Goal: Task Accomplishment & Management: Manage account settings

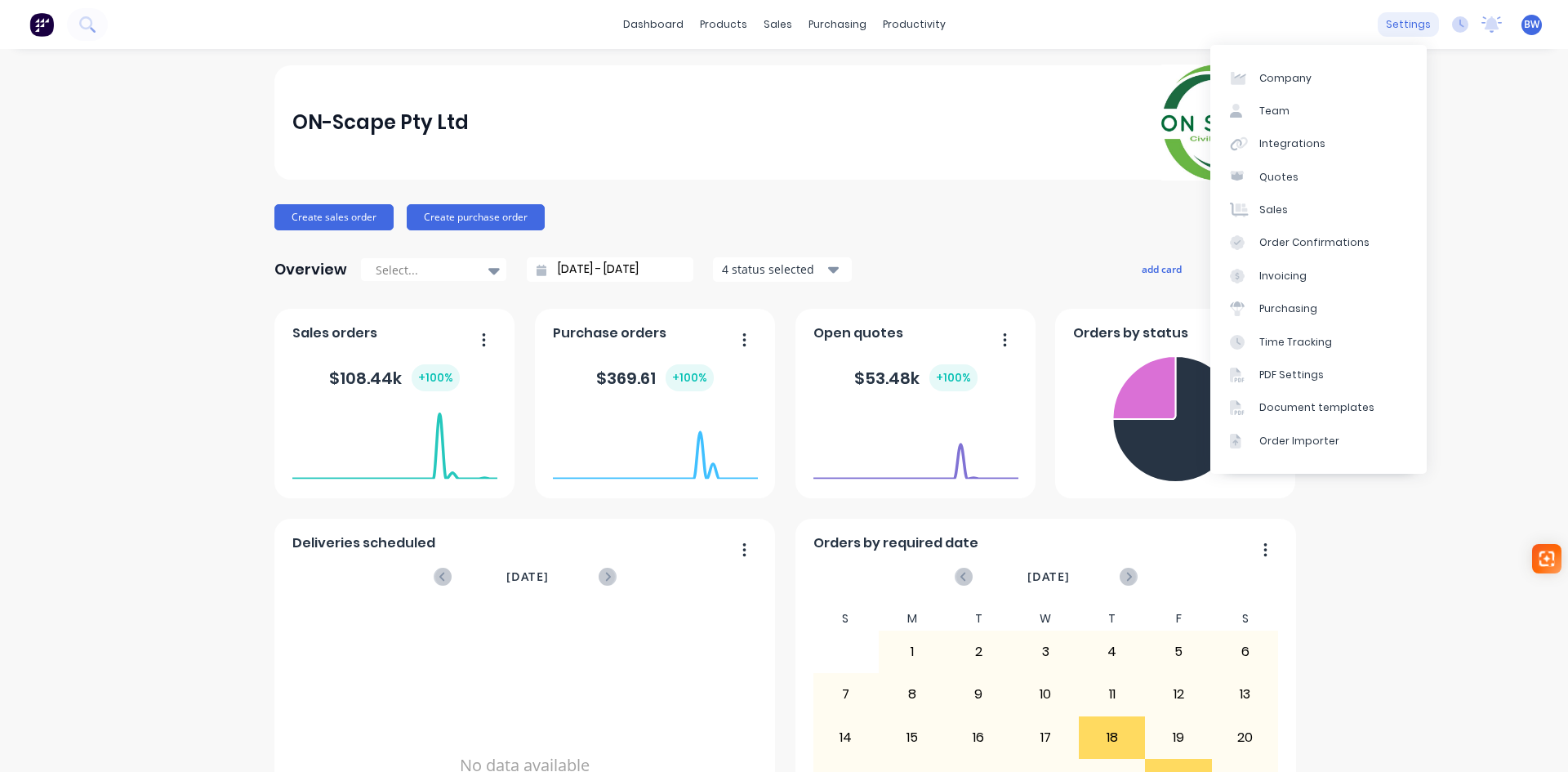
click at [1400, 25] on div "settings" at bounding box center [1409, 24] width 62 height 24
click at [1311, 138] on div "Integrations" at bounding box center [1293, 144] width 66 height 14
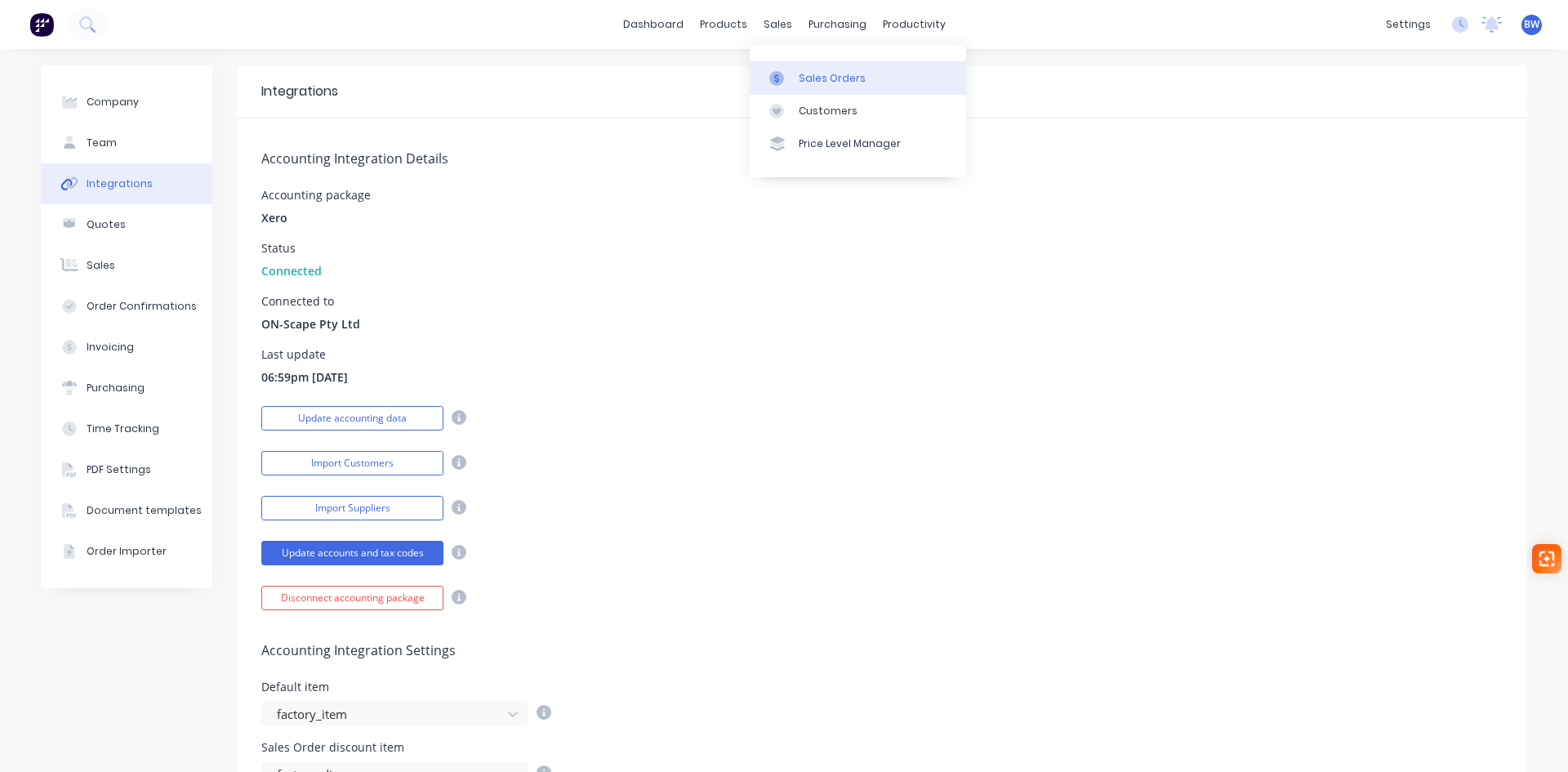
click at [817, 76] on div "Sales Orders" at bounding box center [832, 78] width 67 height 14
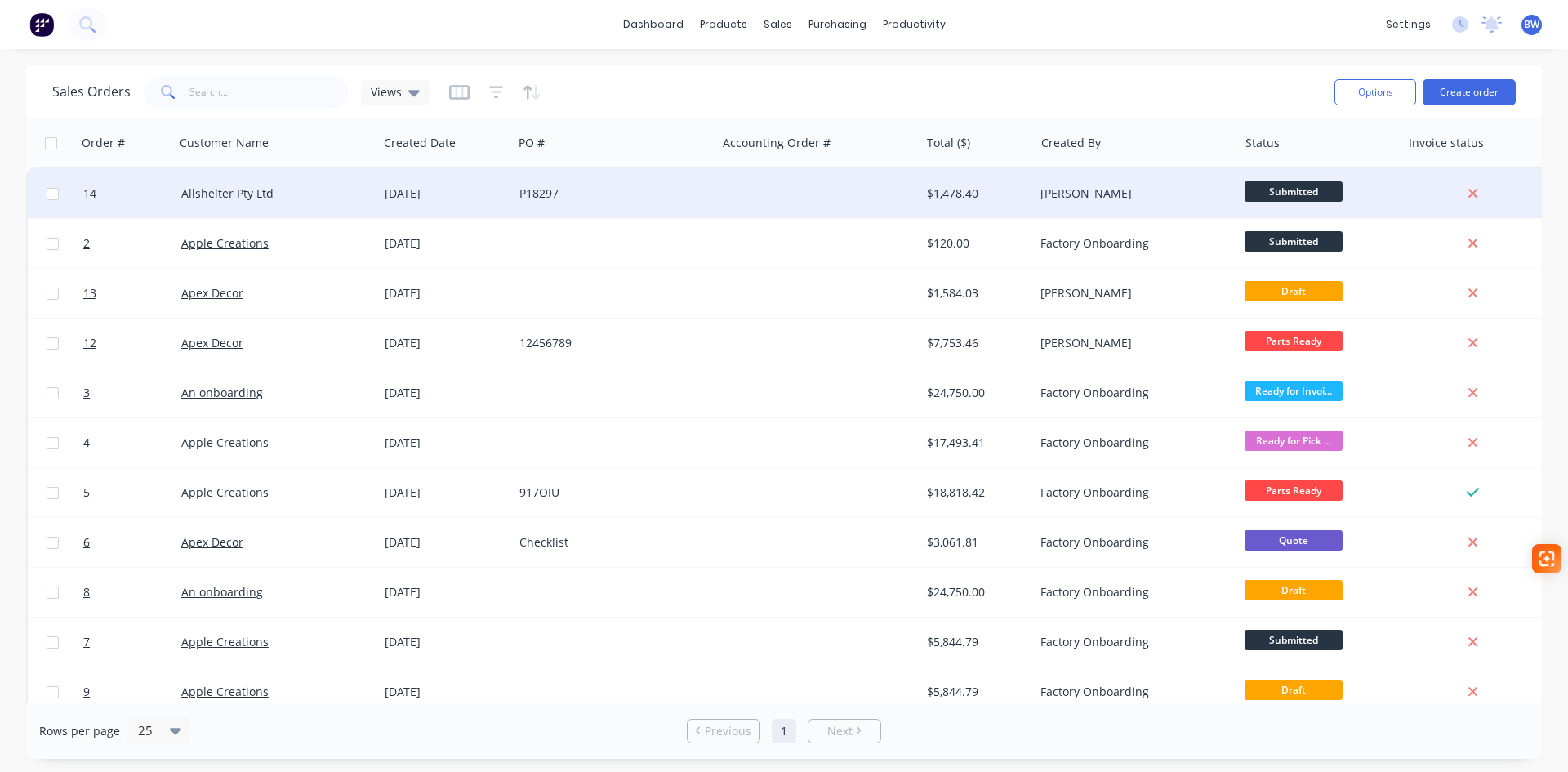
click at [810, 198] on div at bounding box center [818, 194] width 204 height 49
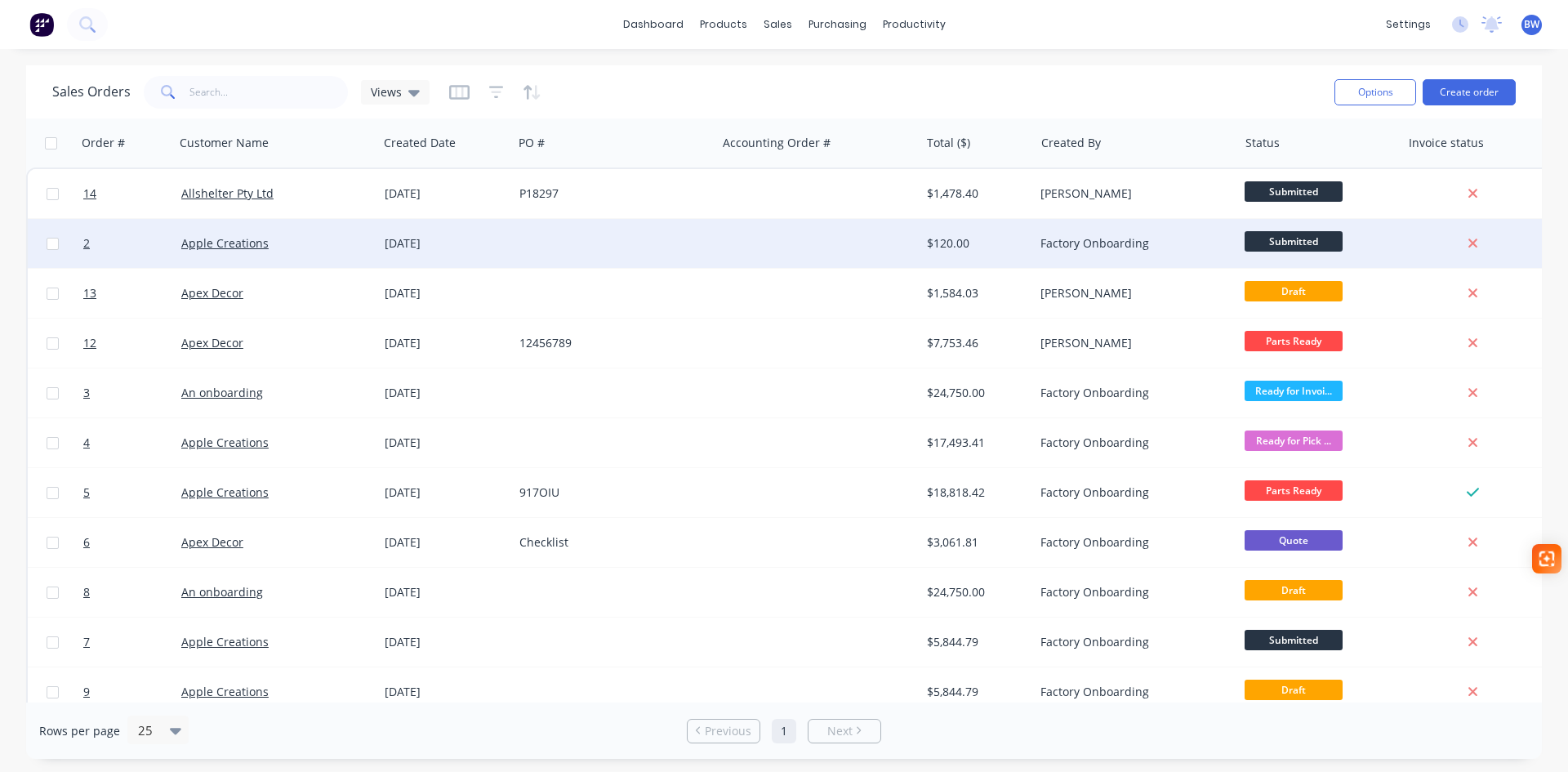
click at [672, 238] on div at bounding box center [614, 244] width 204 height 49
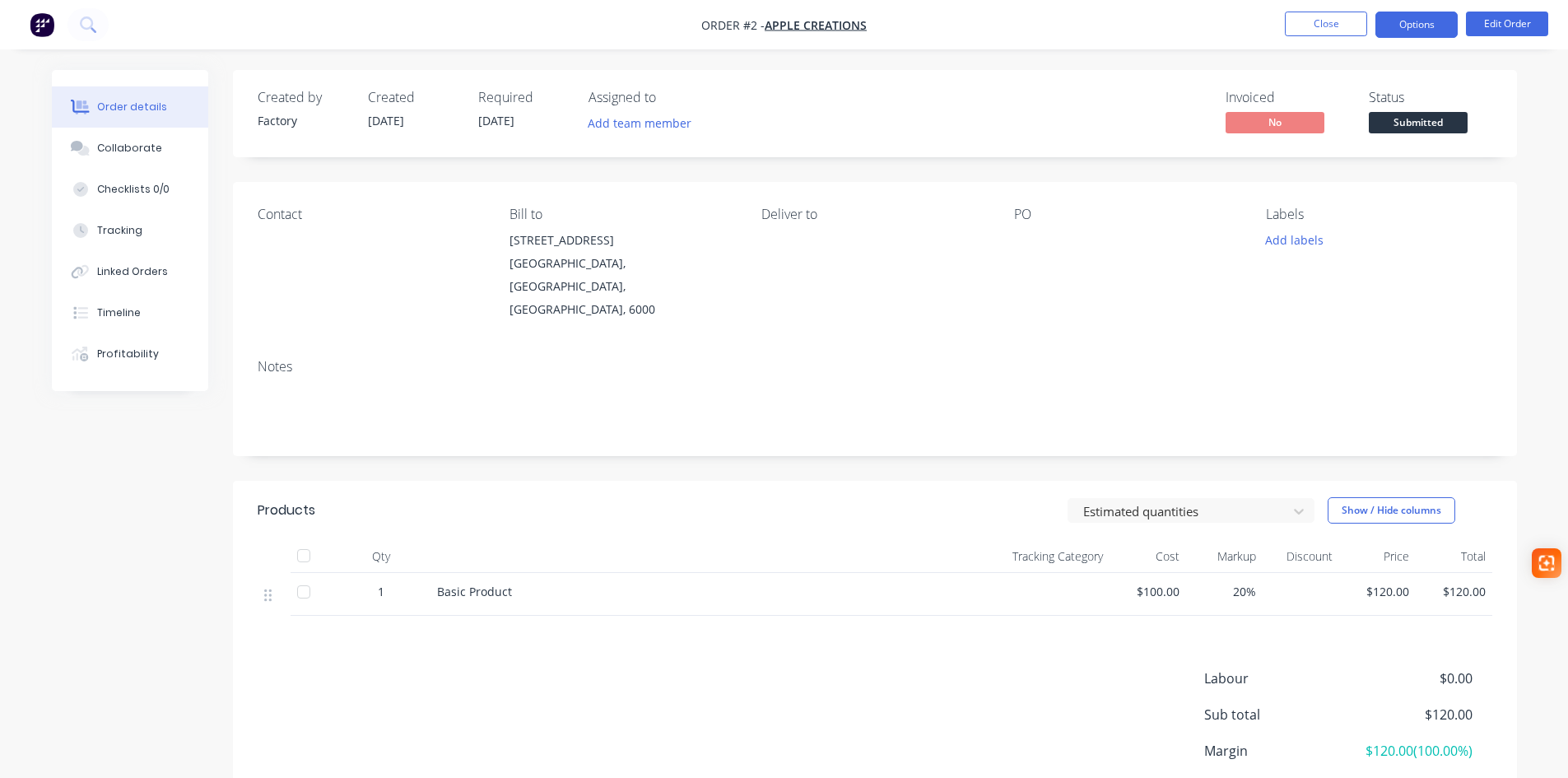
click at [1442, 26] on button "Options" at bounding box center [1416, 25] width 82 height 26
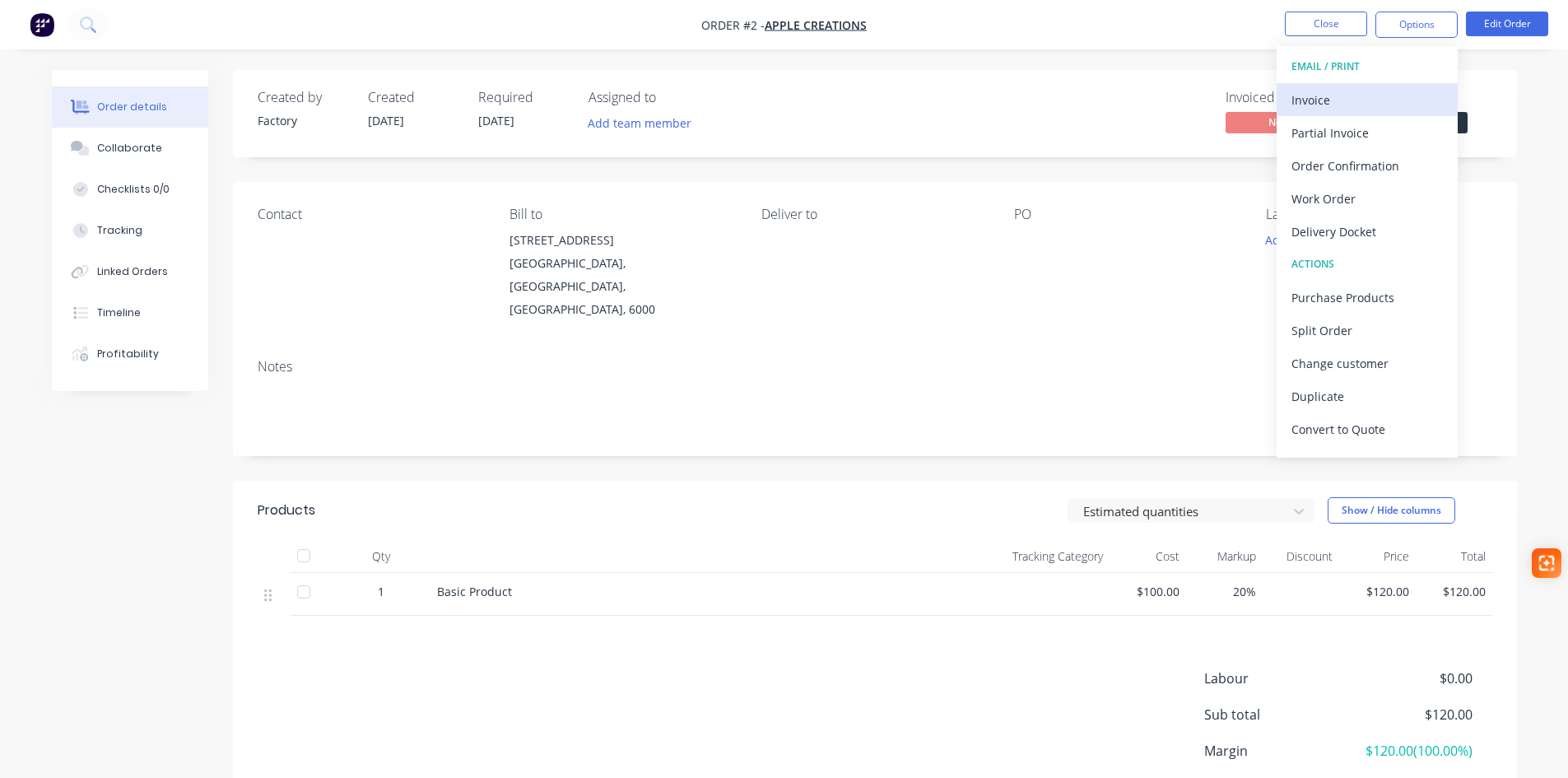
click at [1351, 88] on div "Invoice" at bounding box center [1367, 100] width 152 height 24
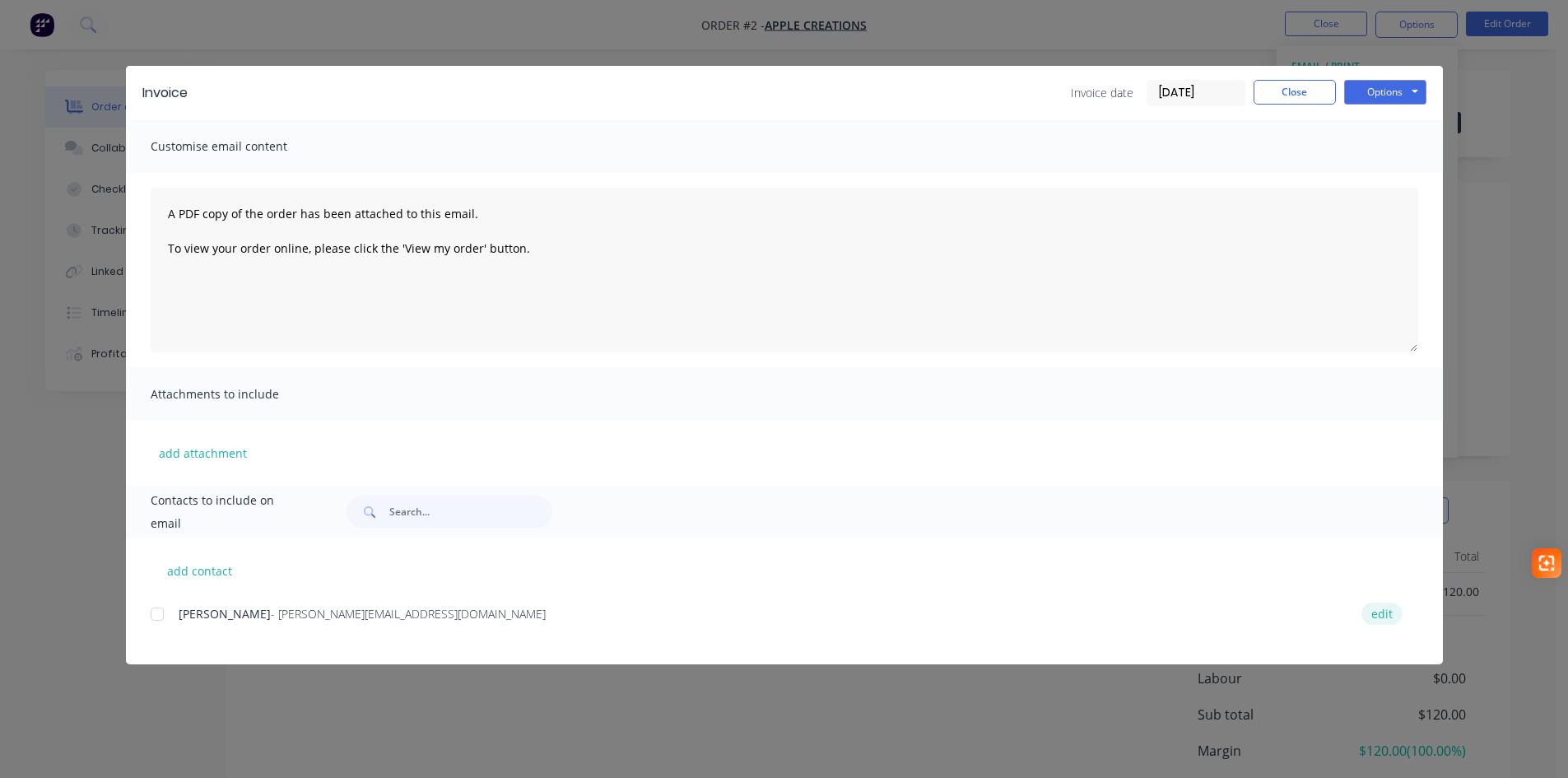
click at [1384, 616] on button "edit" at bounding box center [1382, 614] width 41 height 22
select select "AU"
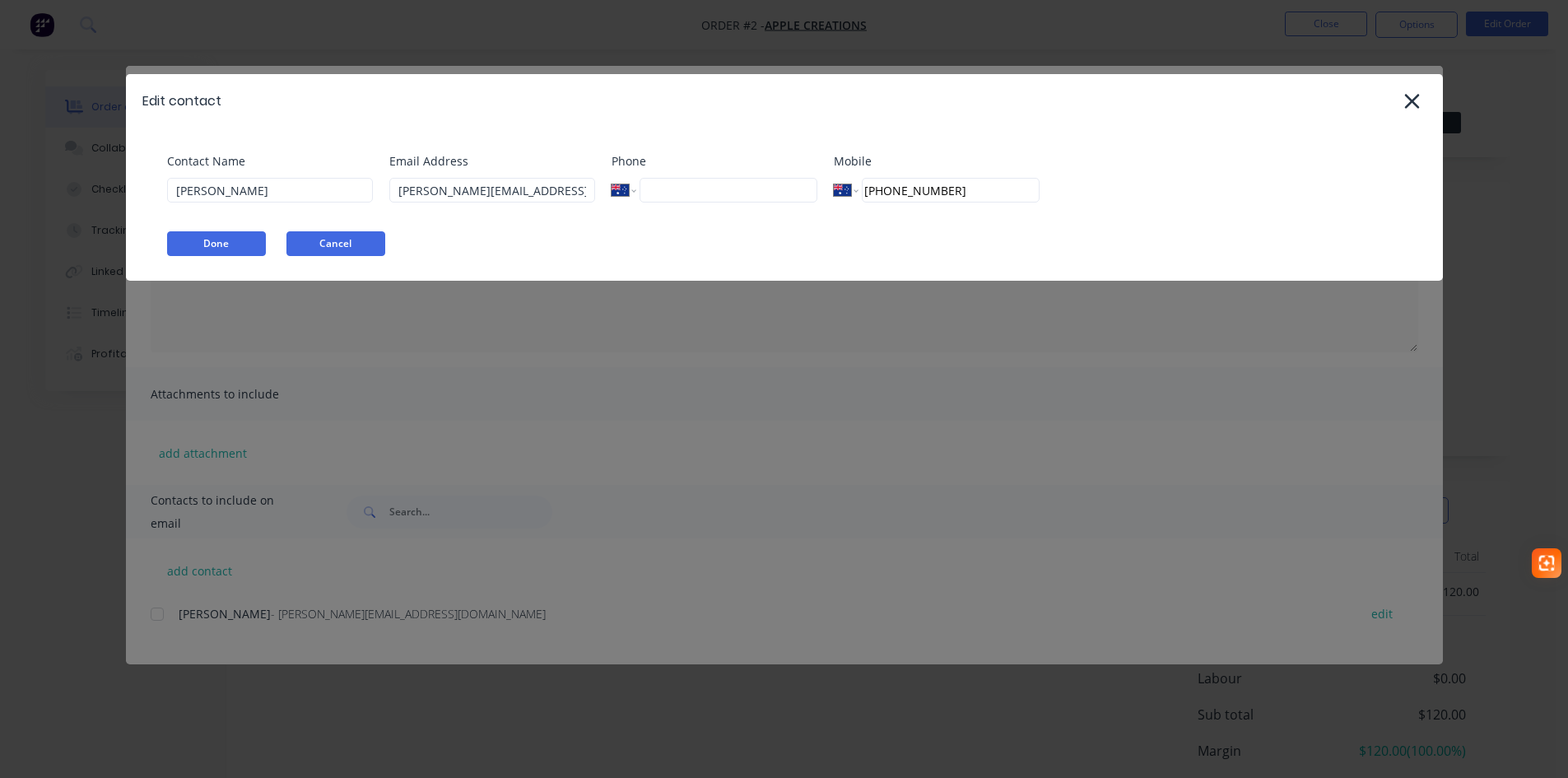
click at [335, 247] on button "Cancel" at bounding box center [336, 243] width 99 height 25
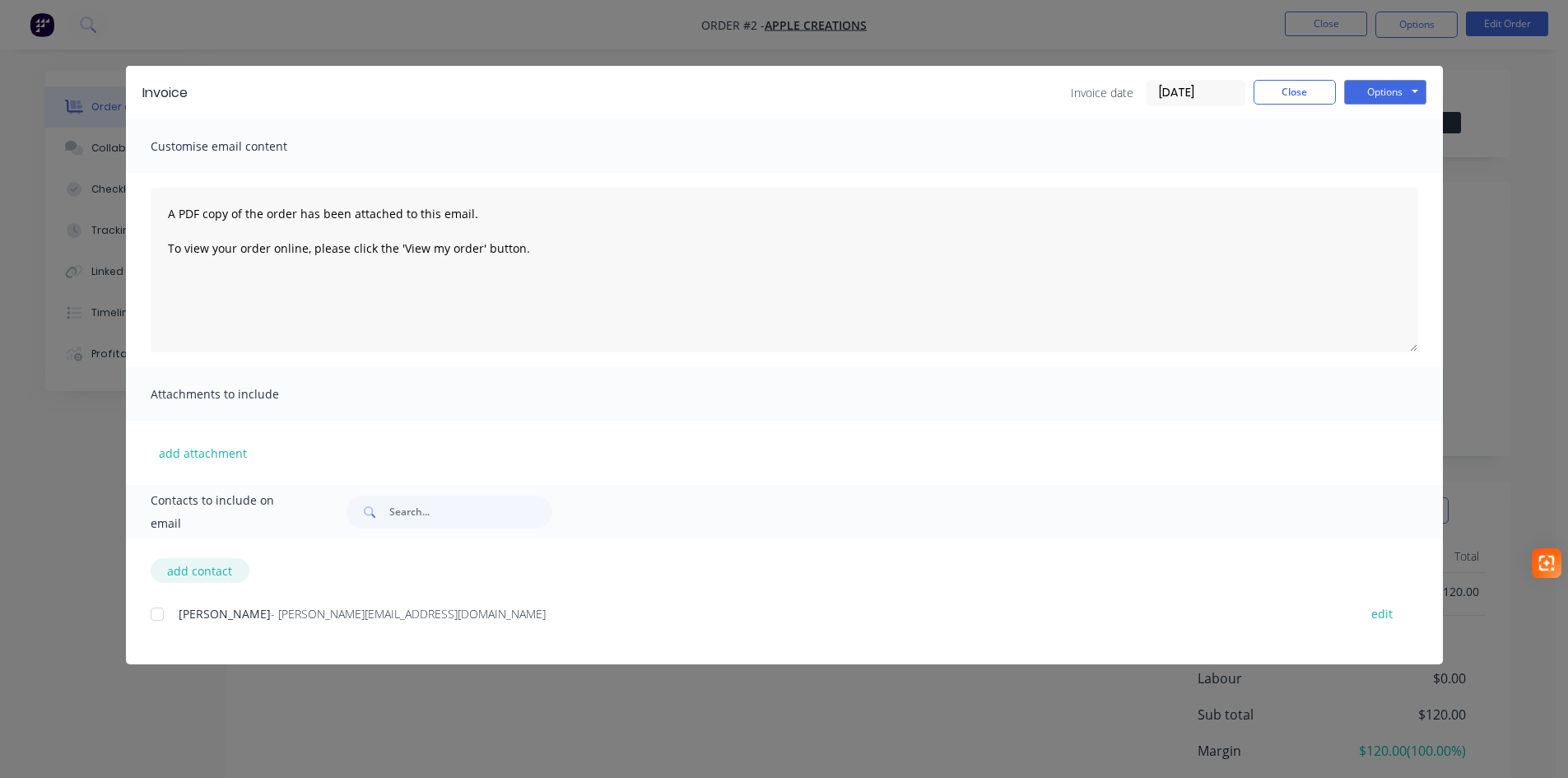
click at [198, 573] on button "add contact" at bounding box center [200, 570] width 99 height 25
select select "AU"
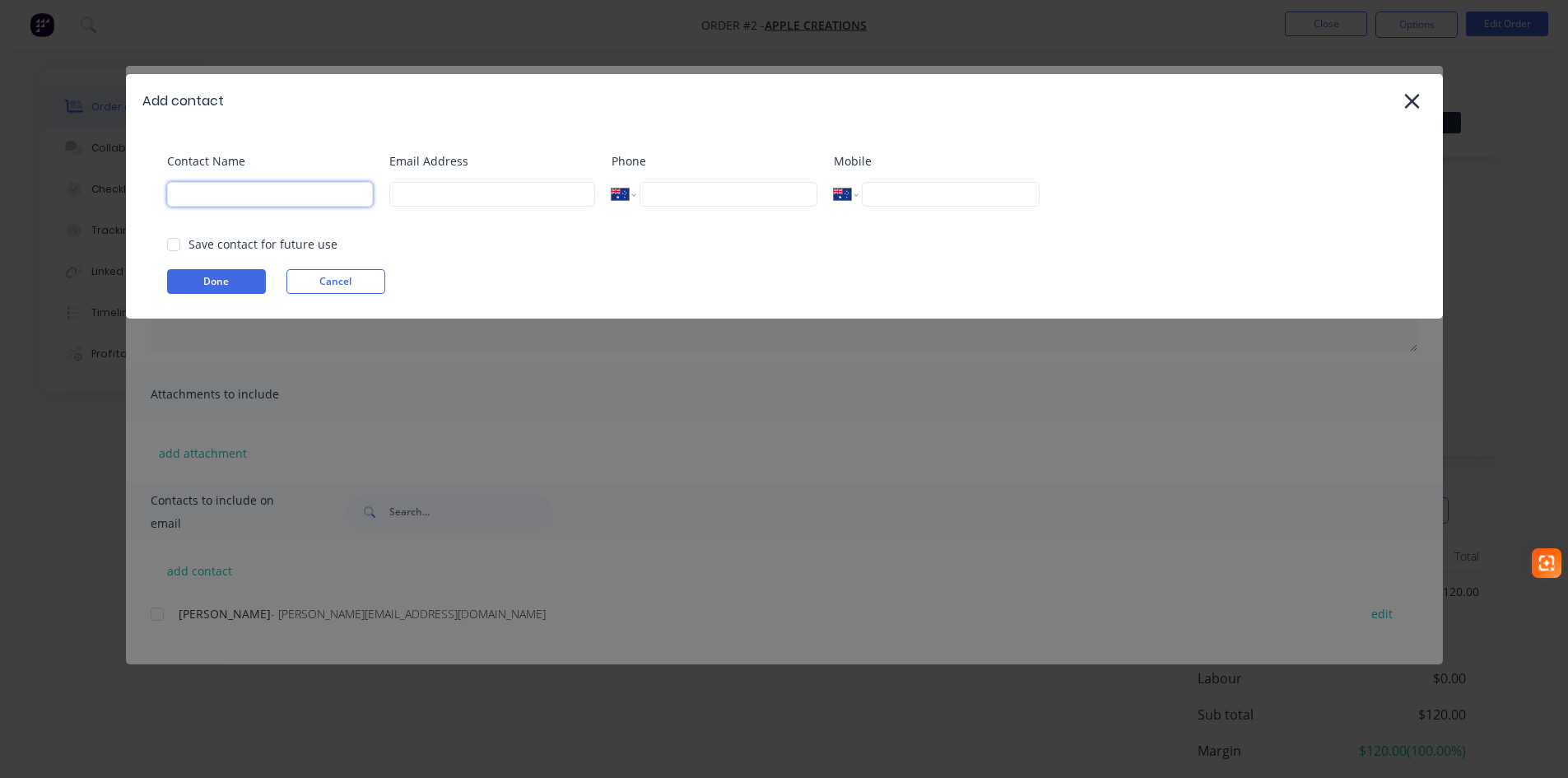
click at [250, 197] on input at bounding box center [269, 194] width 205 height 25
type input "Belinda"
type input "belinda@onscape.com.au"
click at [215, 272] on button "Done" at bounding box center [216, 281] width 99 height 25
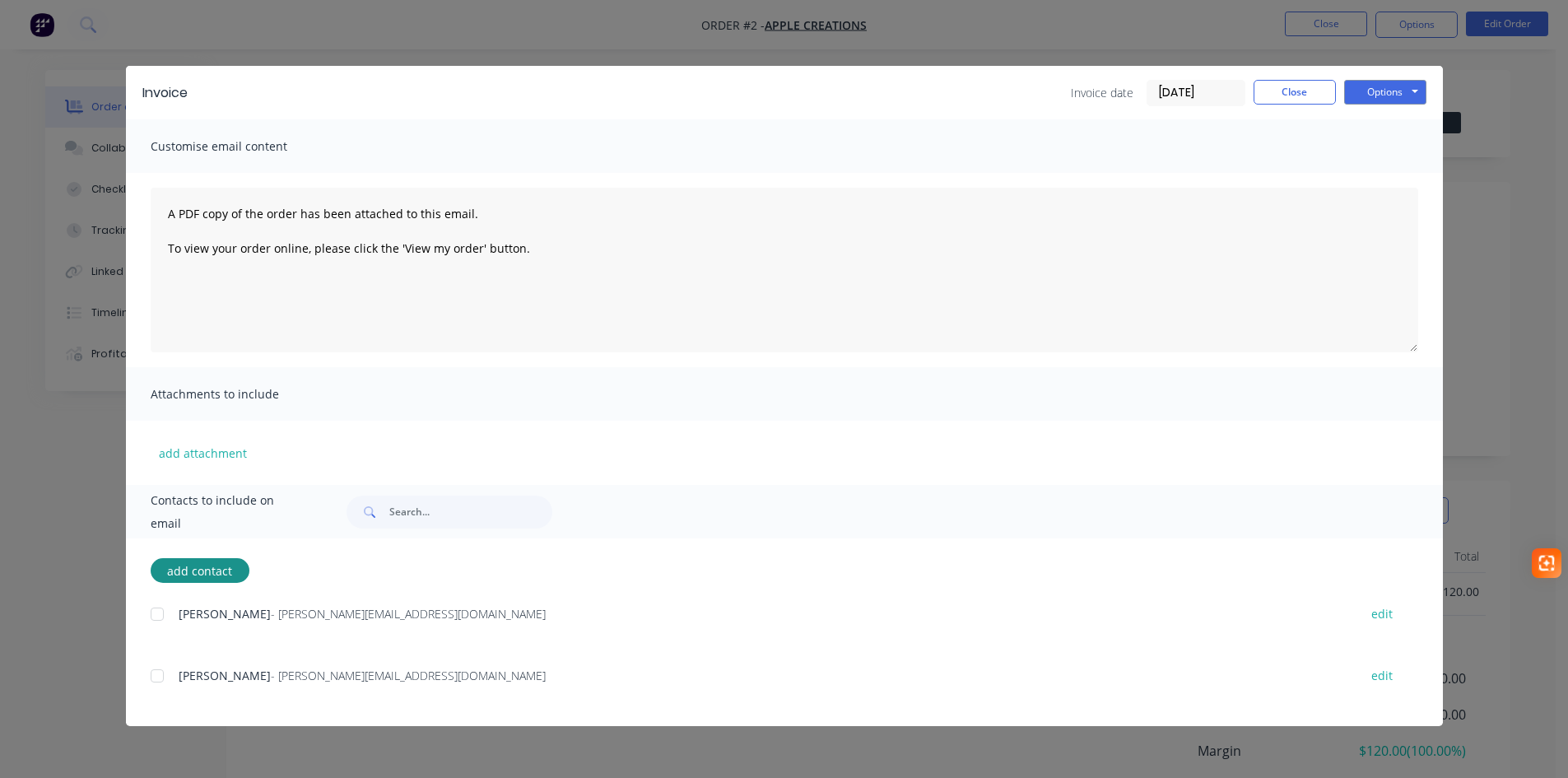
click at [165, 675] on div at bounding box center [157, 676] width 33 height 33
click at [1364, 98] on button "Options" at bounding box center [1385, 91] width 82 height 25
click at [1379, 183] on button "Email" at bounding box center [1396, 176] width 105 height 27
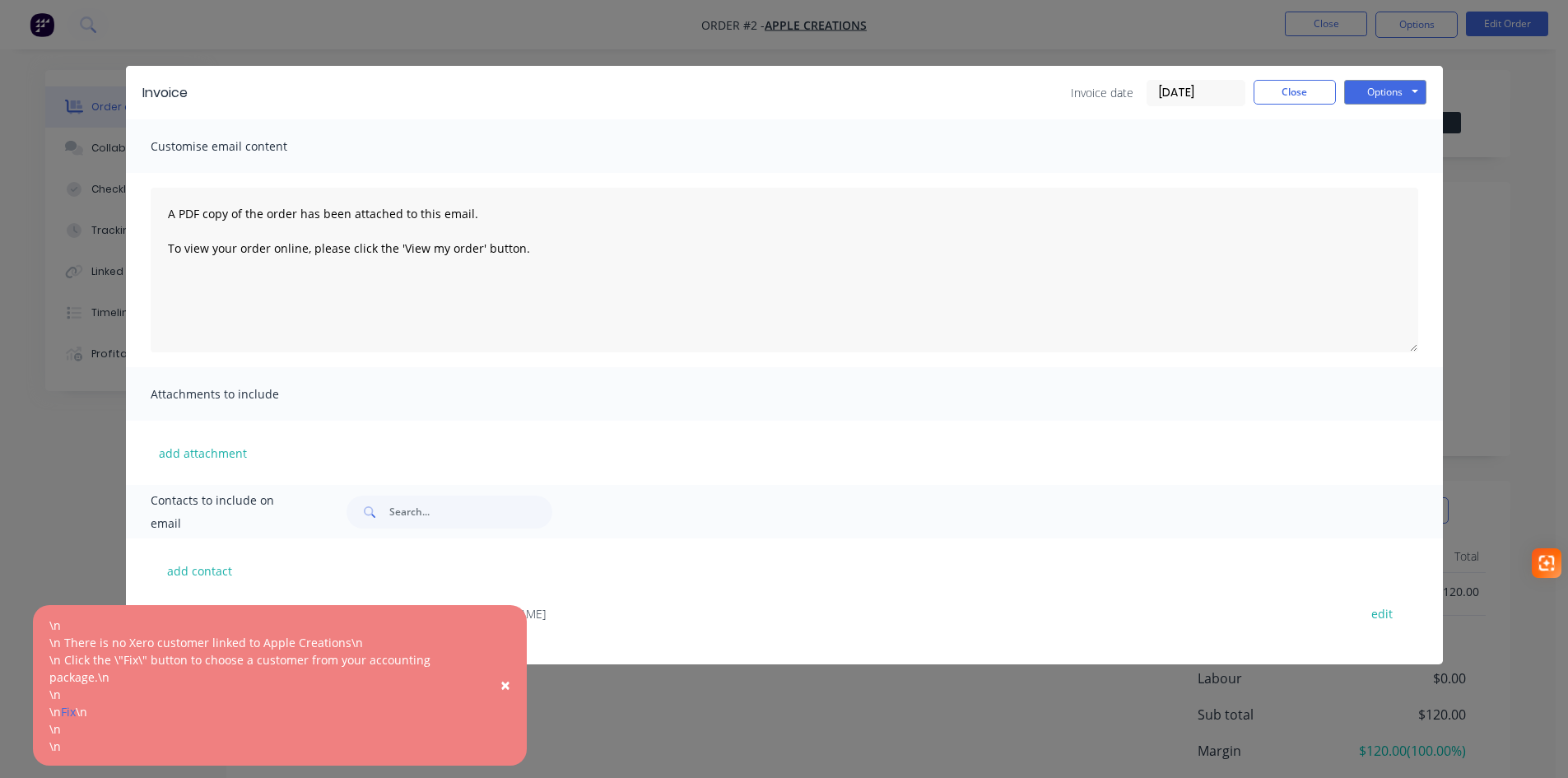
click at [507, 687] on span "×" at bounding box center [505, 685] width 10 height 23
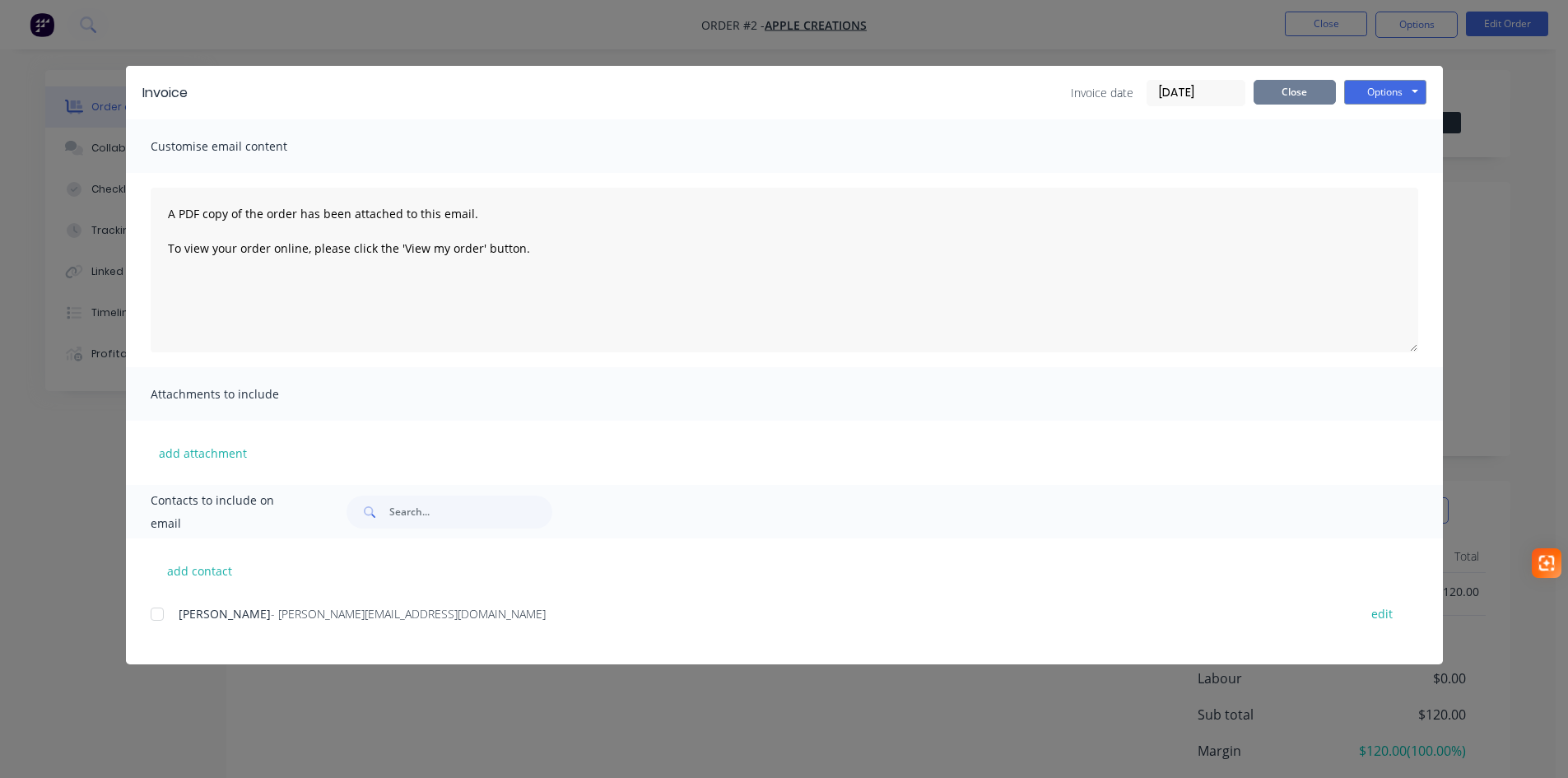
click at [1290, 96] on button "Close" at bounding box center [1294, 91] width 82 height 25
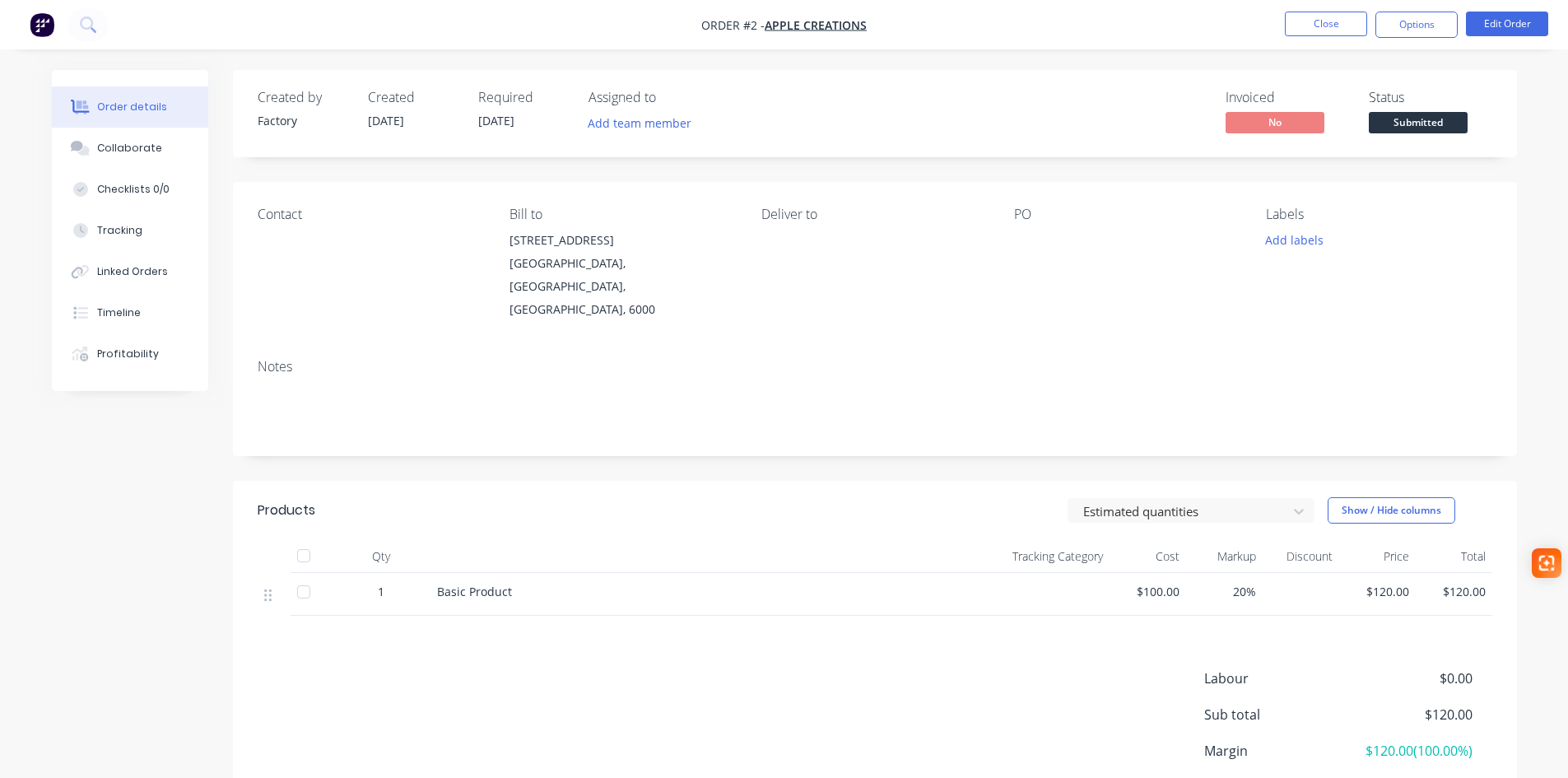
click at [148, 111] on div "Order details" at bounding box center [131, 107] width 70 height 15
click at [818, 25] on span "Apple Creations" at bounding box center [816, 25] width 102 height 16
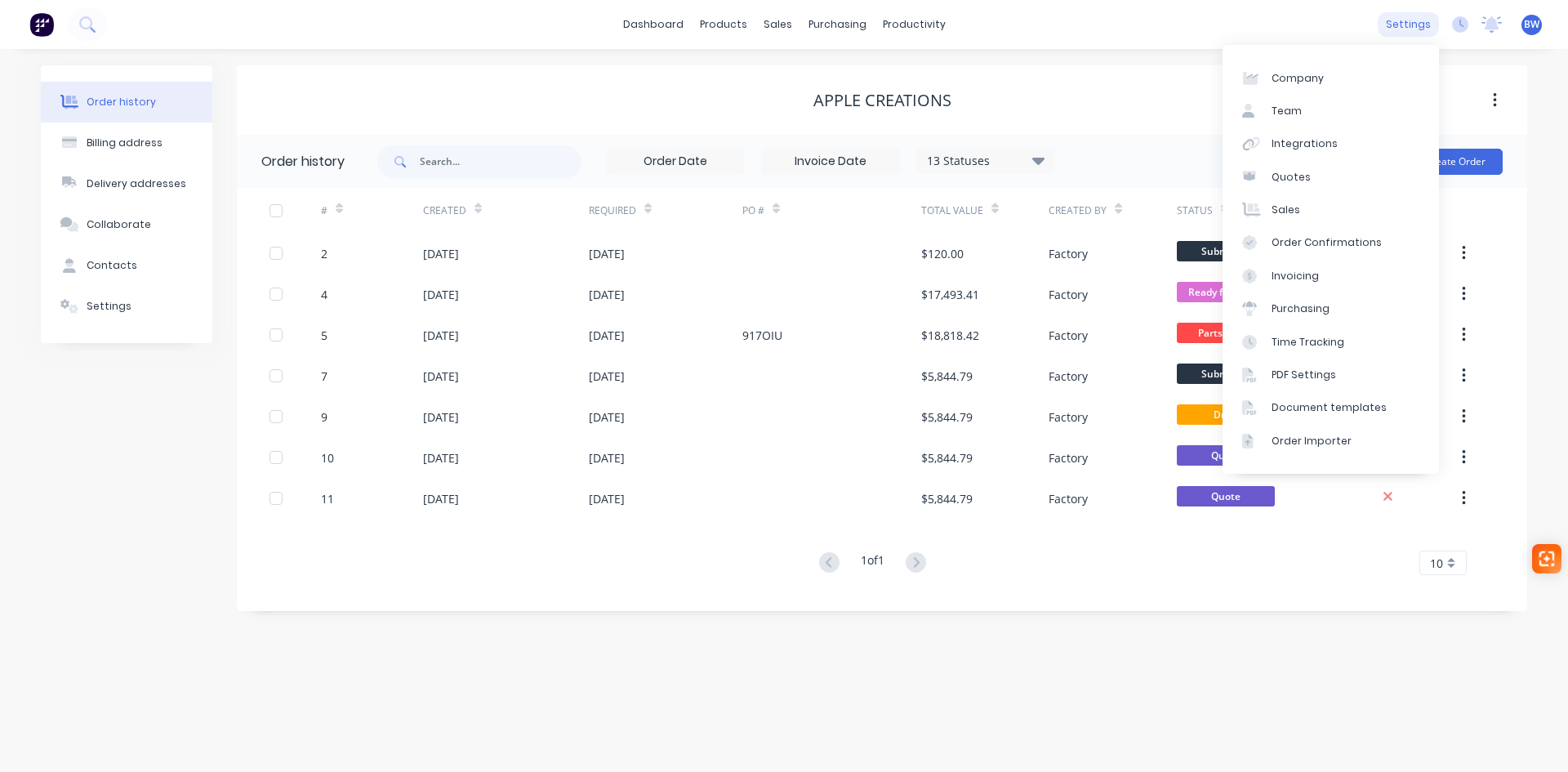
click at [1413, 29] on div "settings" at bounding box center [1409, 24] width 62 height 24
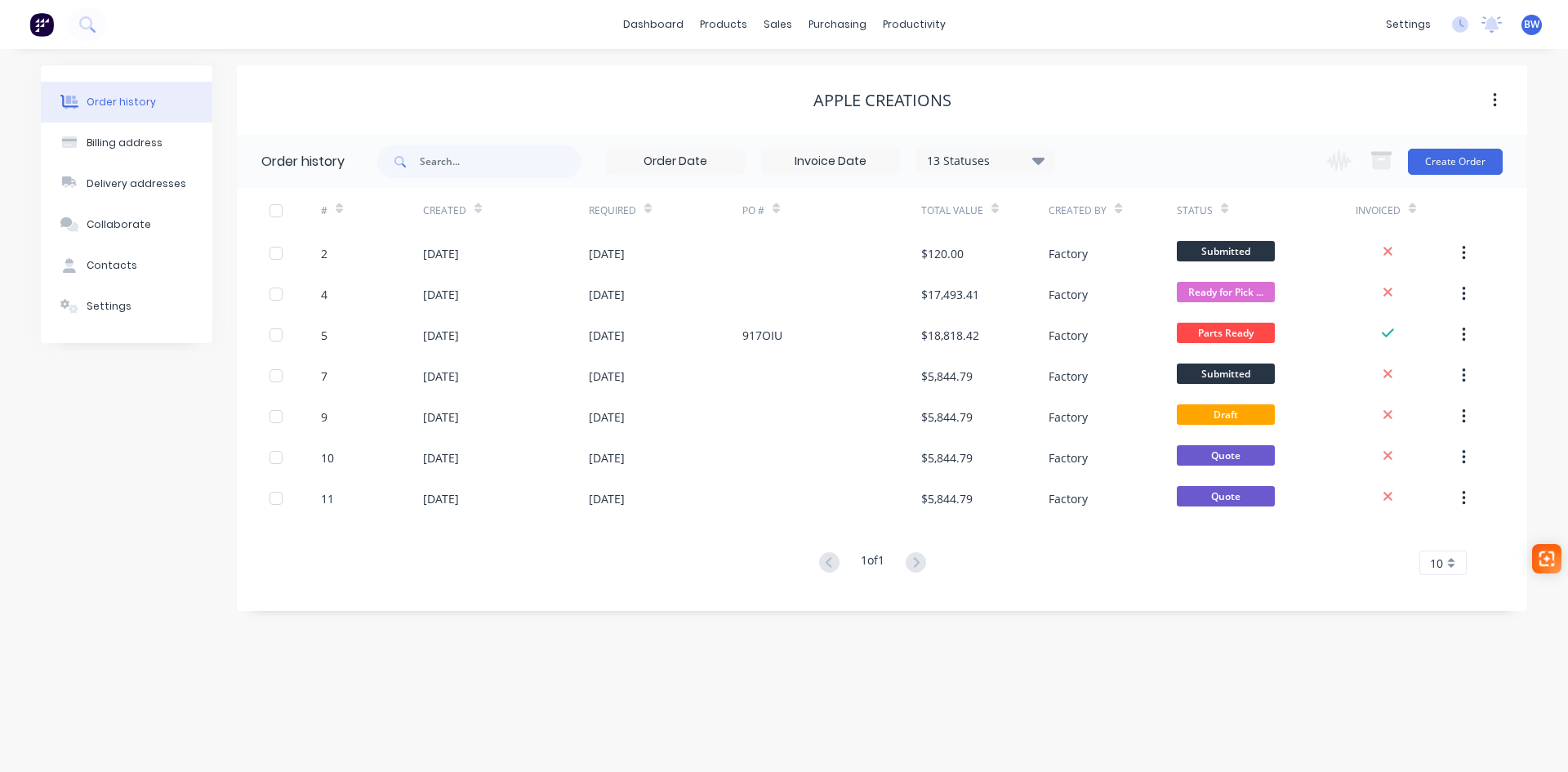
click at [1093, 86] on div "Apple Creations" at bounding box center [882, 101] width 1291 height 29
click at [111, 314] on button "Settings" at bounding box center [126, 306] width 171 height 41
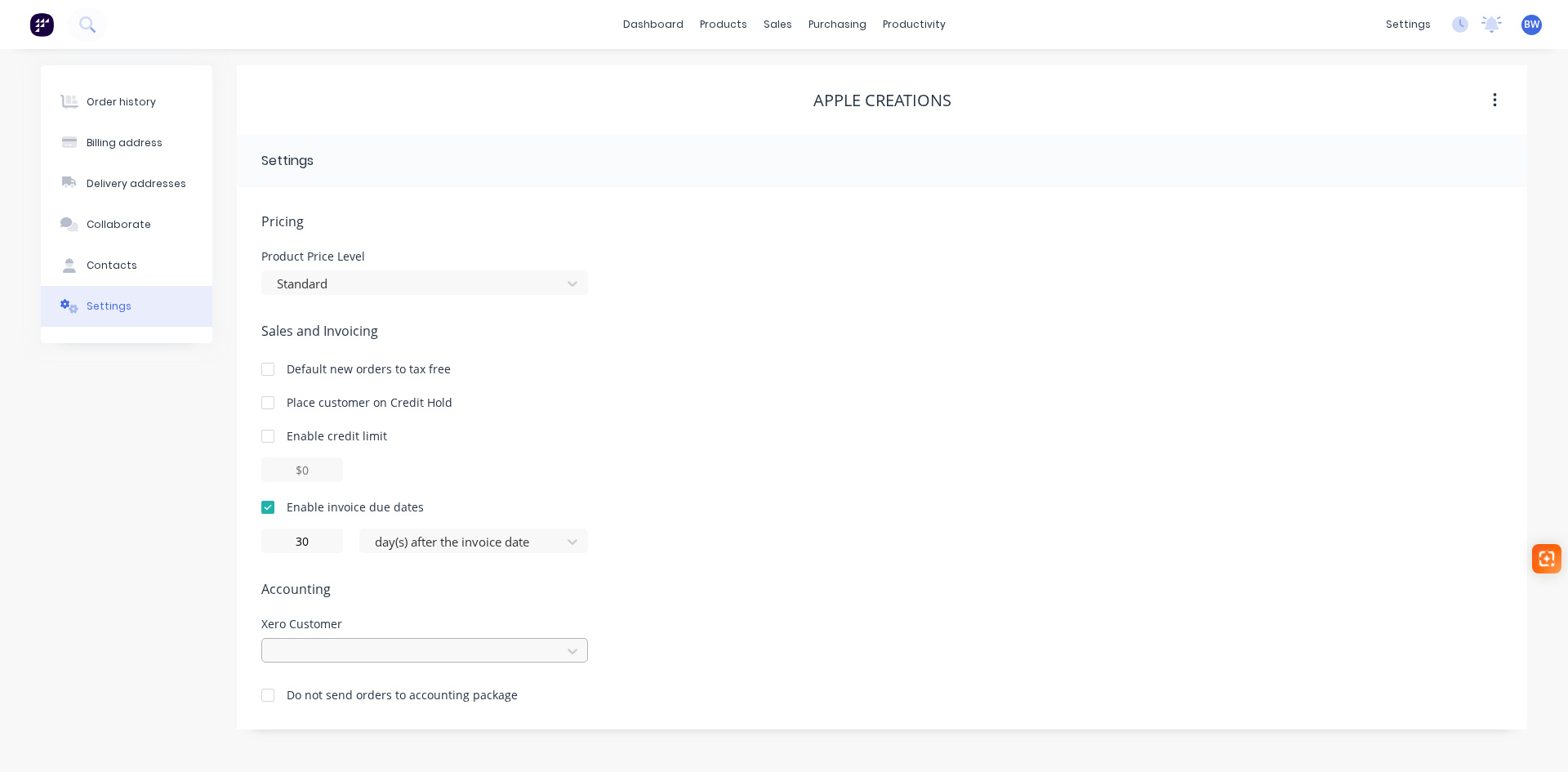
click at [384, 647] on div at bounding box center [425, 650] width 327 height 24
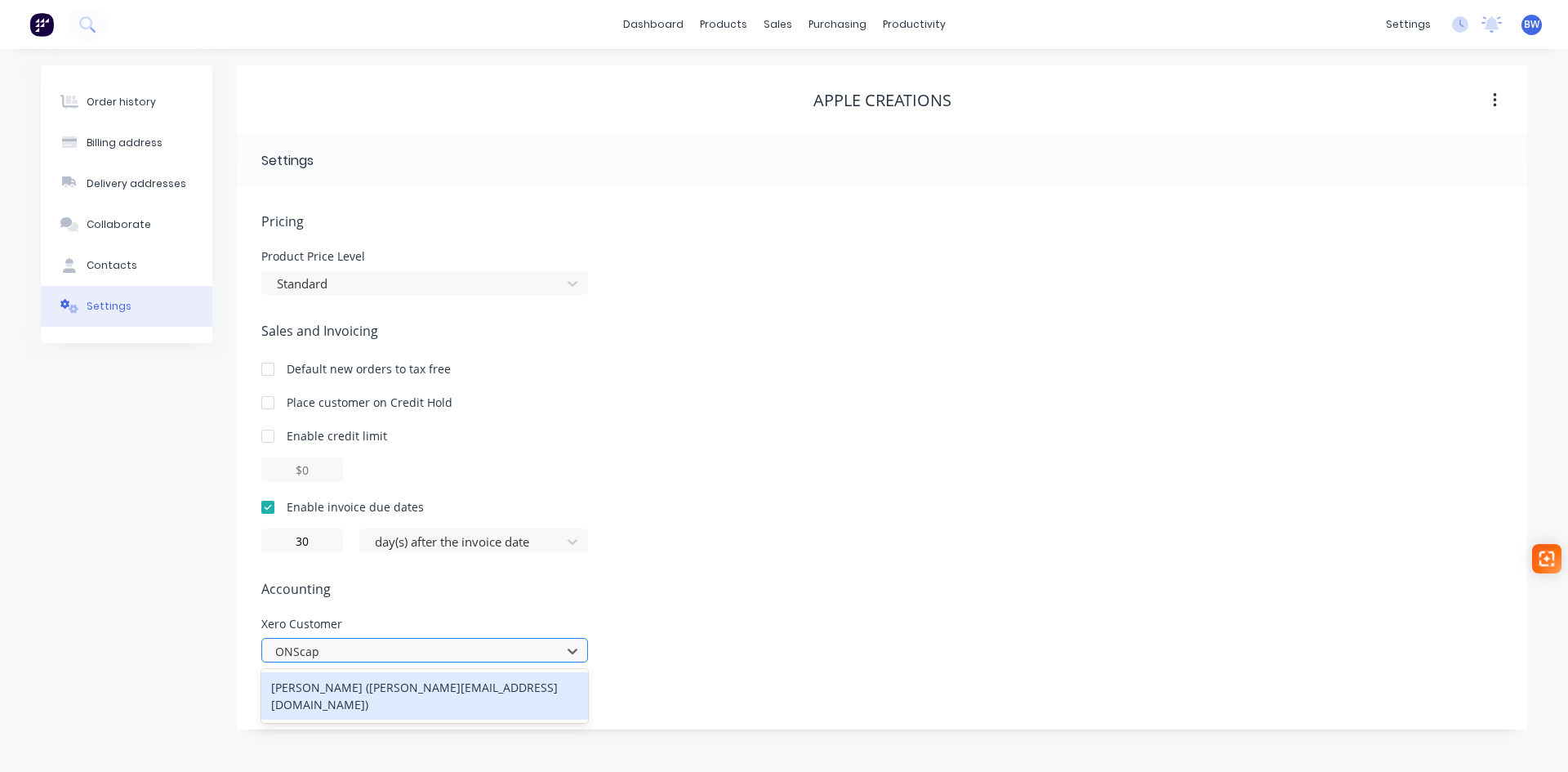
click at [295, 652] on input "ONScap" at bounding box center [299, 651] width 47 height 17
type input "ON-Scap"
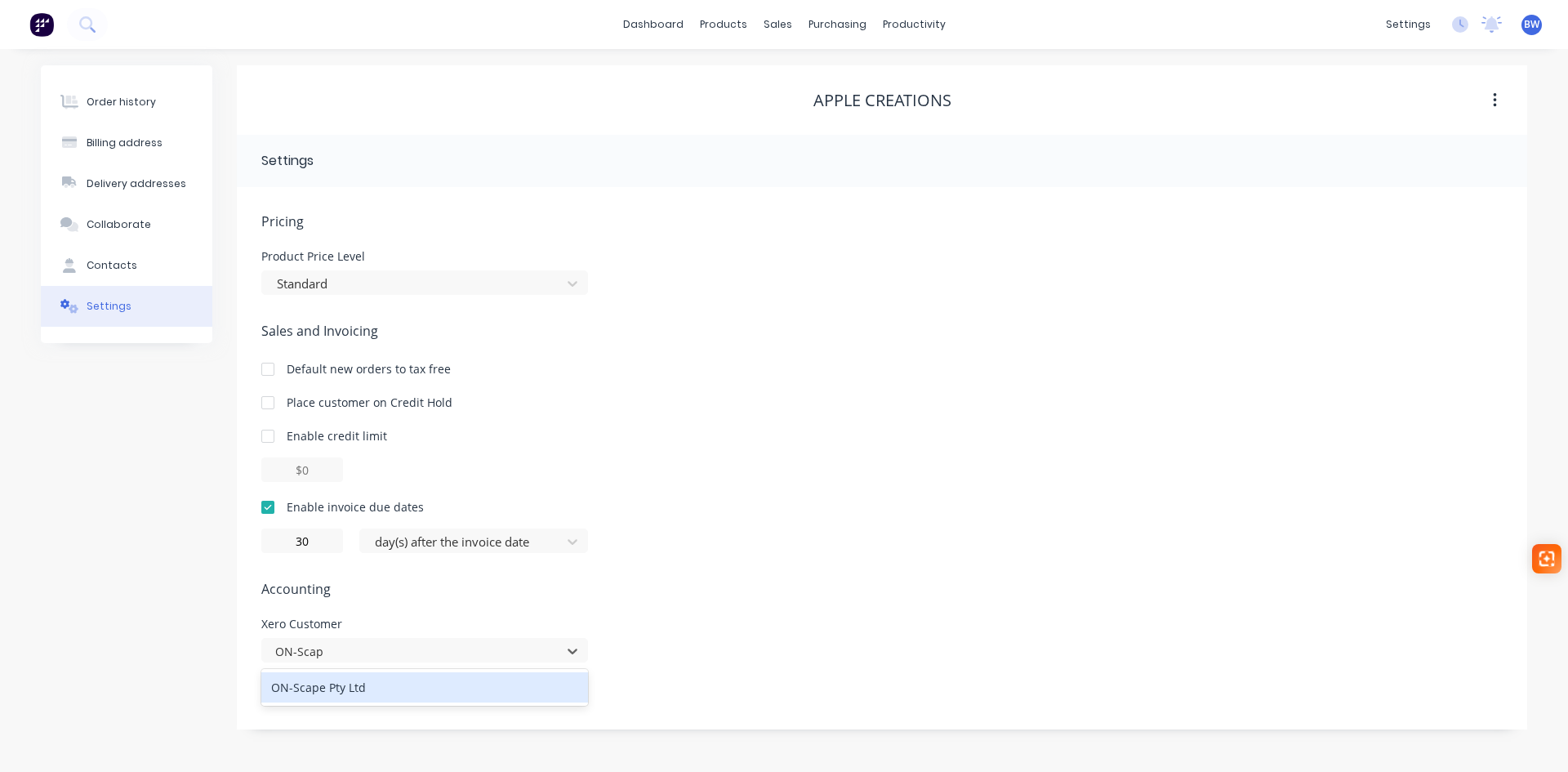
click at [297, 690] on div "ON-Scape Pty Ltd" at bounding box center [425, 687] width 327 height 30
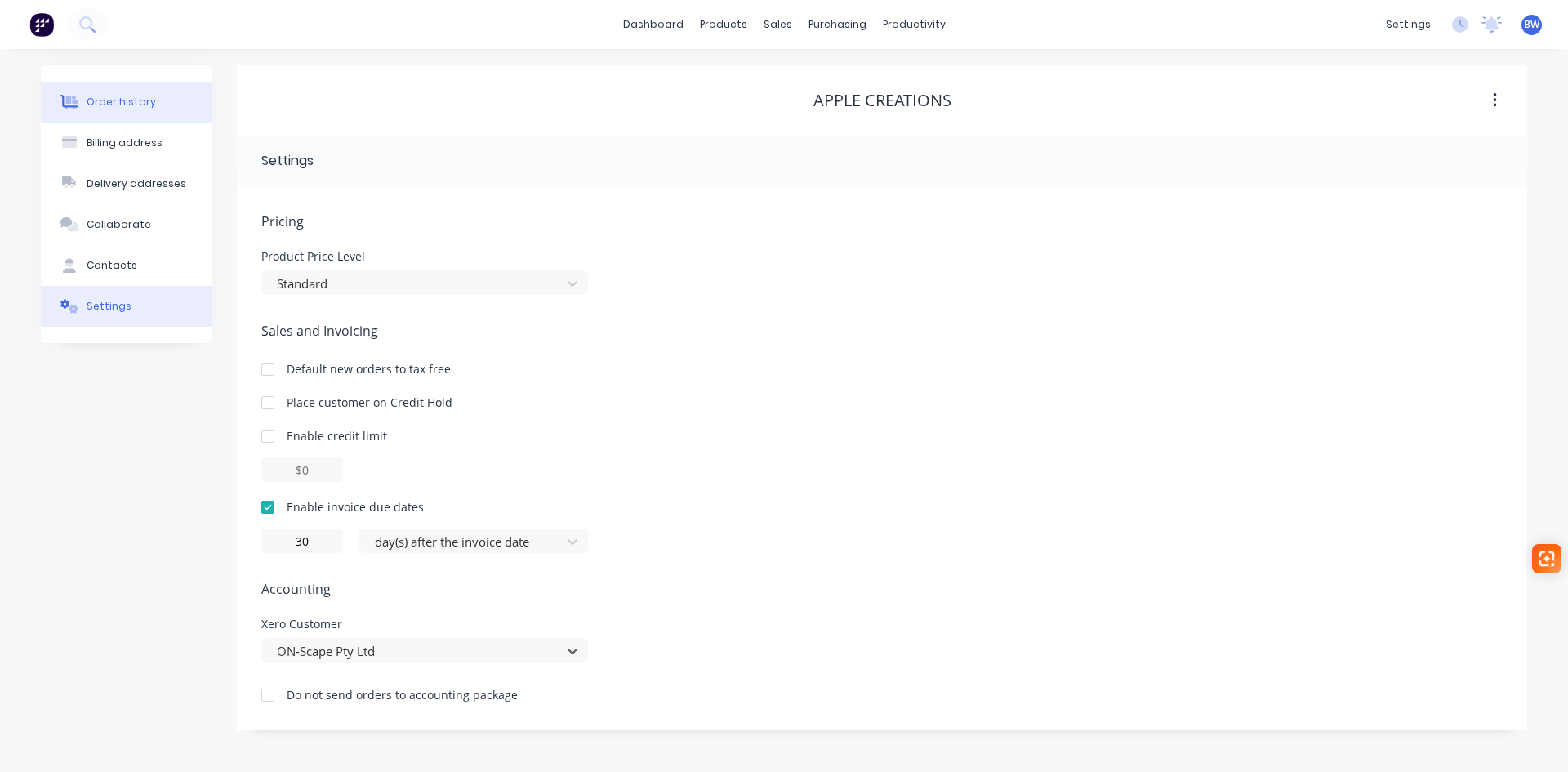
click at [113, 101] on div "Order history" at bounding box center [121, 102] width 70 height 14
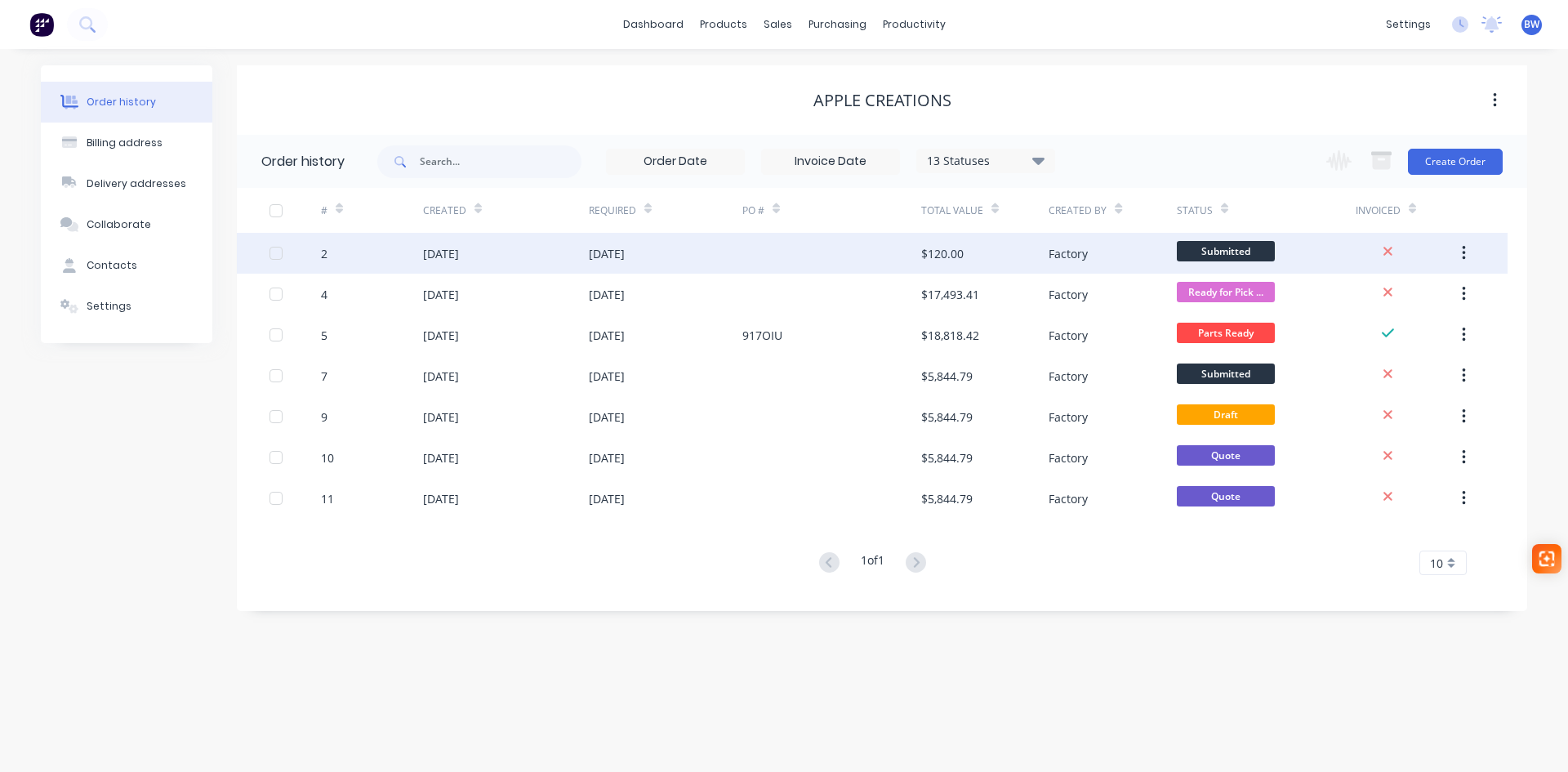
click at [625, 252] on div "24 Feb 2025" at bounding box center [607, 254] width 36 height 17
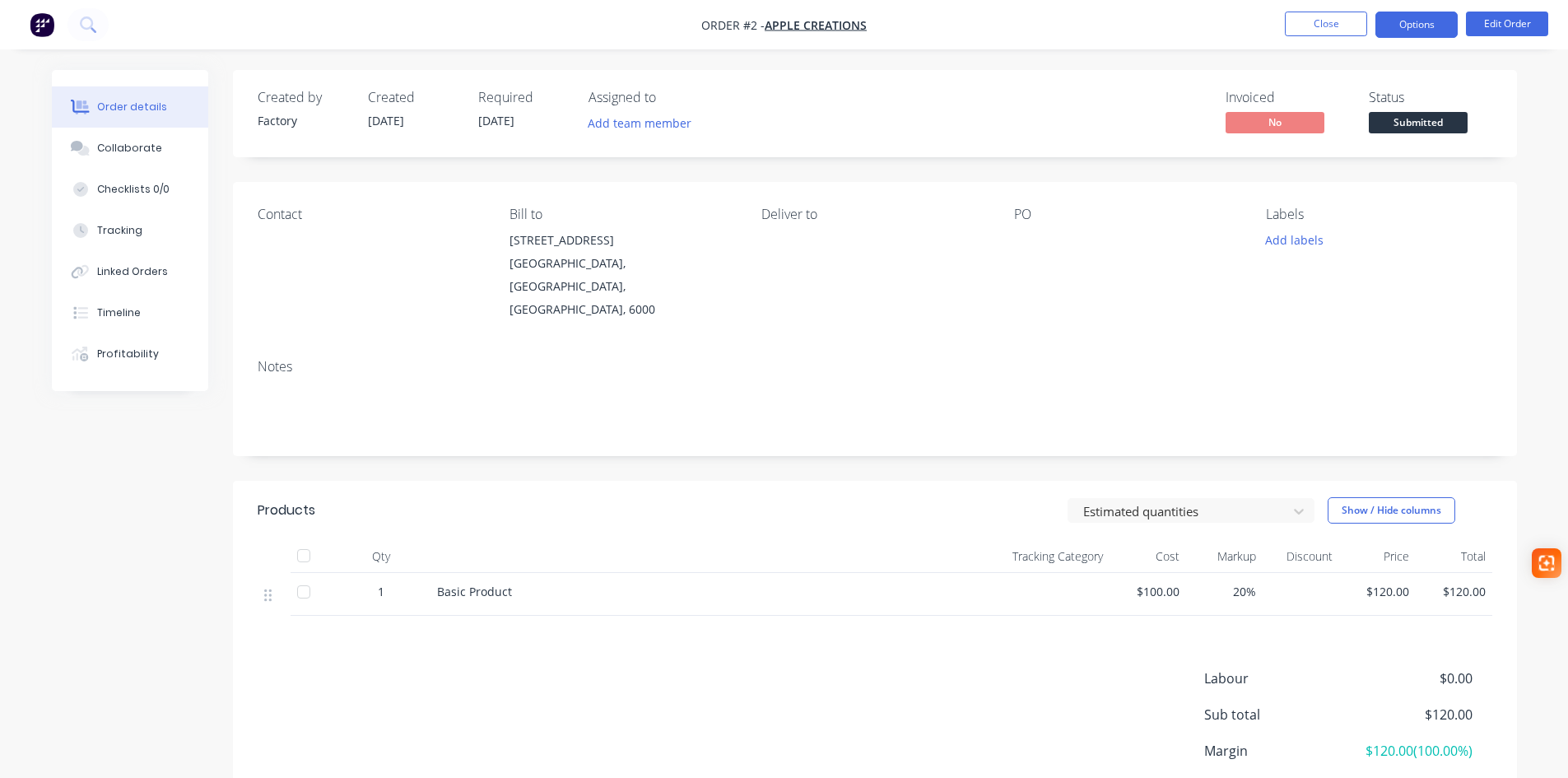
click at [1420, 29] on button "Options" at bounding box center [1416, 25] width 82 height 26
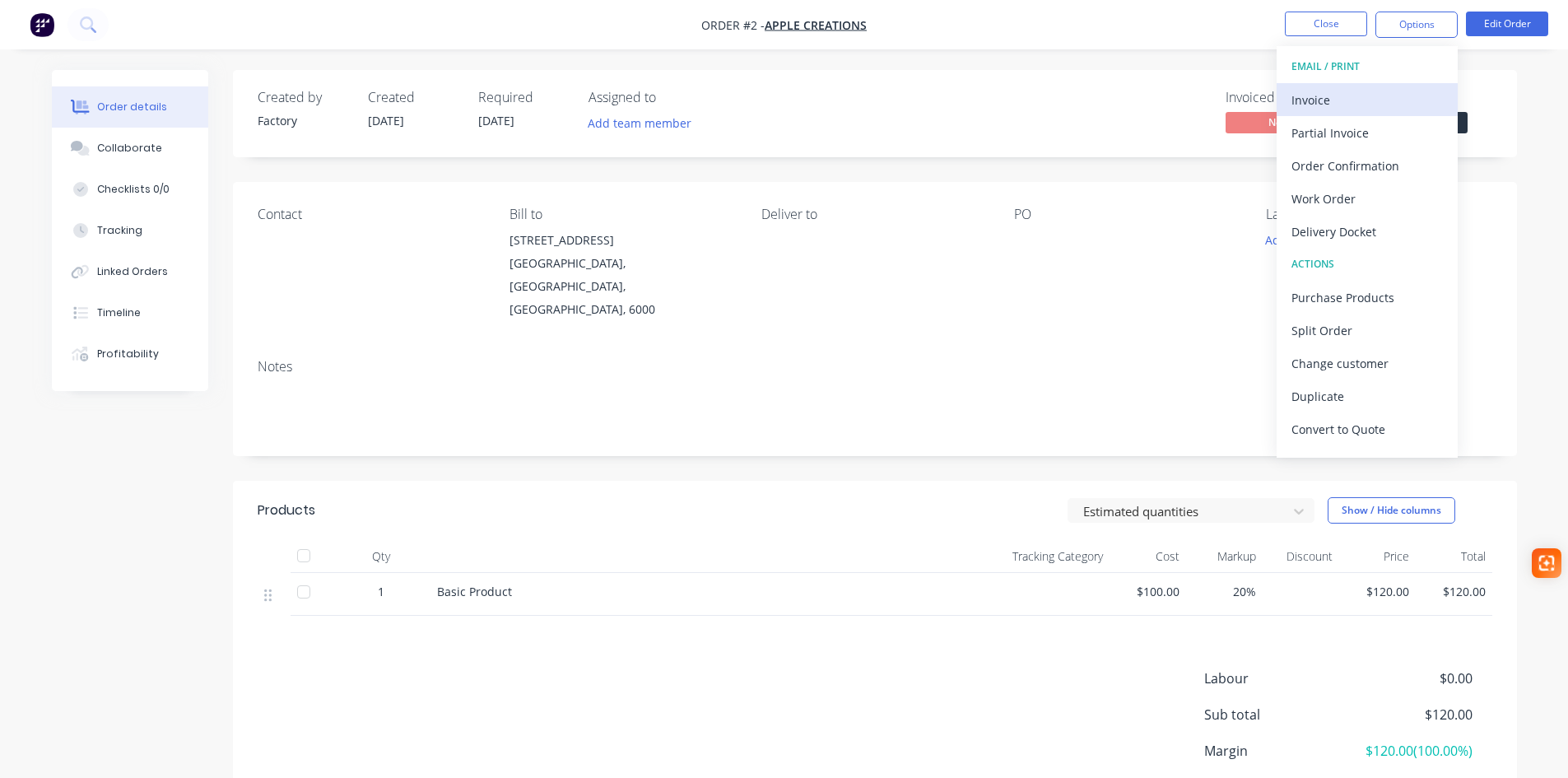
click at [1360, 103] on div "Invoice" at bounding box center [1367, 100] width 152 height 24
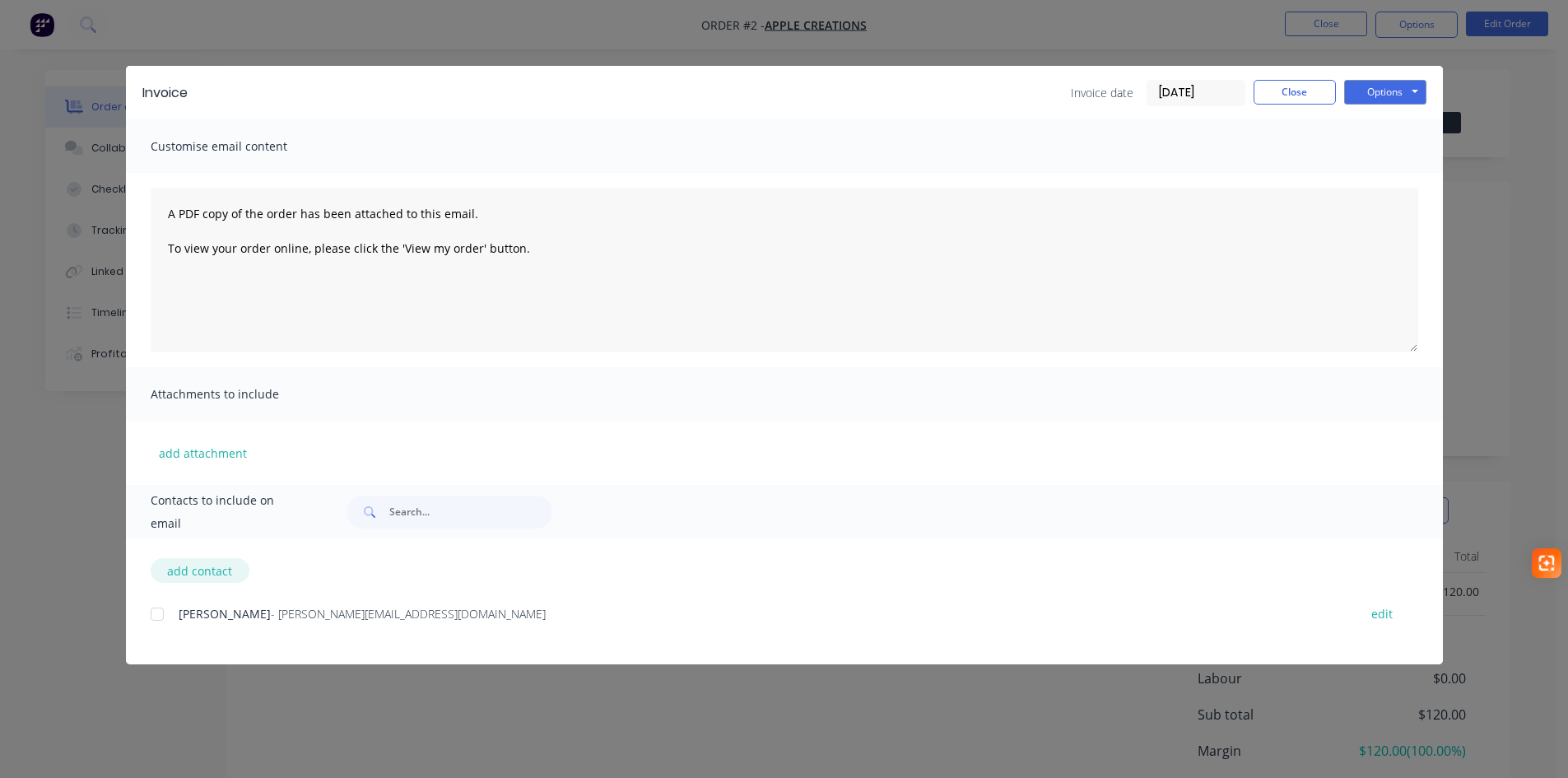
click at [202, 573] on button "add contact" at bounding box center [200, 570] width 99 height 25
select select "AU"
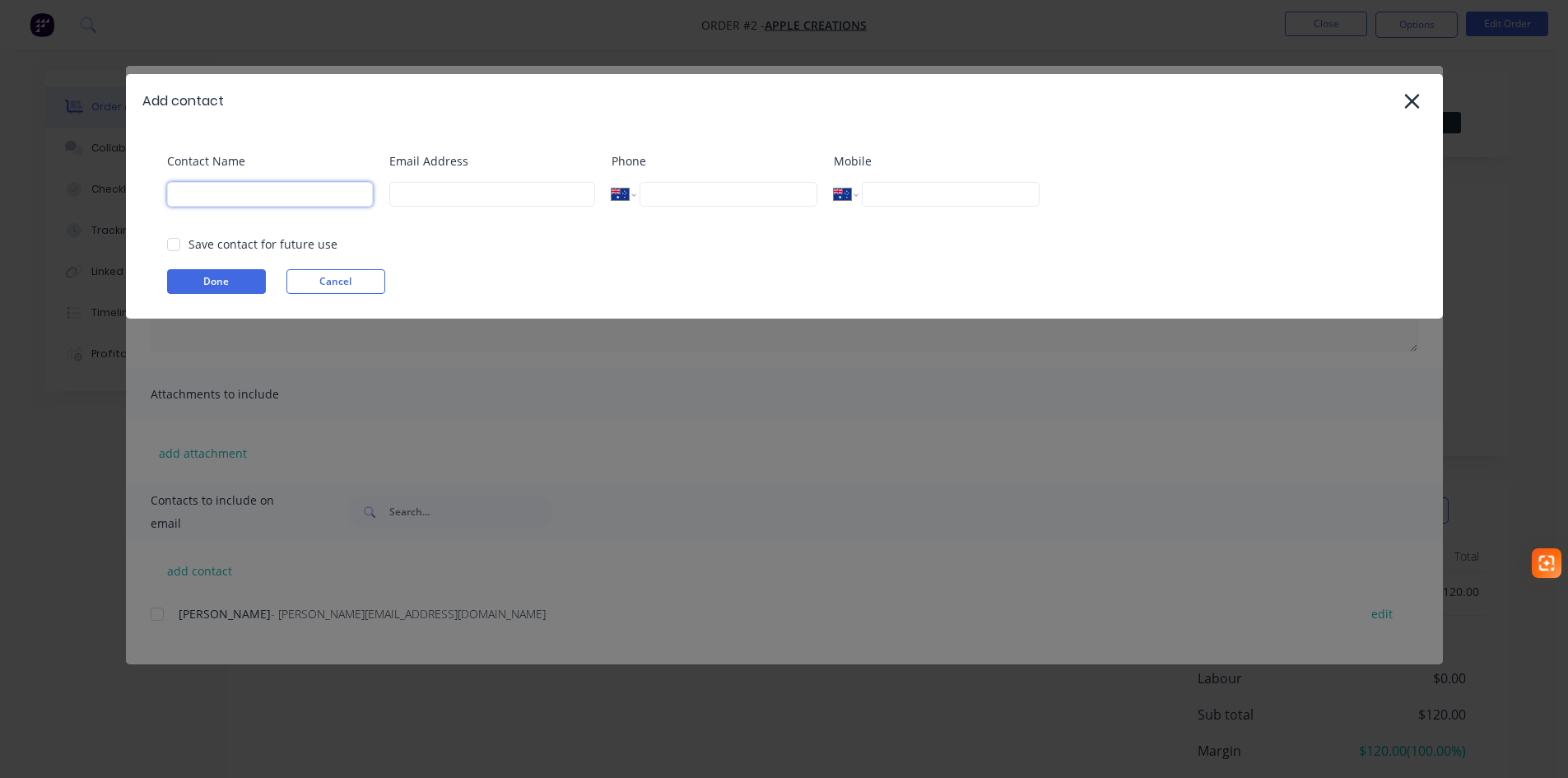
click at [217, 191] on input at bounding box center [269, 194] width 205 height 25
type input "Belinda"
type input "belinda@onscape.com.au"
click at [197, 272] on button "Done" at bounding box center [216, 281] width 99 height 25
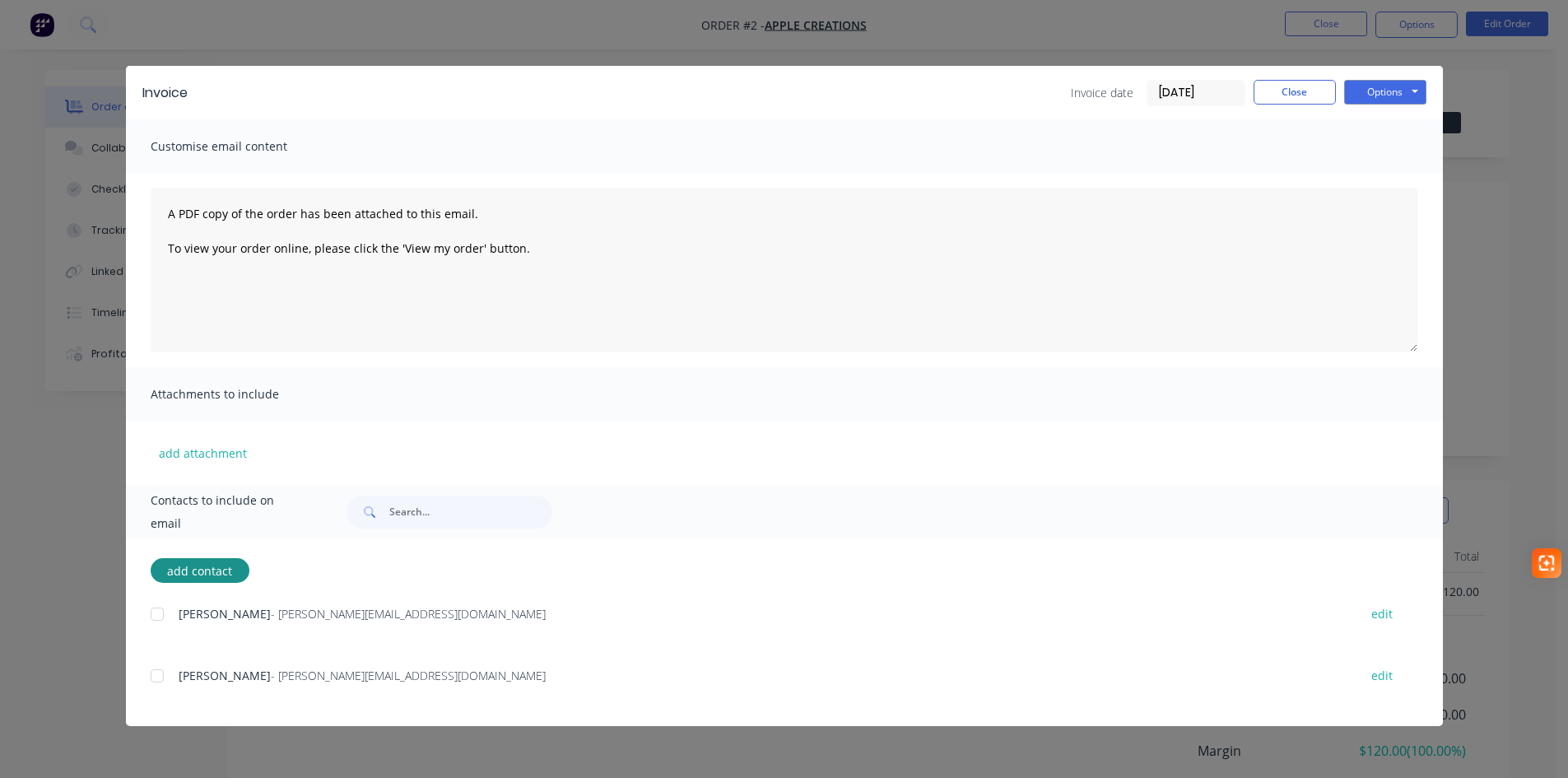
click at [154, 676] on div at bounding box center [157, 676] width 33 height 33
click at [1375, 92] on button "Options" at bounding box center [1385, 91] width 82 height 25
click at [1388, 175] on button "Email" at bounding box center [1396, 176] width 105 height 27
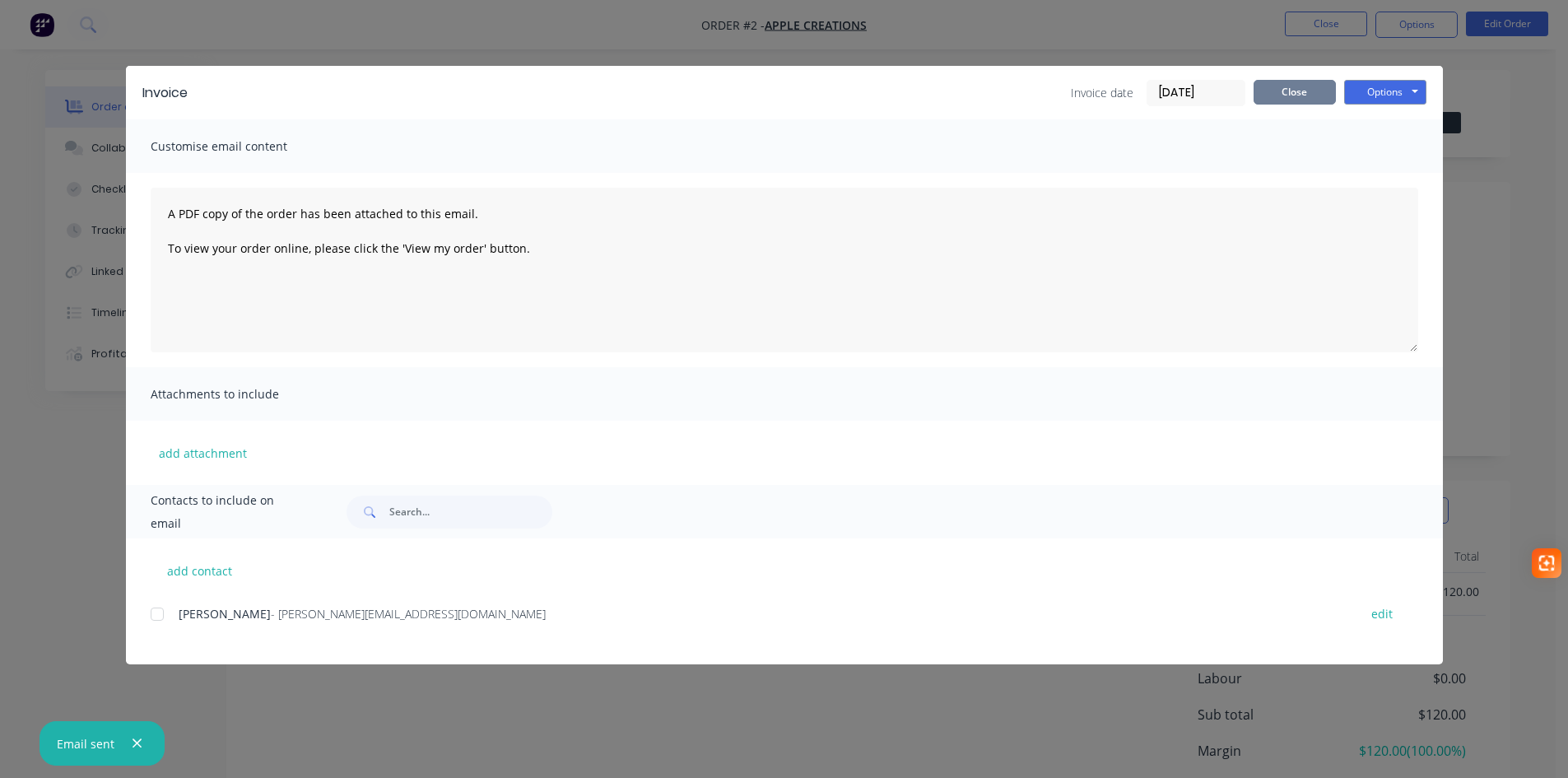
click at [1272, 96] on button "Close" at bounding box center [1294, 91] width 82 height 25
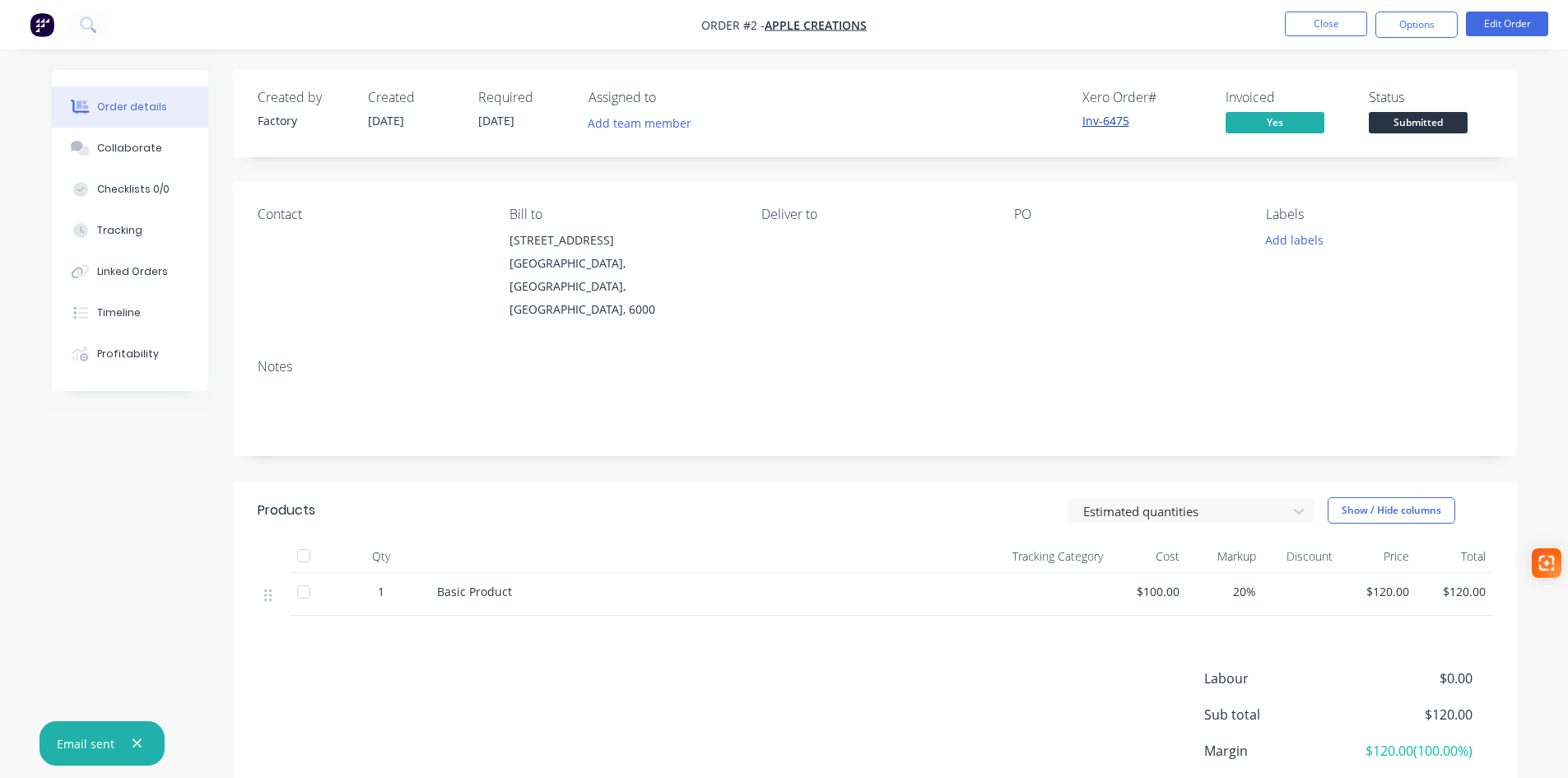
click at [1098, 119] on link "Inv-6475" at bounding box center [1105, 121] width 47 height 16
click at [1395, 26] on button "Options" at bounding box center [1416, 25] width 82 height 26
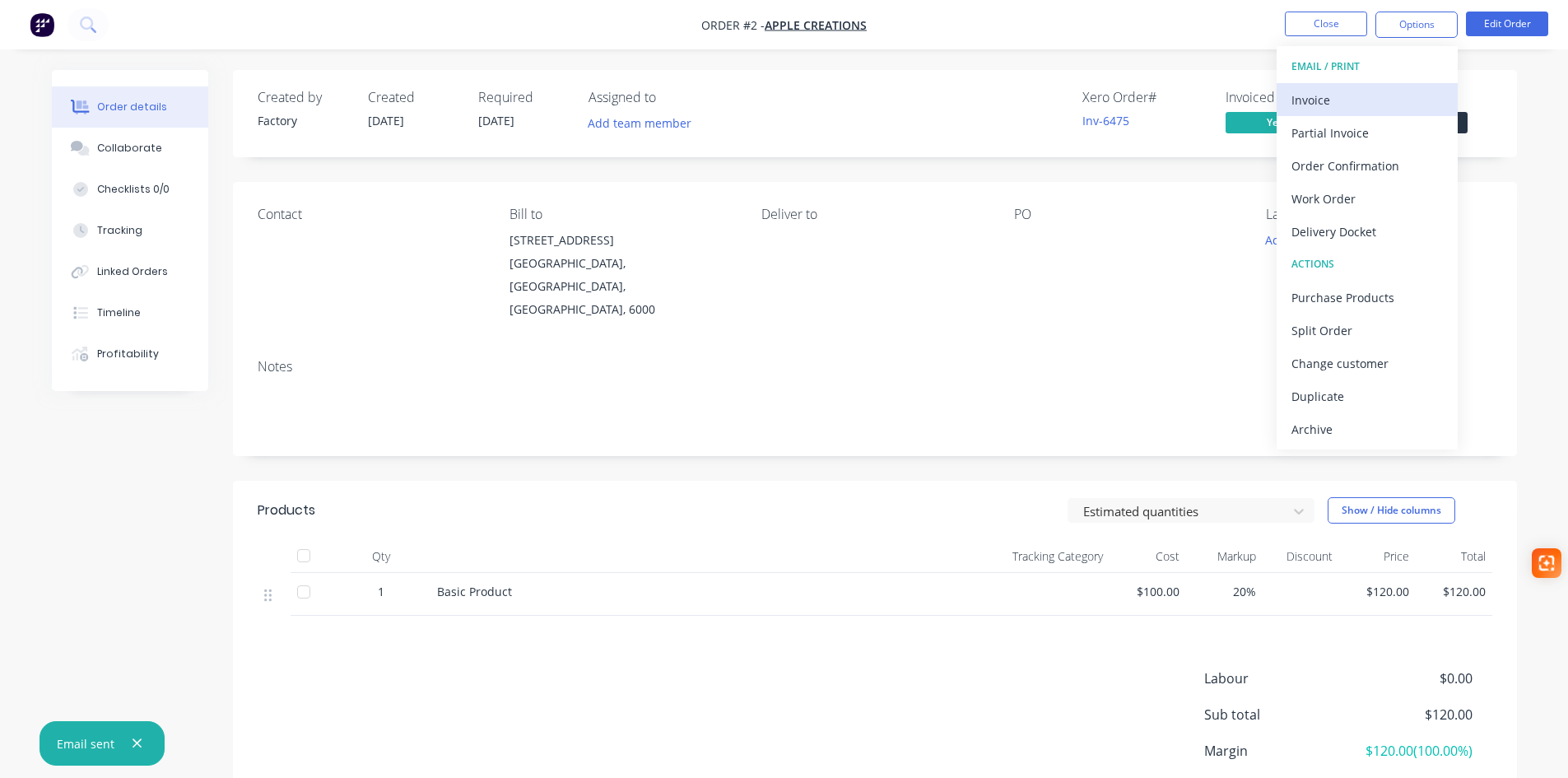
click at [1291, 100] on div "Invoice" at bounding box center [1367, 100] width 152 height 24
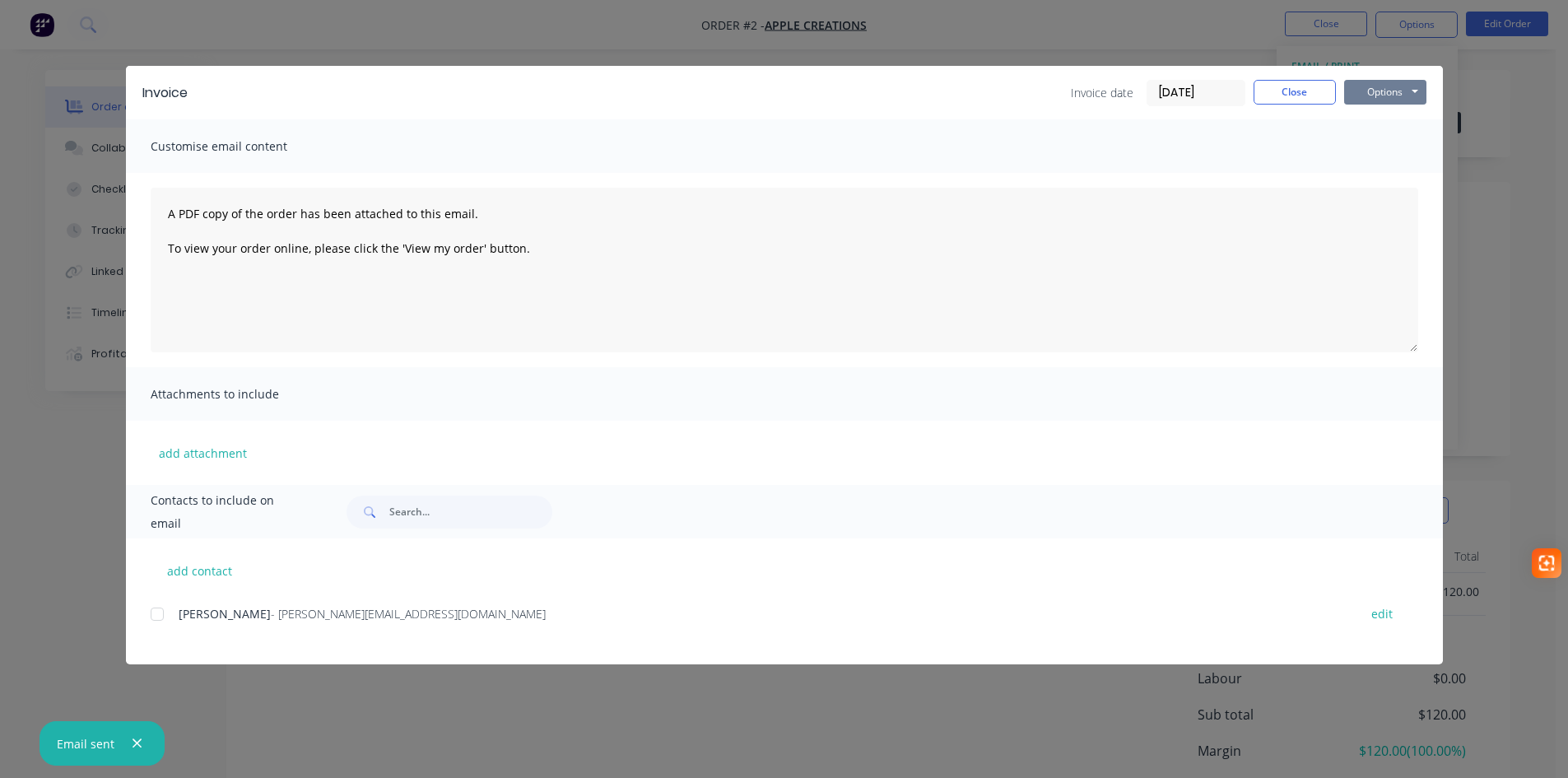
click at [1378, 89] on button "Options" at bounding box center [1385, 91] width 82 height 25
click at [1380, 121] on button "Preview" at bounding box center [1396, 121] width 105 height 27
click at [1316, 94] on button "Close" at bounding box center [1294, 91] width 82 height 25
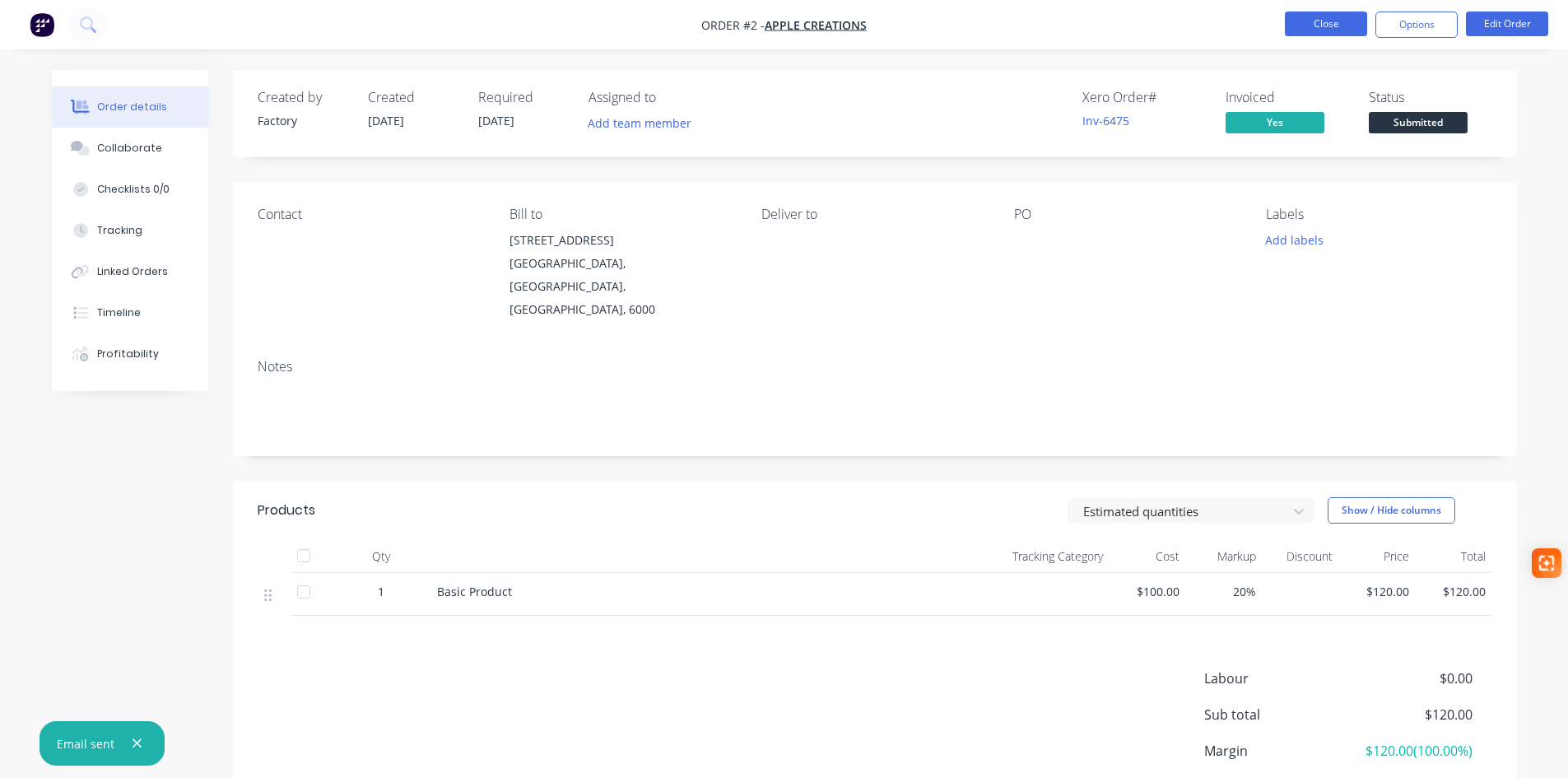
click at [1319, 28] on button "Close" at bounding box center [1326, 24] width 82 height 25
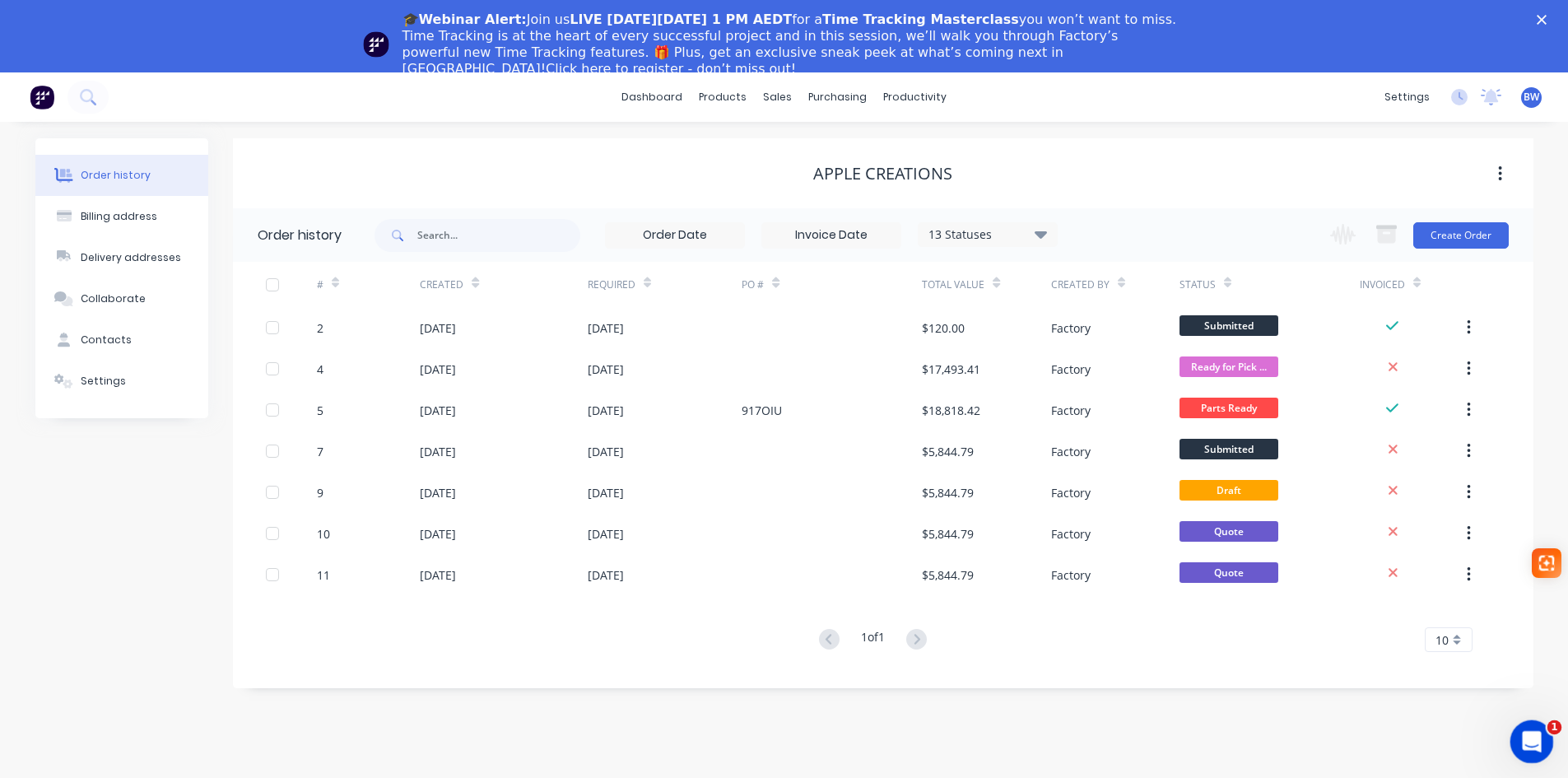
click at [1525, 743] on icon "Open Intercom Messenger" at bounding box center [1530, 740] width 27 height 27
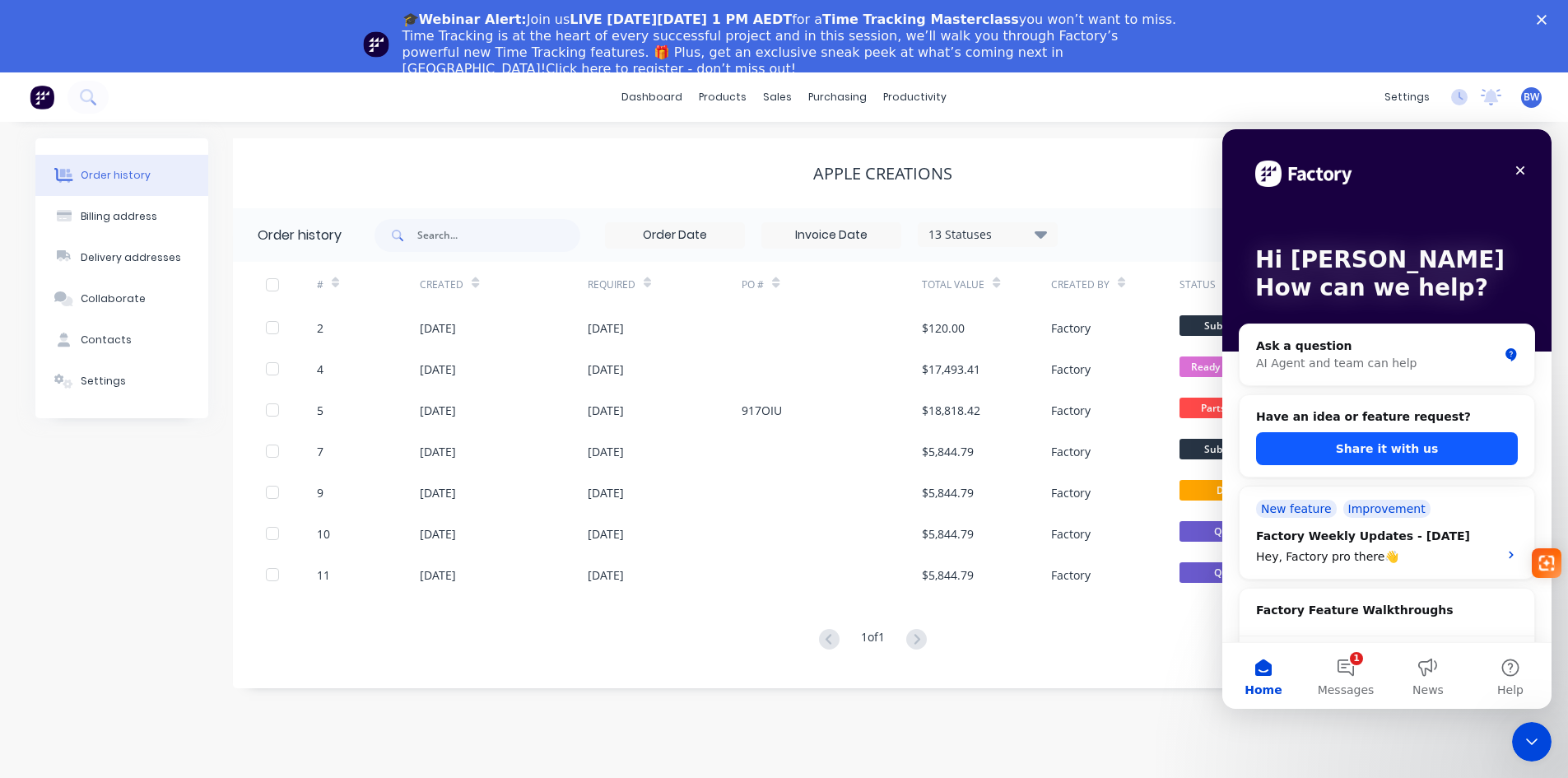
click at [1403, 450] on button "Share it with us" at bounding box center [1386, 448] width 262 height 33
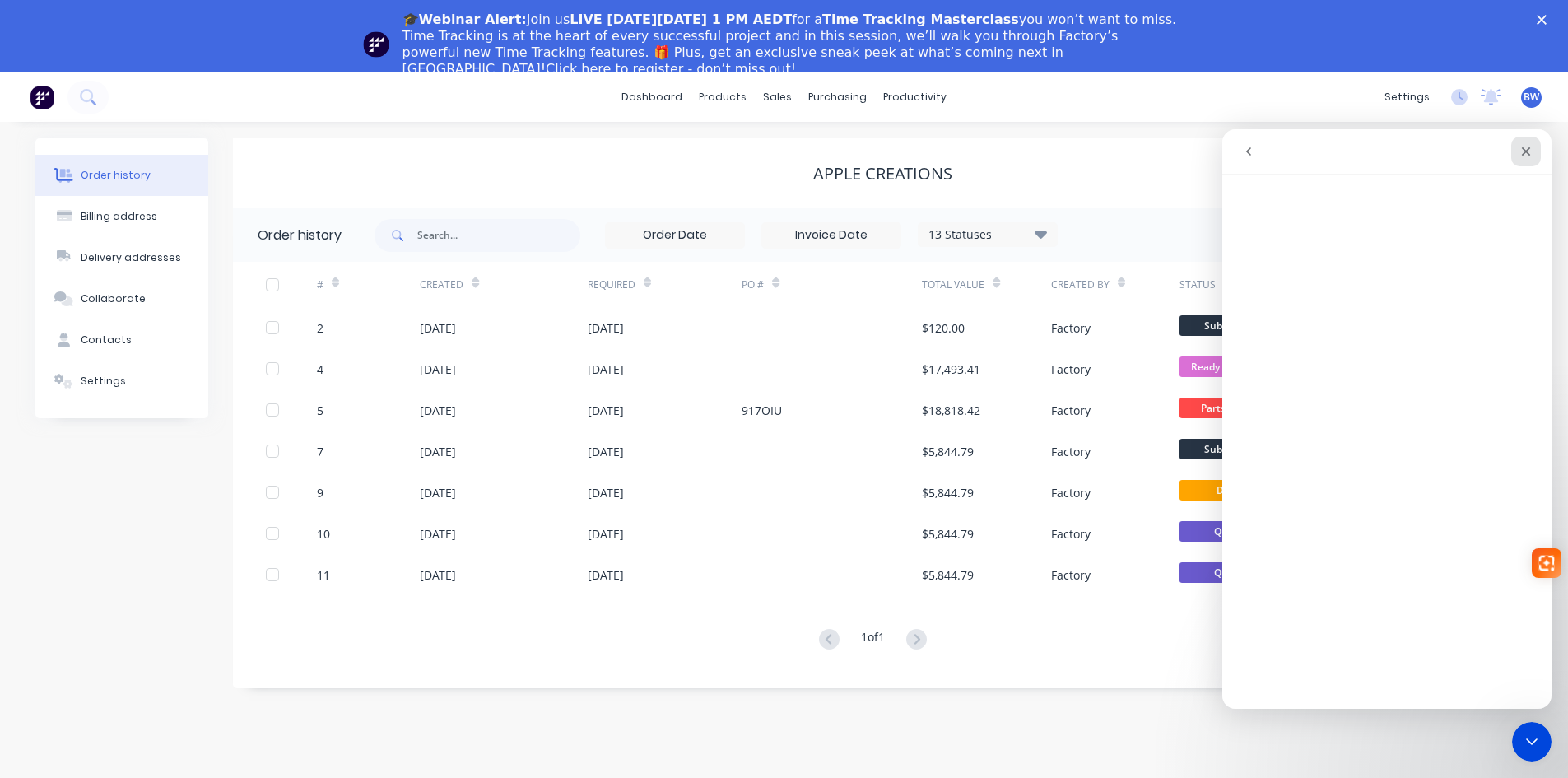
click at [1532, 148] on div "Close" at bounding box center [1526, 152] width 29 height 29
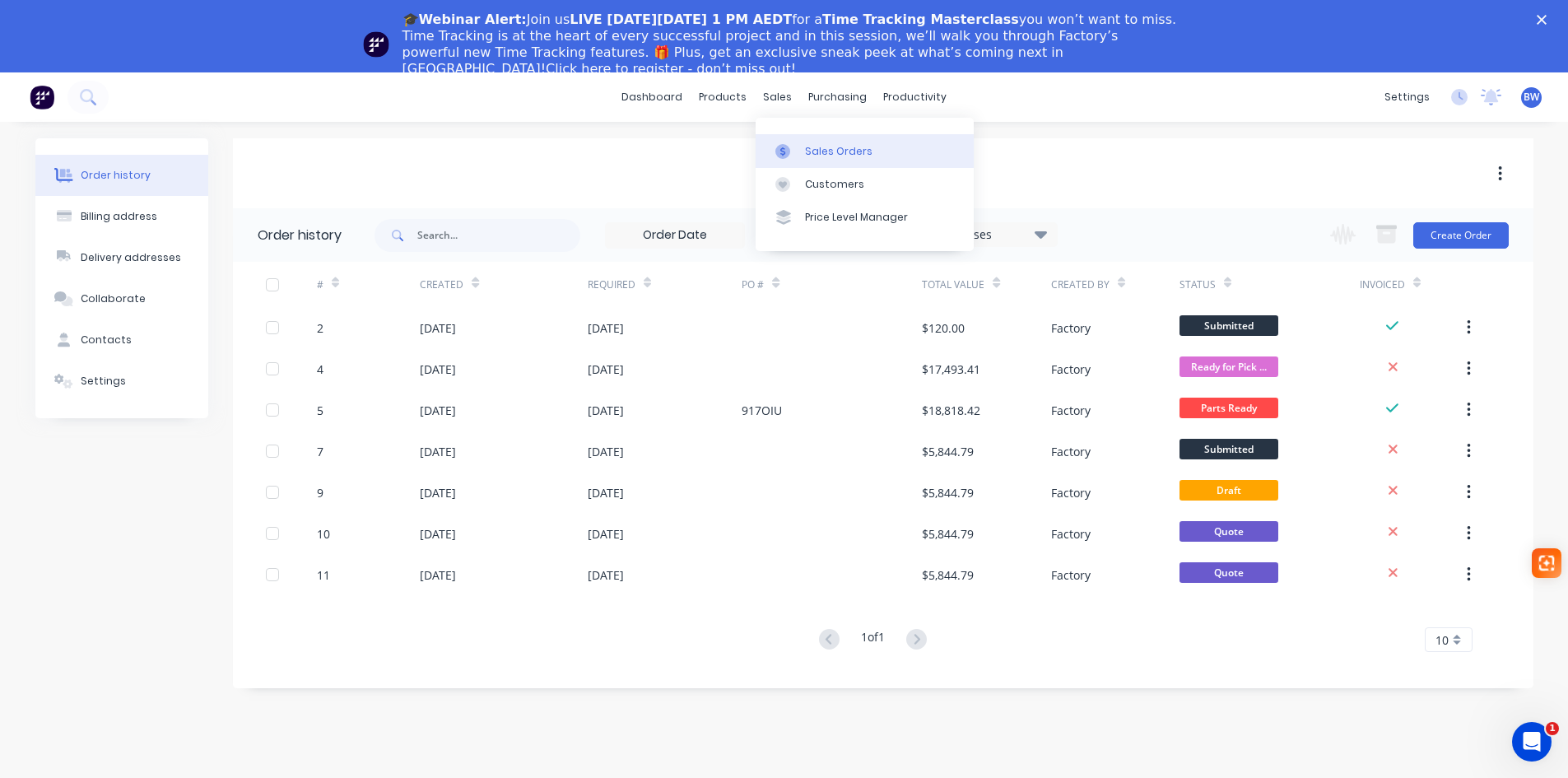
click at [799, 152] on div at bounding box center [787, 152] width 25 height 15
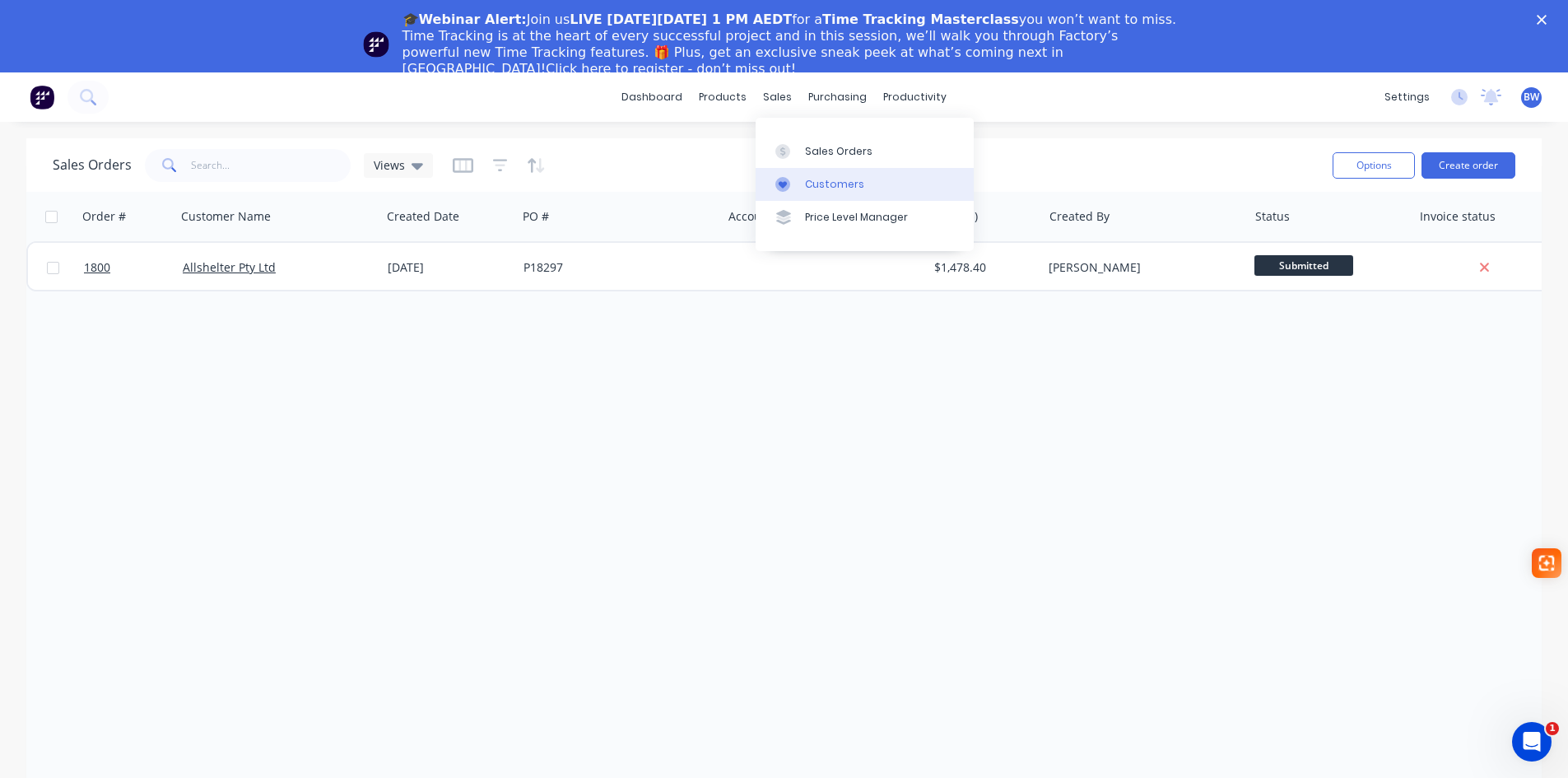
click at [792, 173] on link "Customers" at bounding box center [864, 184] width 218 height 33
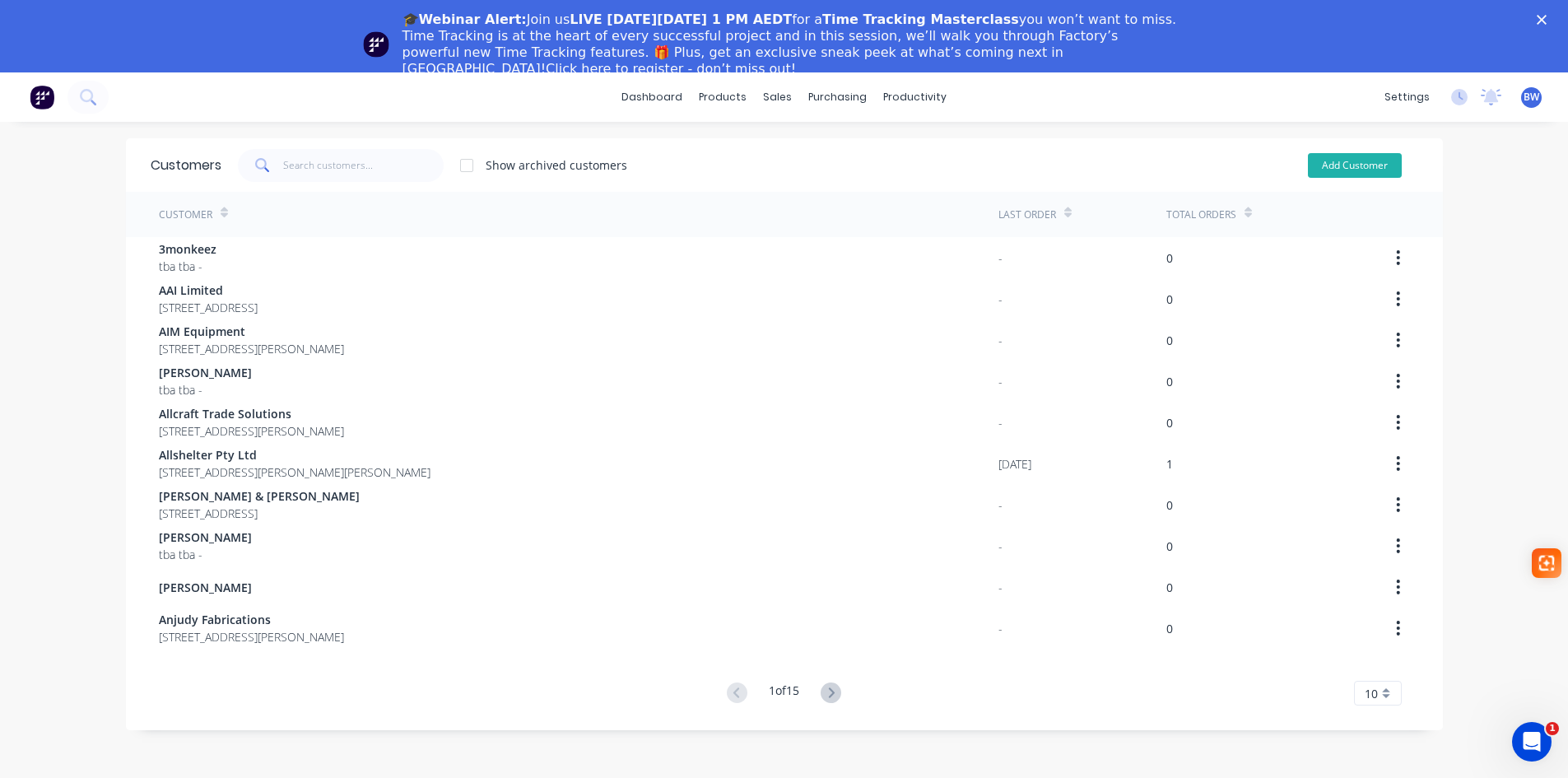
click at [1377, 167] on button "Add Customer" at bounding box center [1354, 165] width 94 height 25
select select "AU"
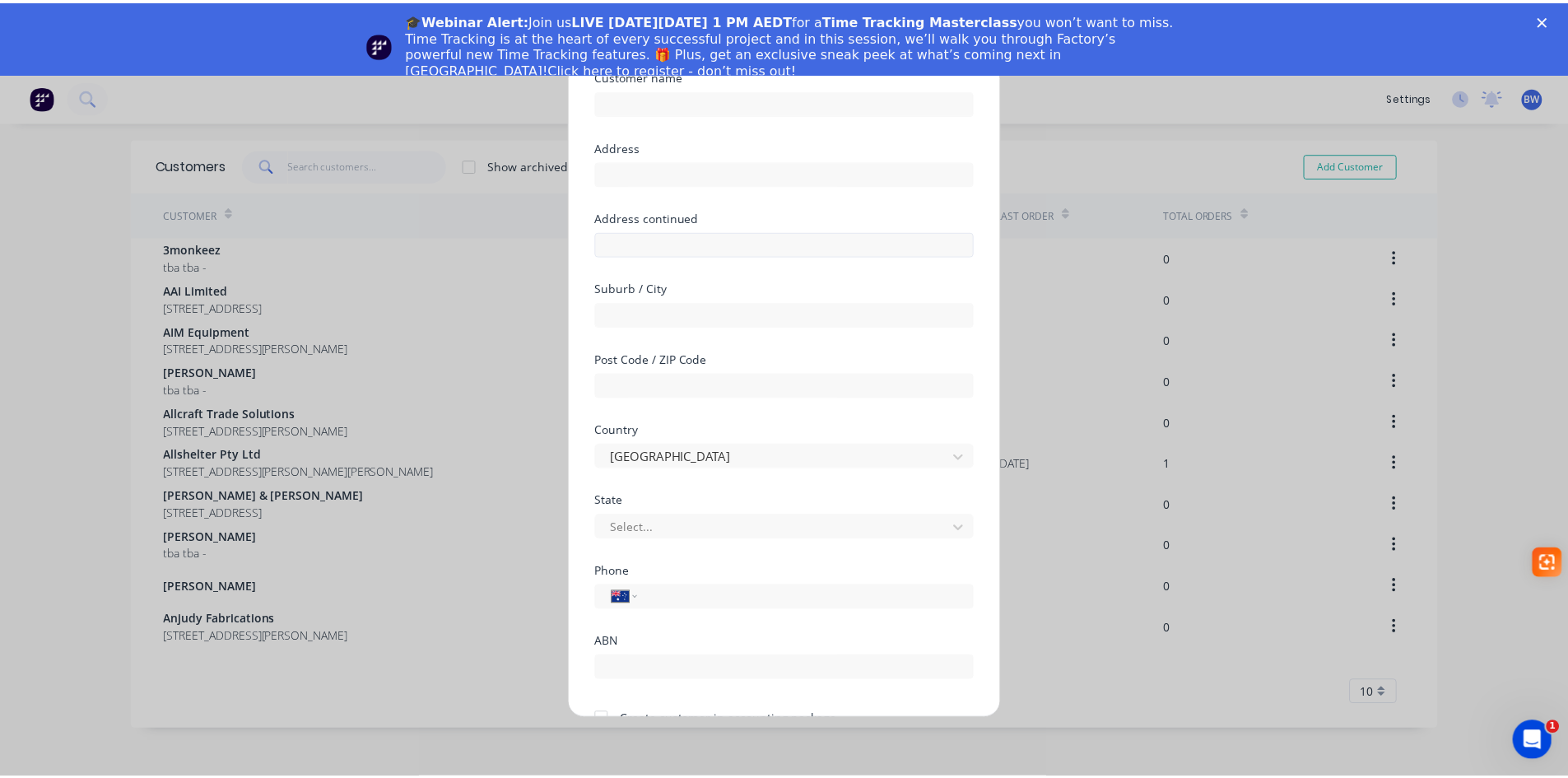
scroll to position [145, 0]
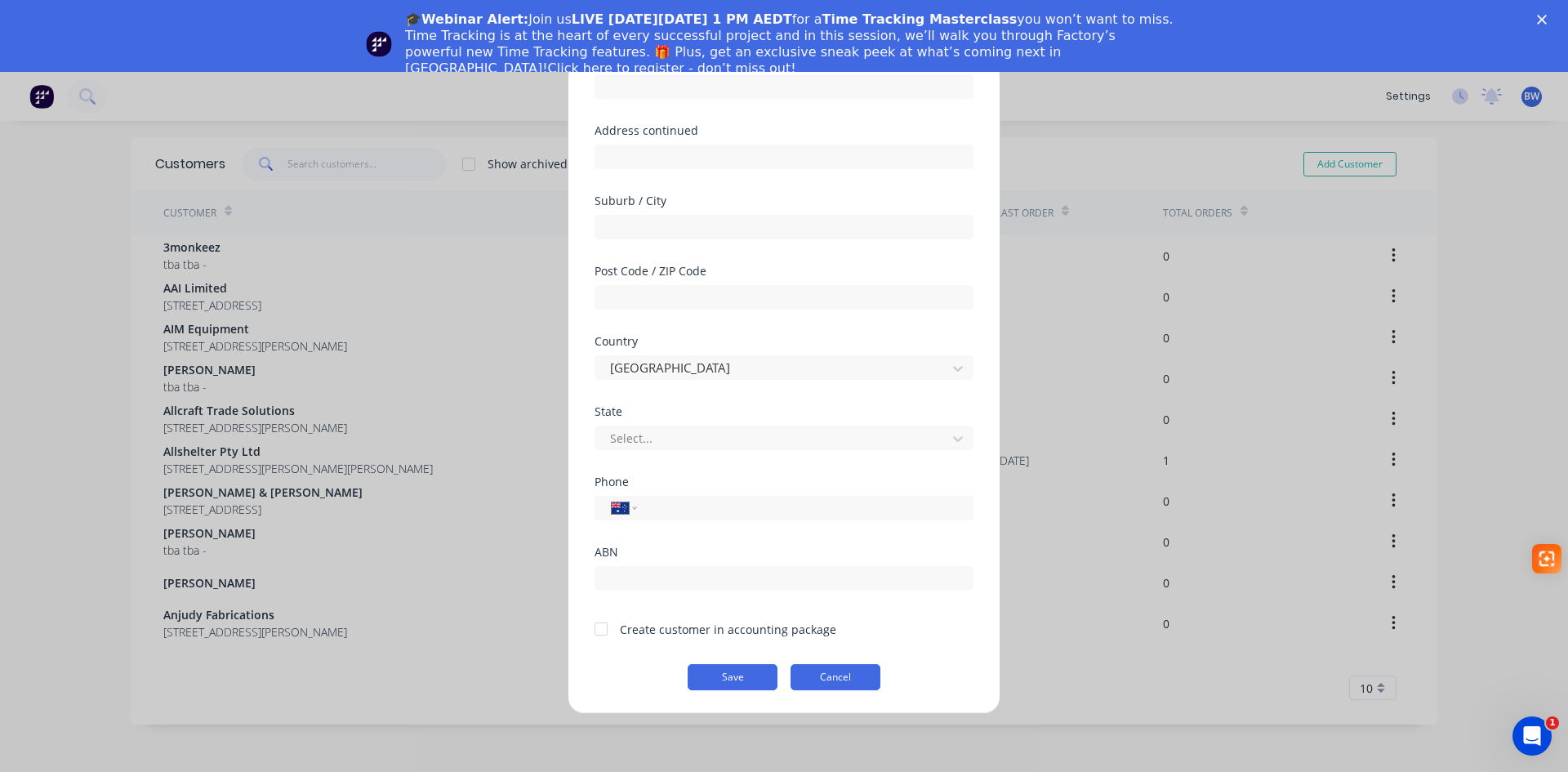
click at [825, 675] on button "Cancel" at bounding box center [835, 677] width 90 height 26
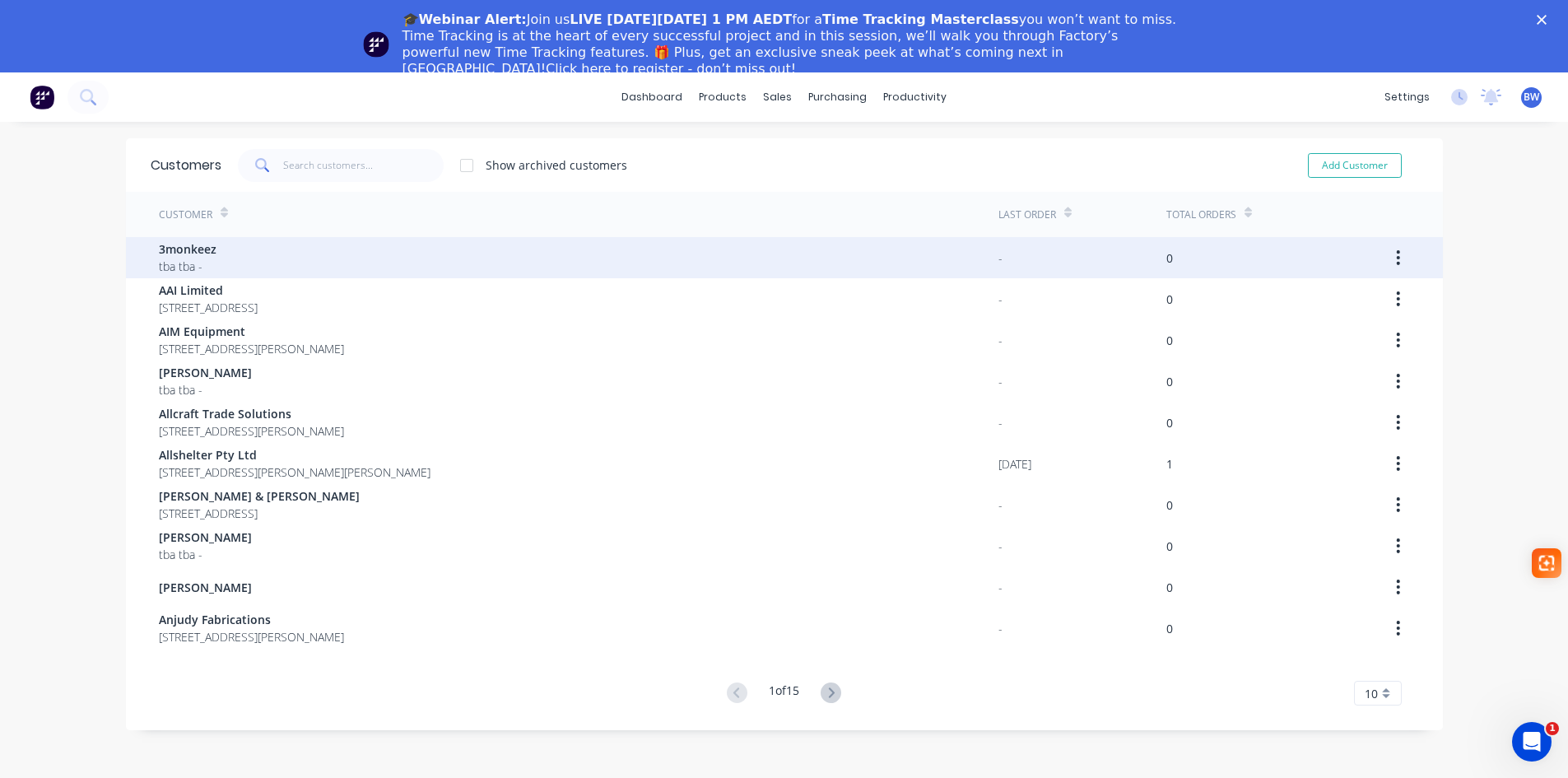
click at [192, 248] on span "3monkeez" at bounding box center [187, 248] width 57 height 17
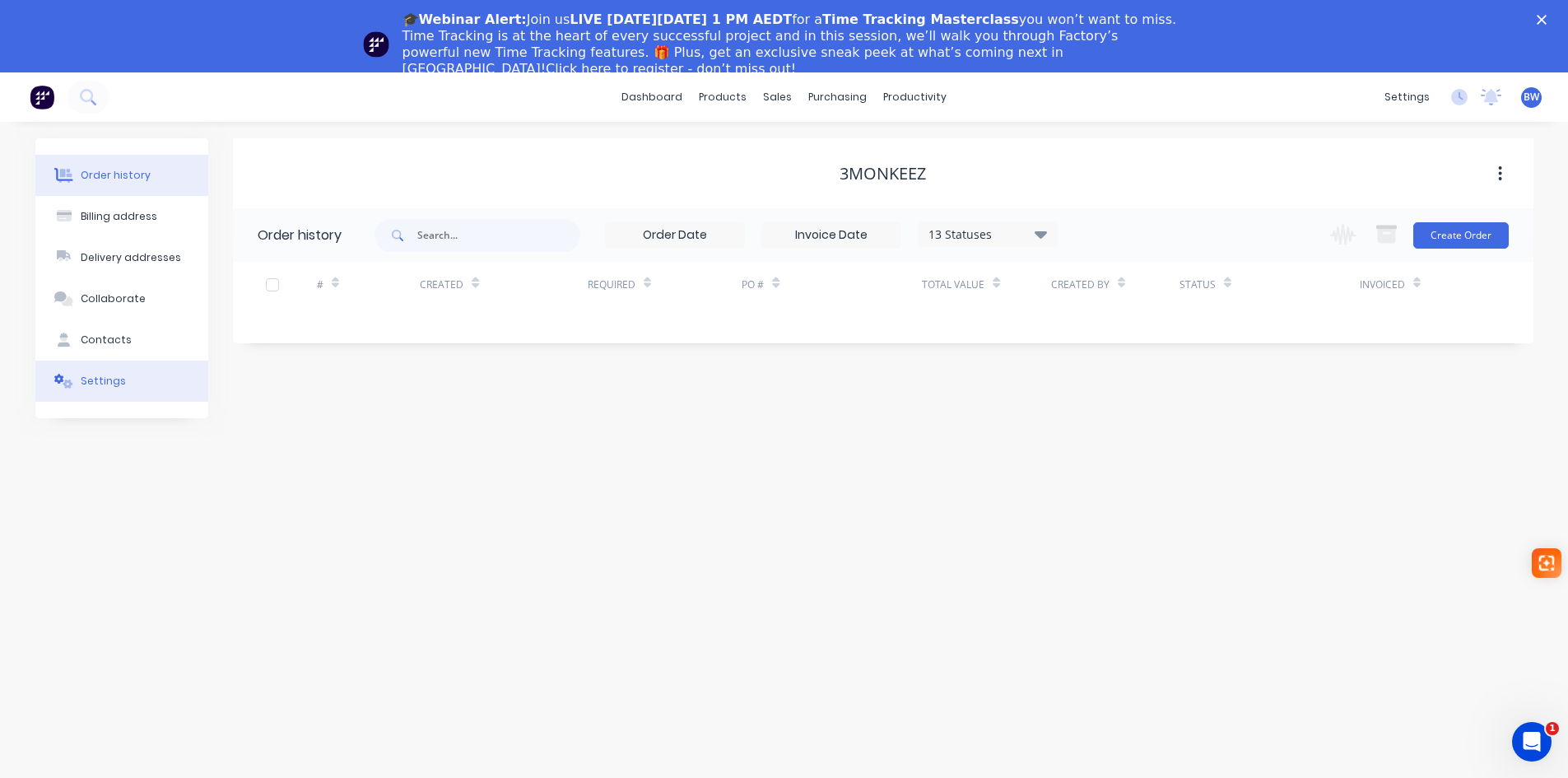
click at [80, 375] on div "Settings" at bounding box center [103, 381] width 46 height 15
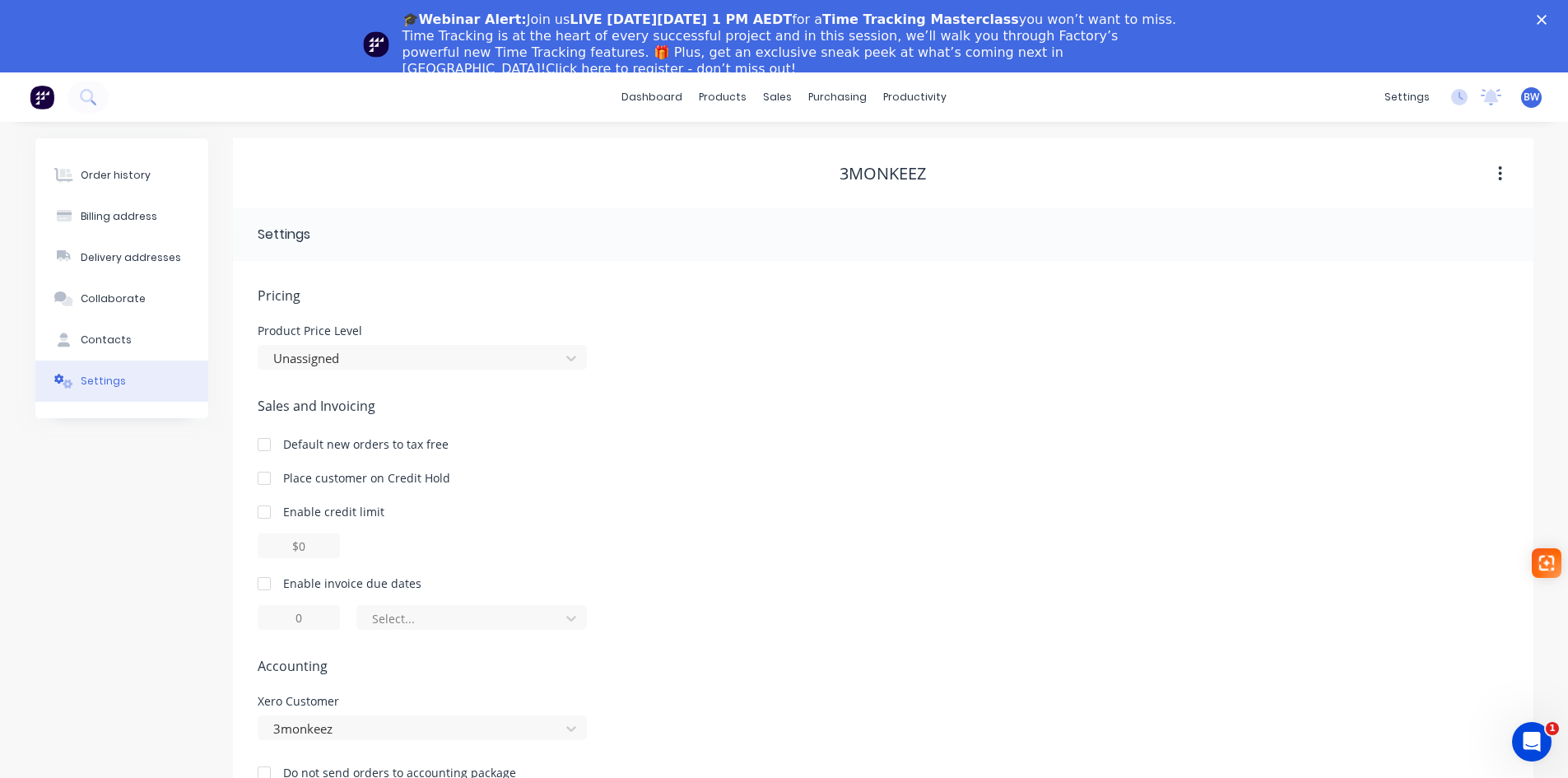
scroll to position [72, 0]
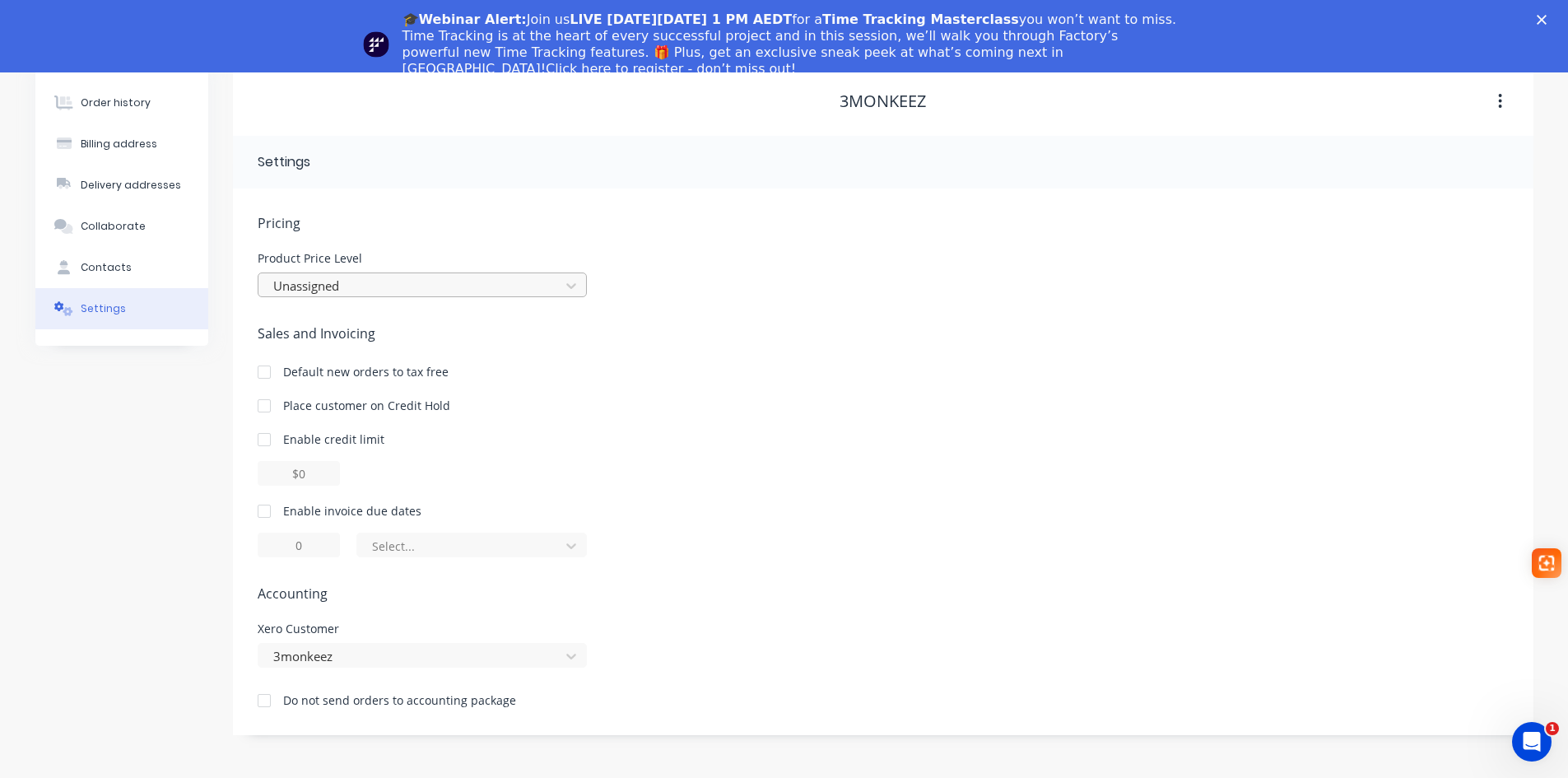
click at [405, 284] on div at bounding box center [412, 286] width 280 height 21
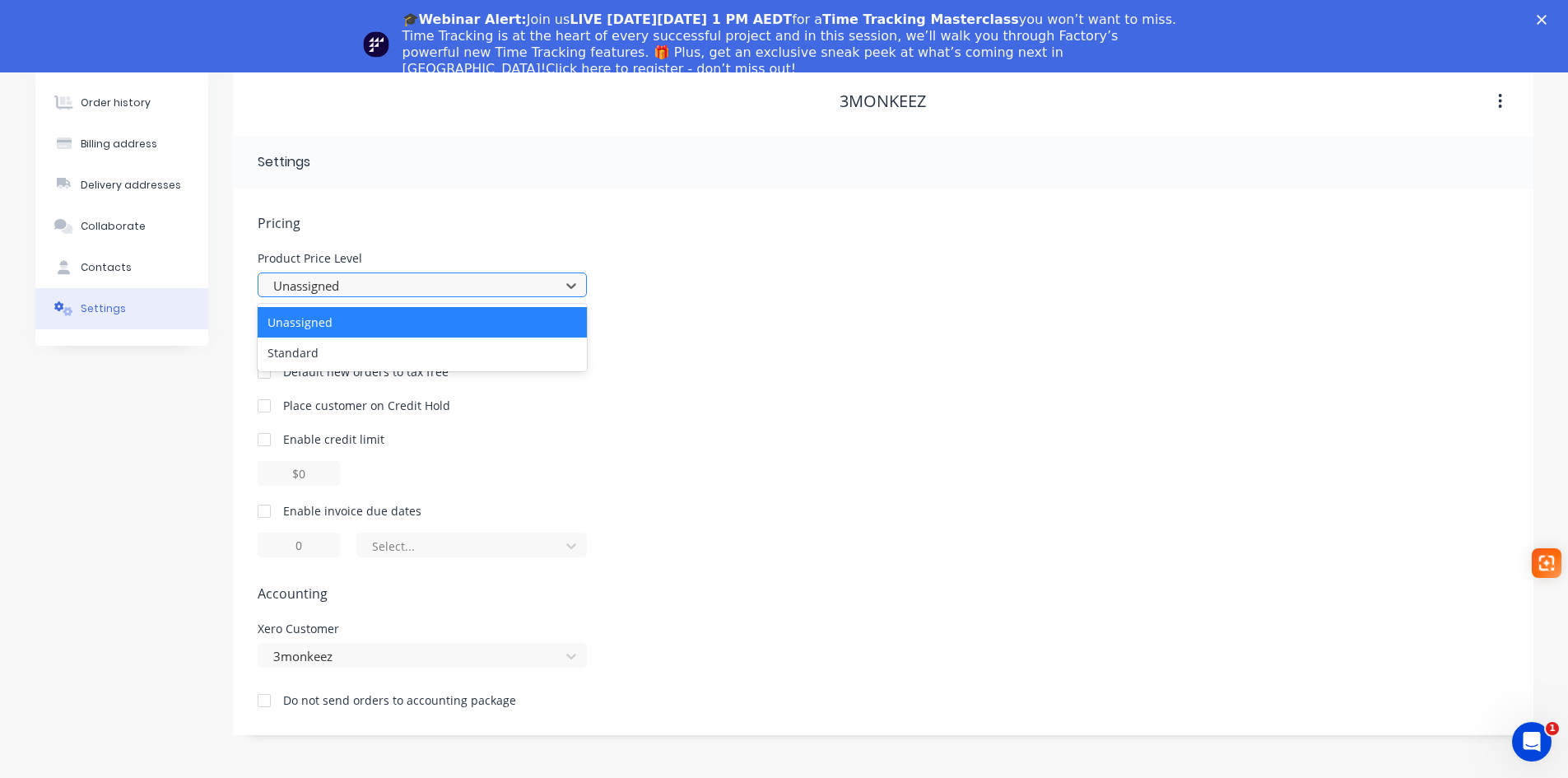
click at [405, 284] on div at bounding box center [412, 286] width 280 height 21
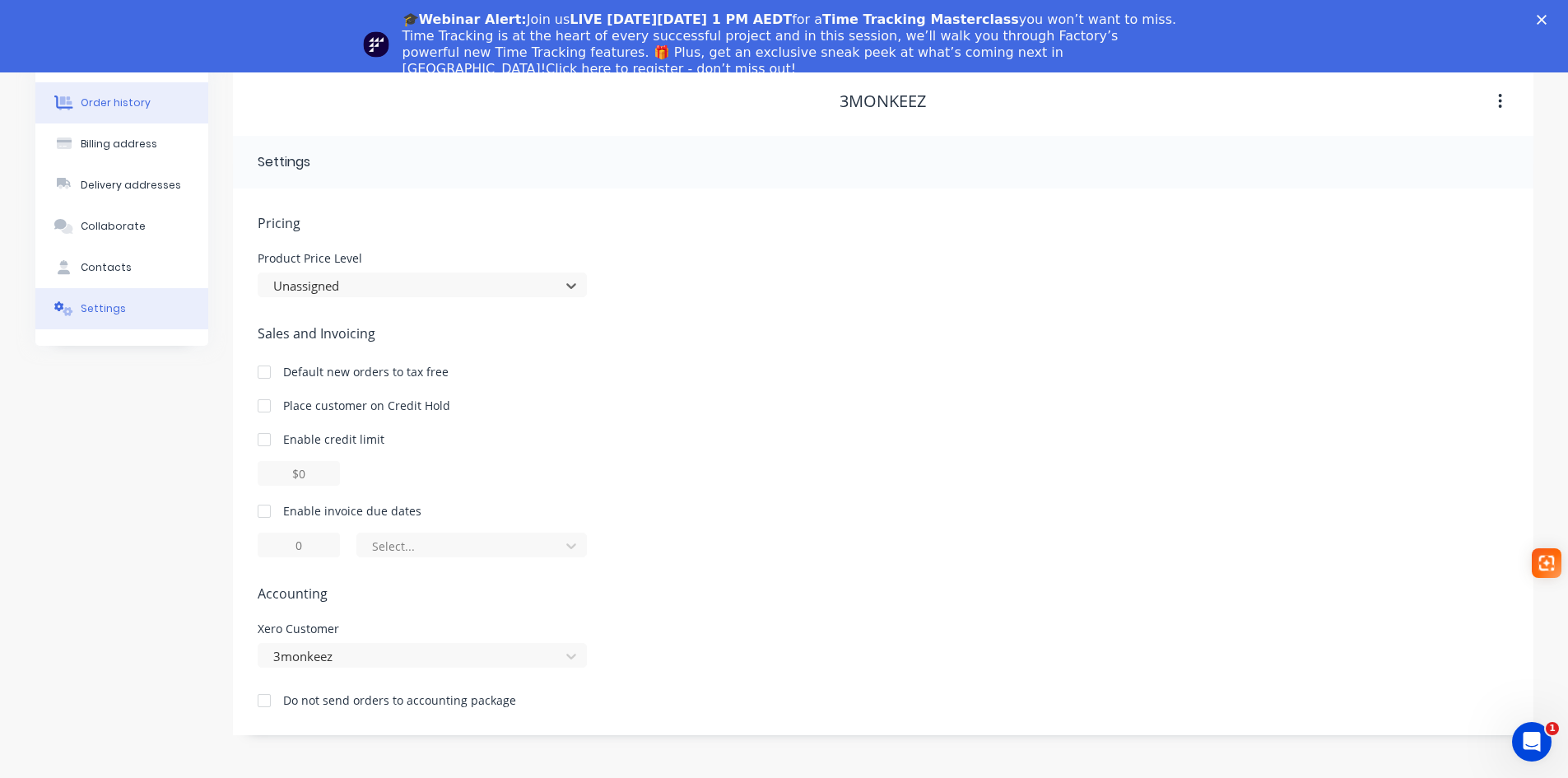
click at [122, 109] on div "Order history" at bounding box center [115, 103] width 70 height 15
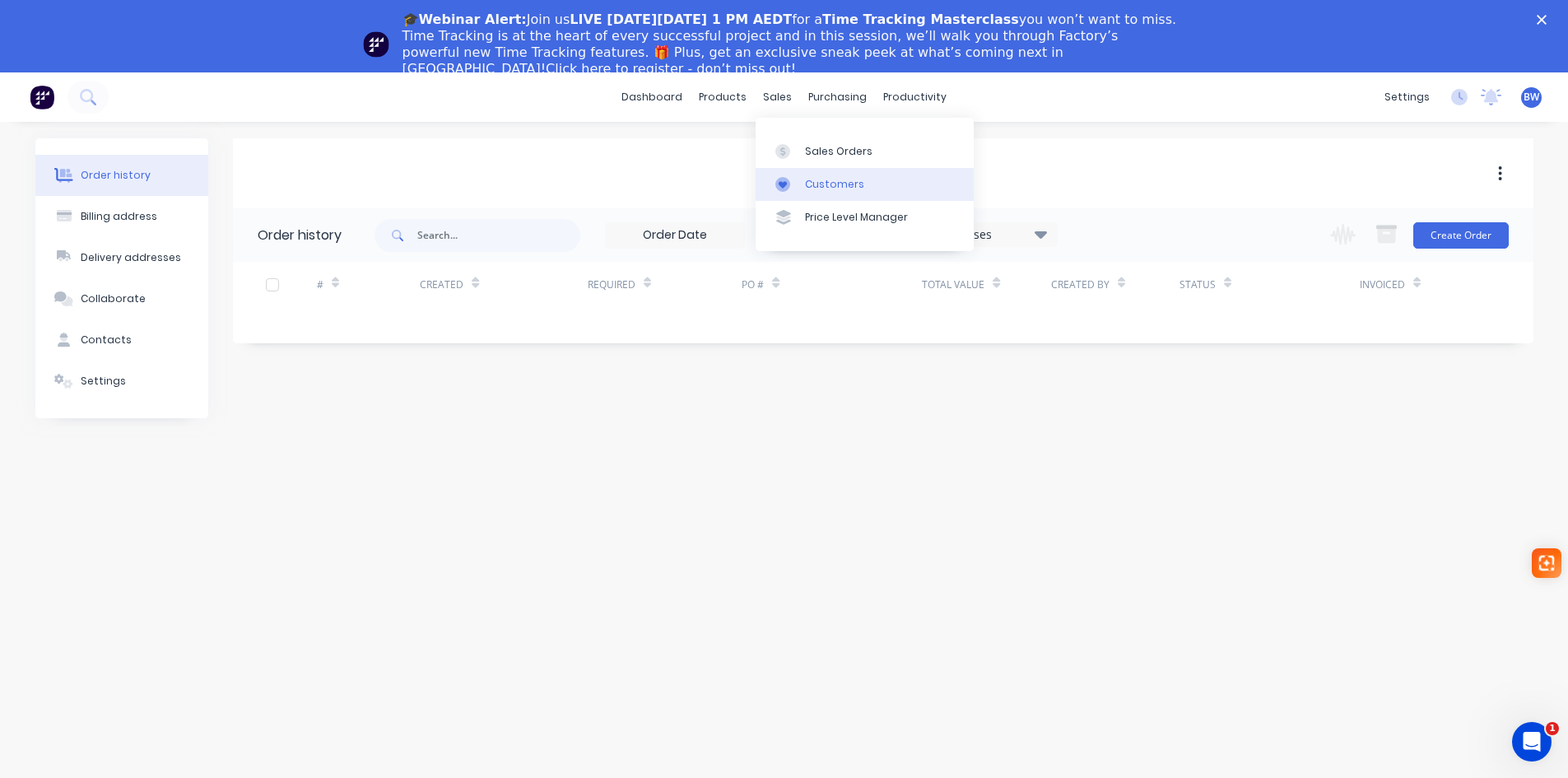
click at [815, 191] on div "Customers" at bounding box center [834, 184] width 59 height 15
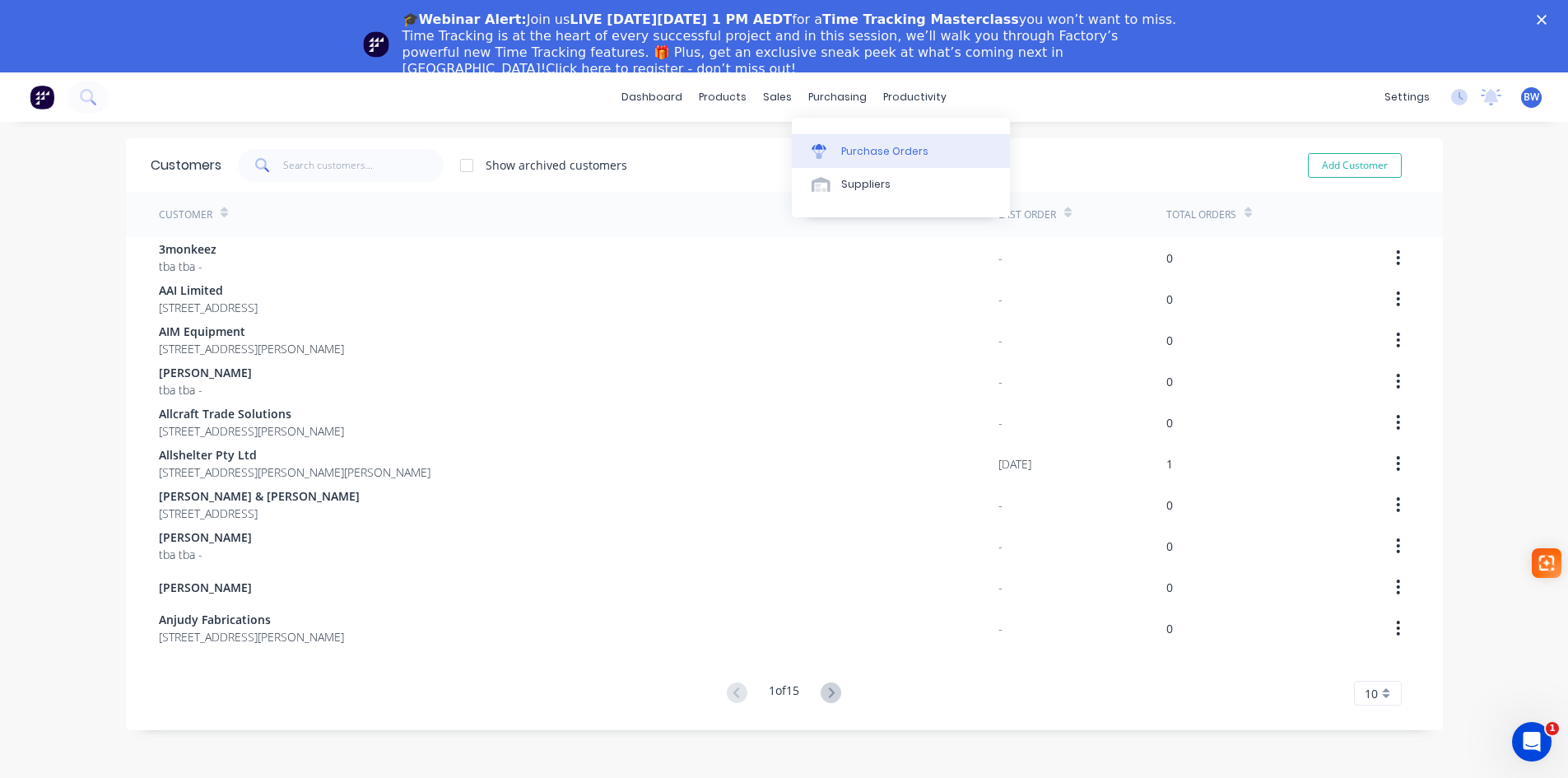
click at [867, 160] on link "Purchase Orders" at bounding box center [901, 151] width 218 height 33
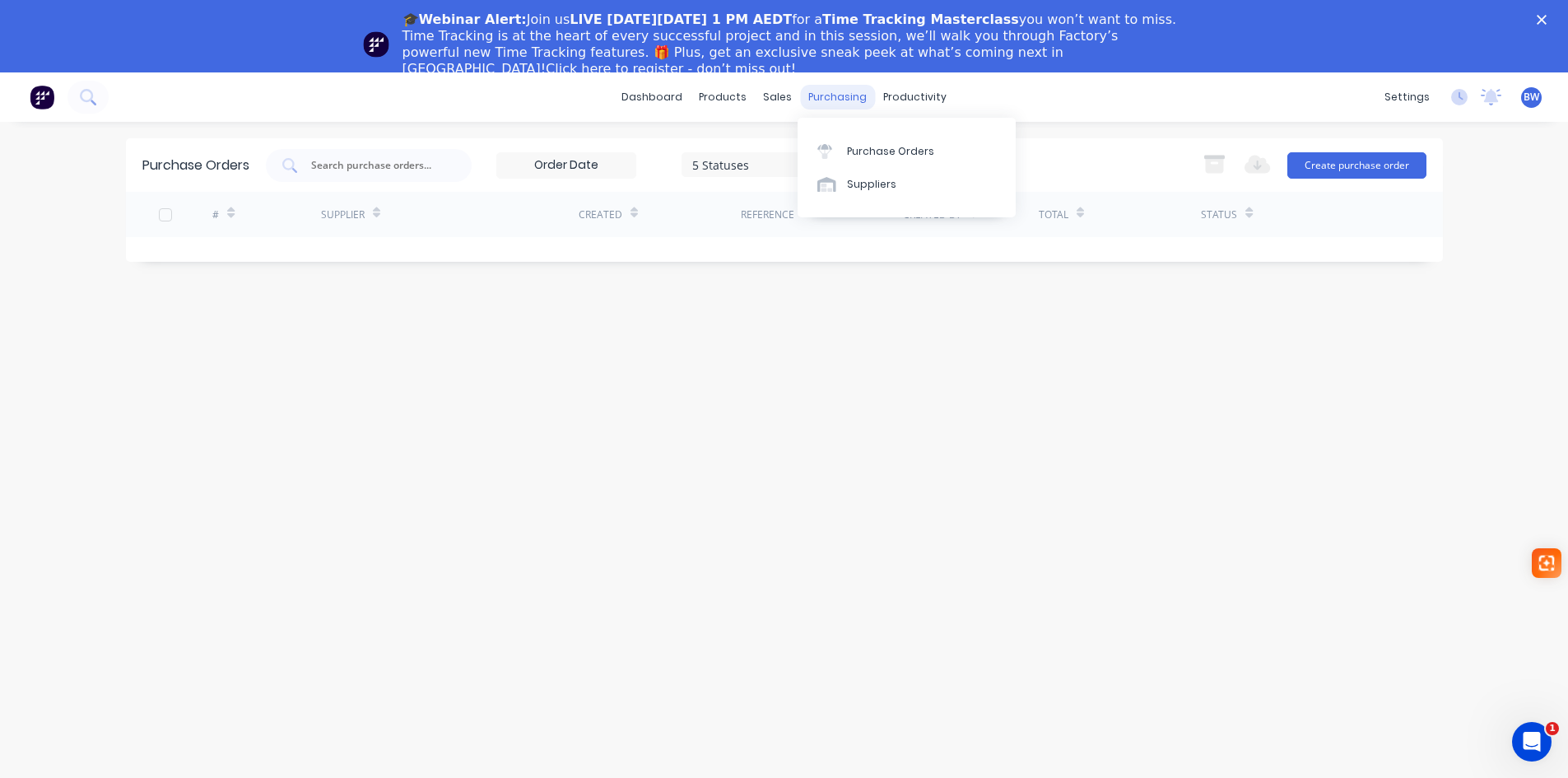
click at [839, 97] on div "purchasing" at bounding box center [838, 97] width 75 height 25
click at [845, 190] on link "Suppliers" at bounding box center [906, 184] width 218 height 33
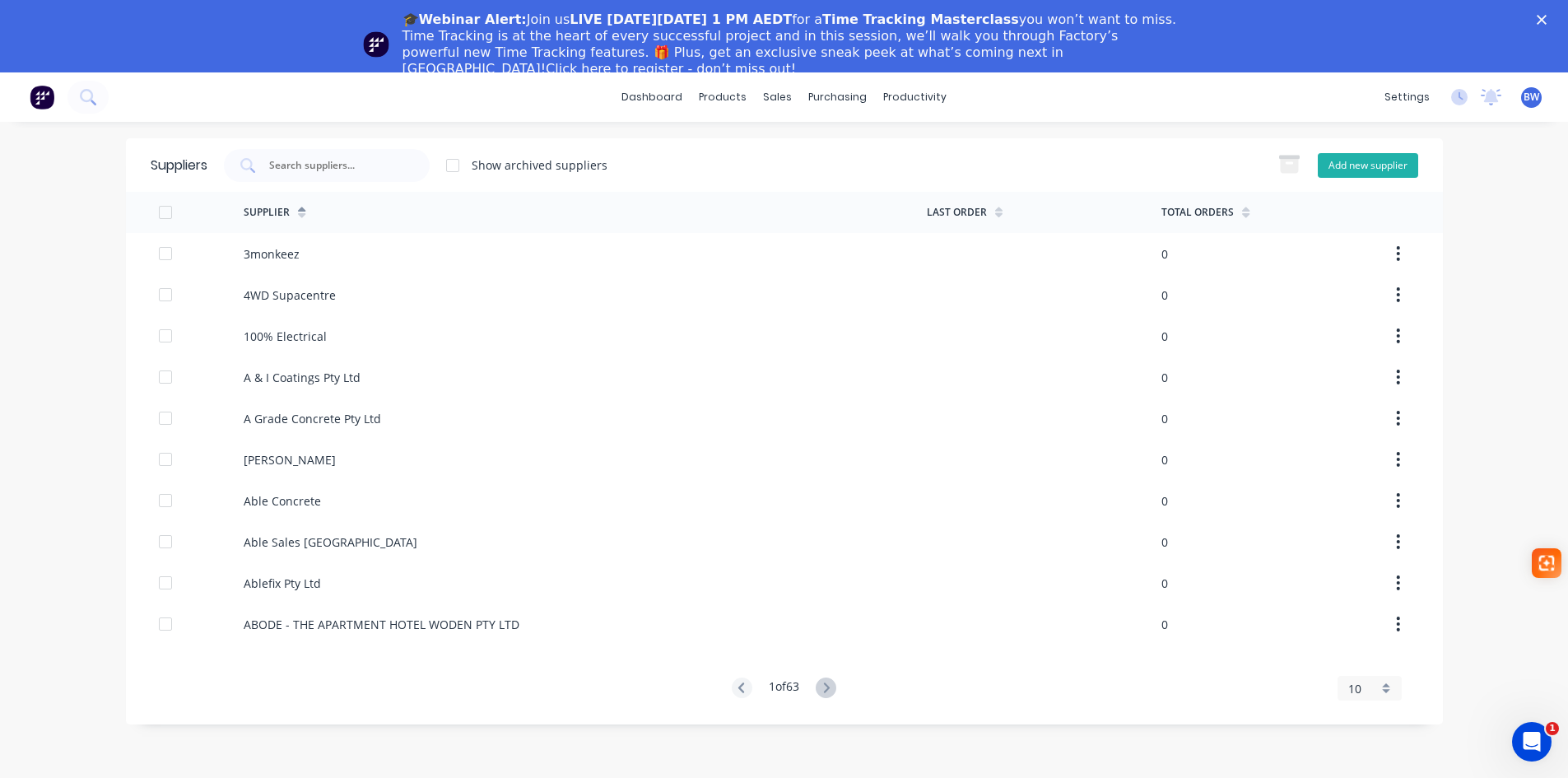
click at [1352, 167] on button "Add new supplier" at bounding box center [1368, 165] width 100 height 25
select select "AU"
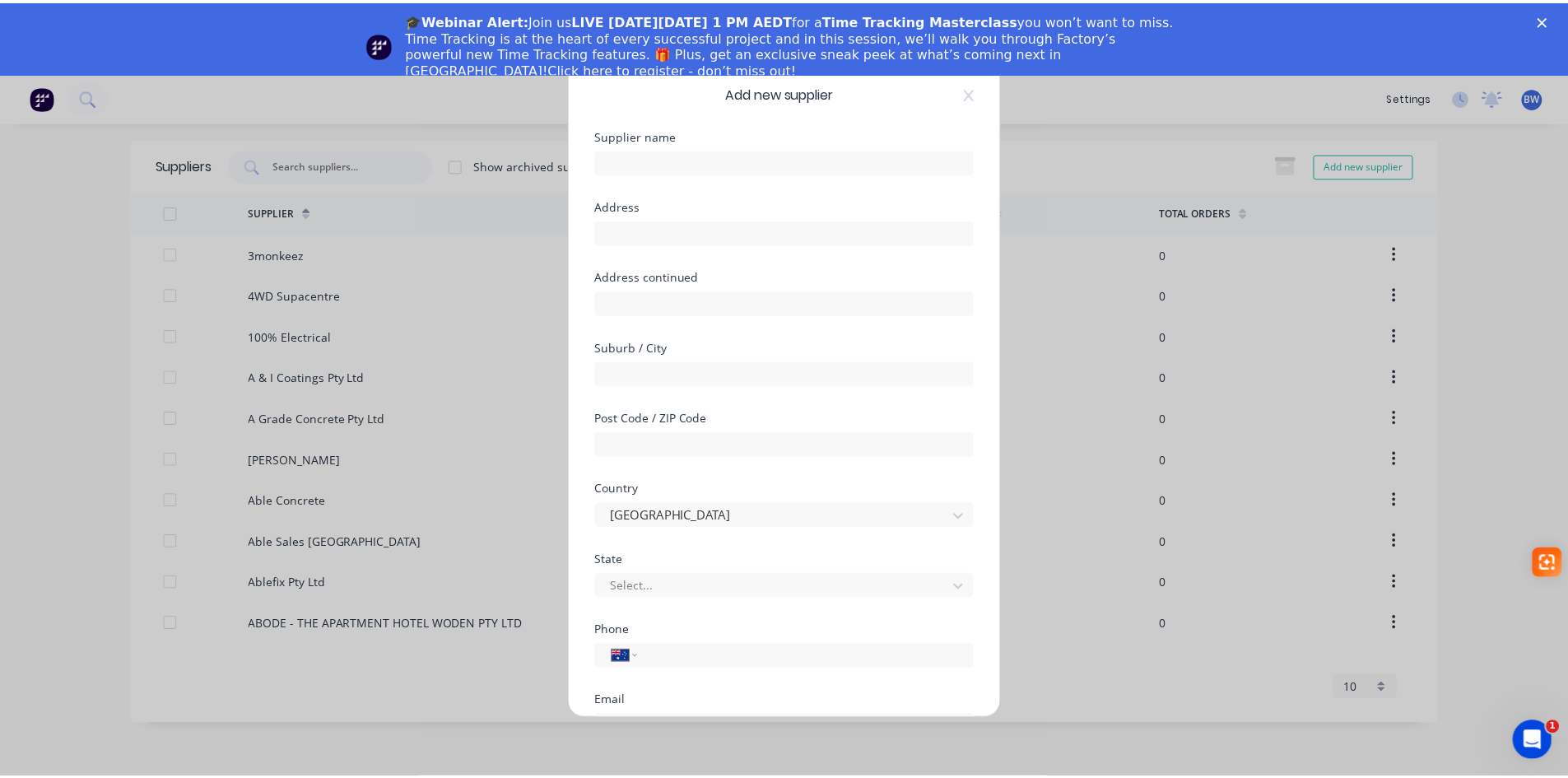
scroll to position [216, 0]
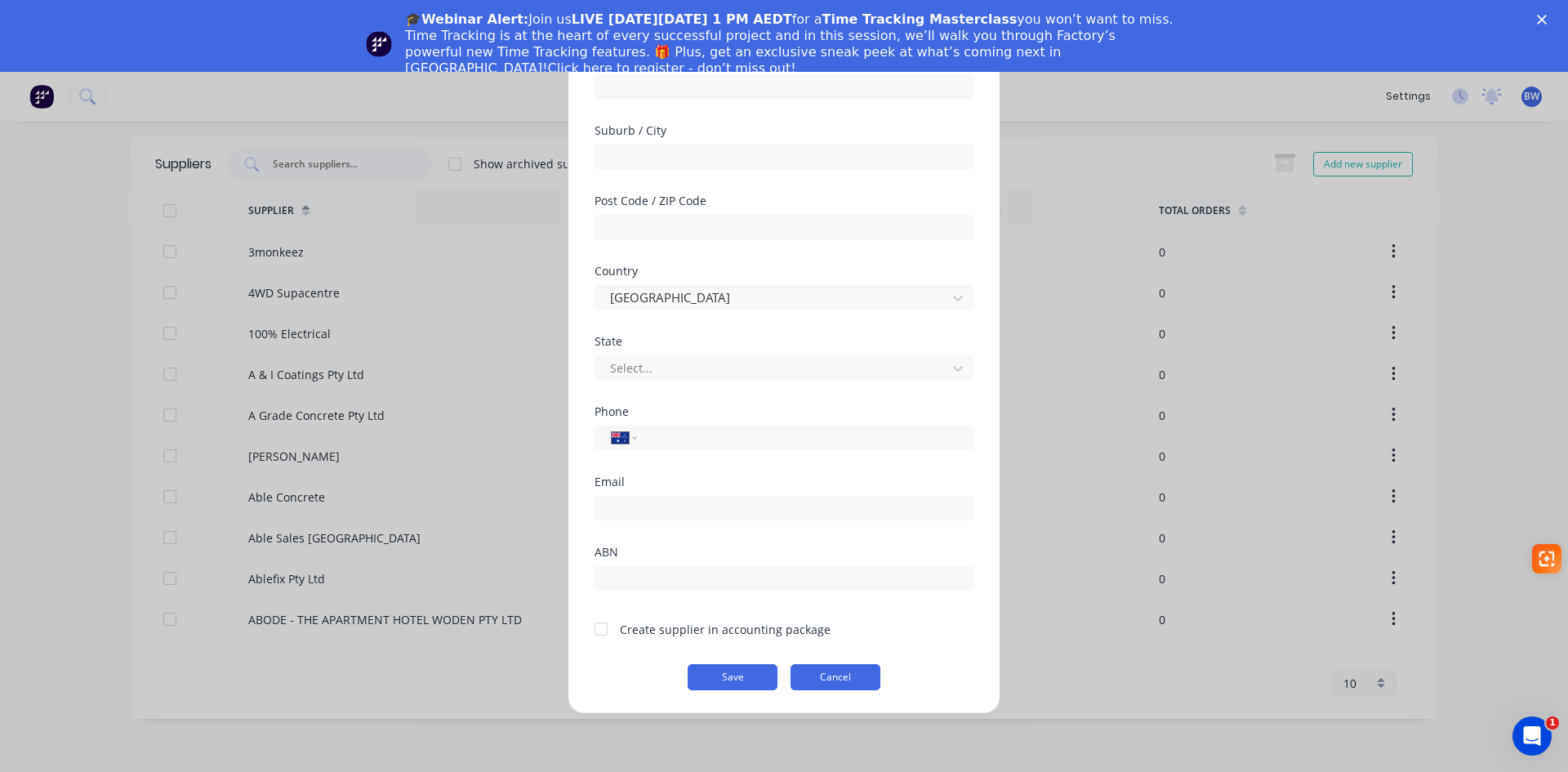
click at [860, 674] on button "Cancel" at bounding box center [835, 677] width 90 height 26
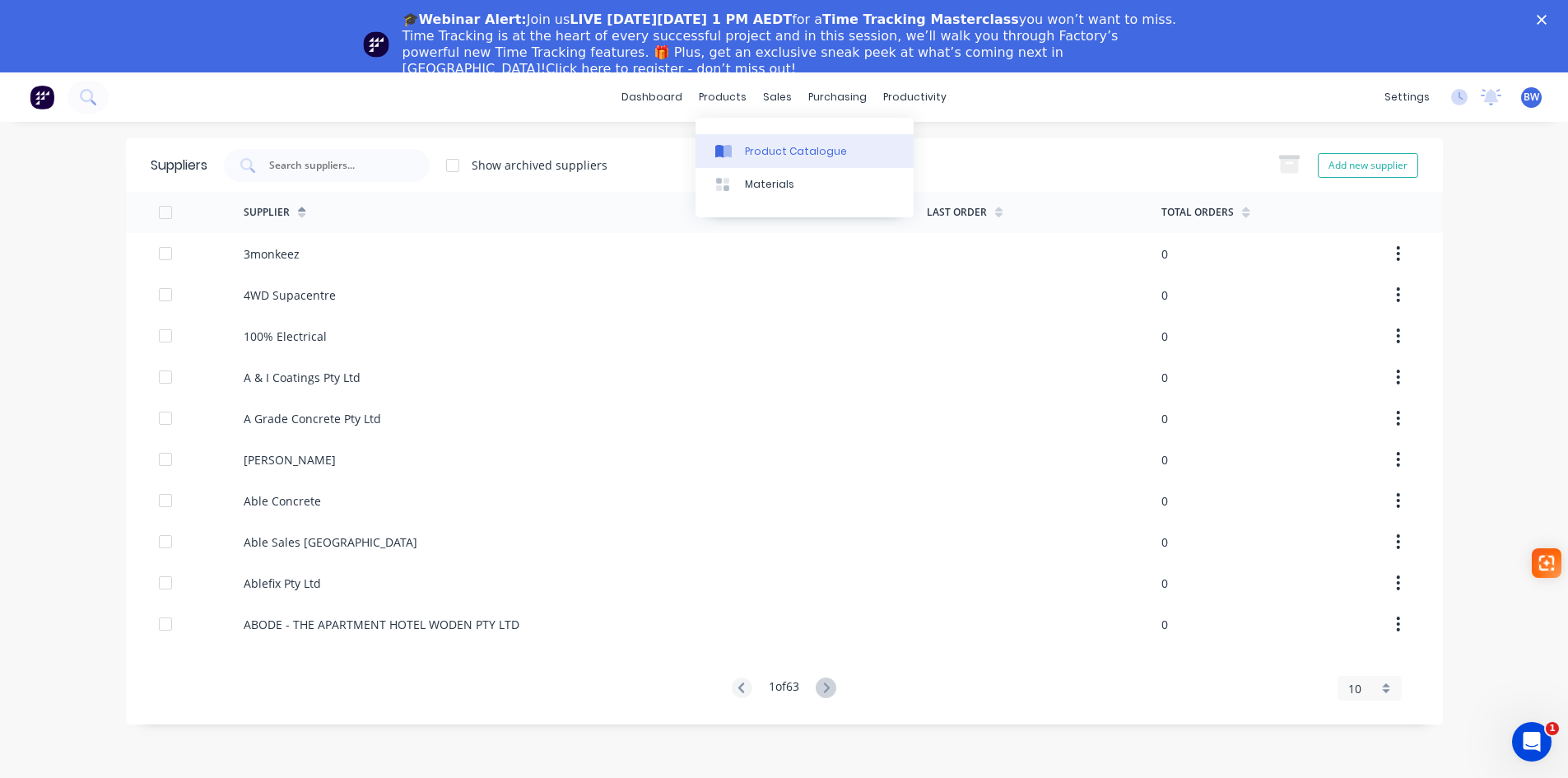
click at [755, 155] on div "Product Catalogue" at bounding box center [796, 152] width 102 height 15
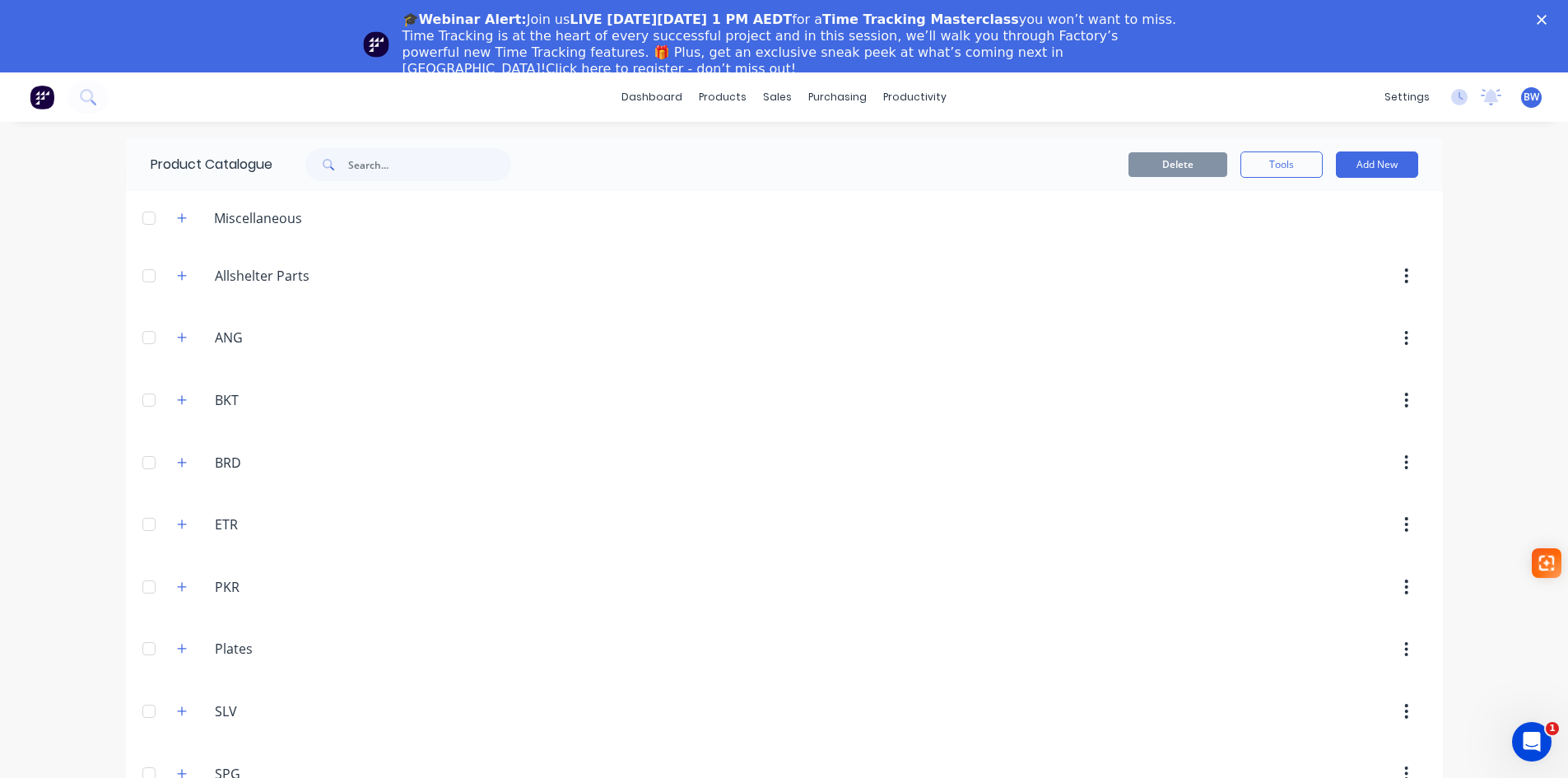
scroll to position [33, 0]
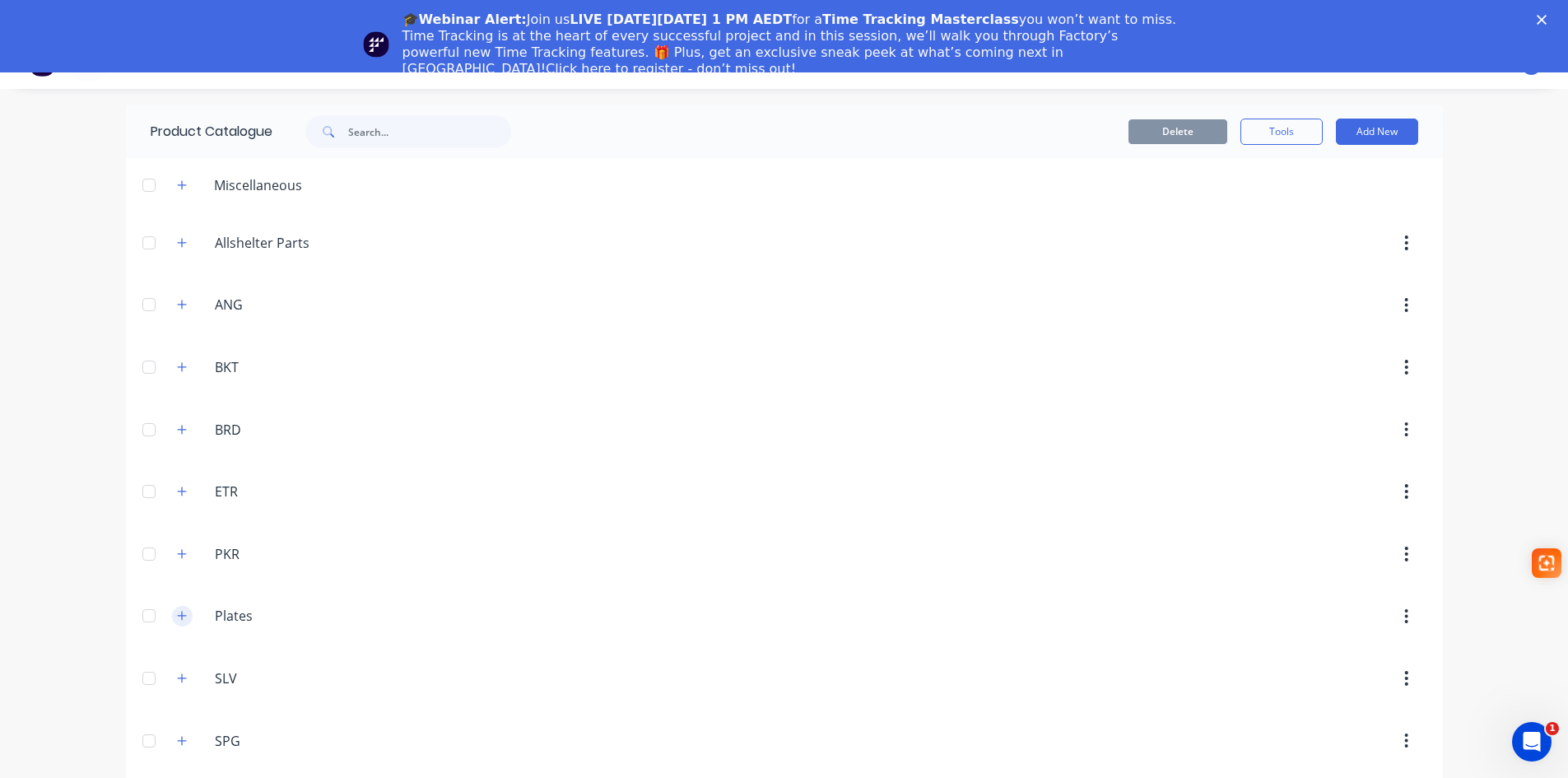
click at [177, 620] on icon "button" at bounding box center [182, 615] width 10 height 12
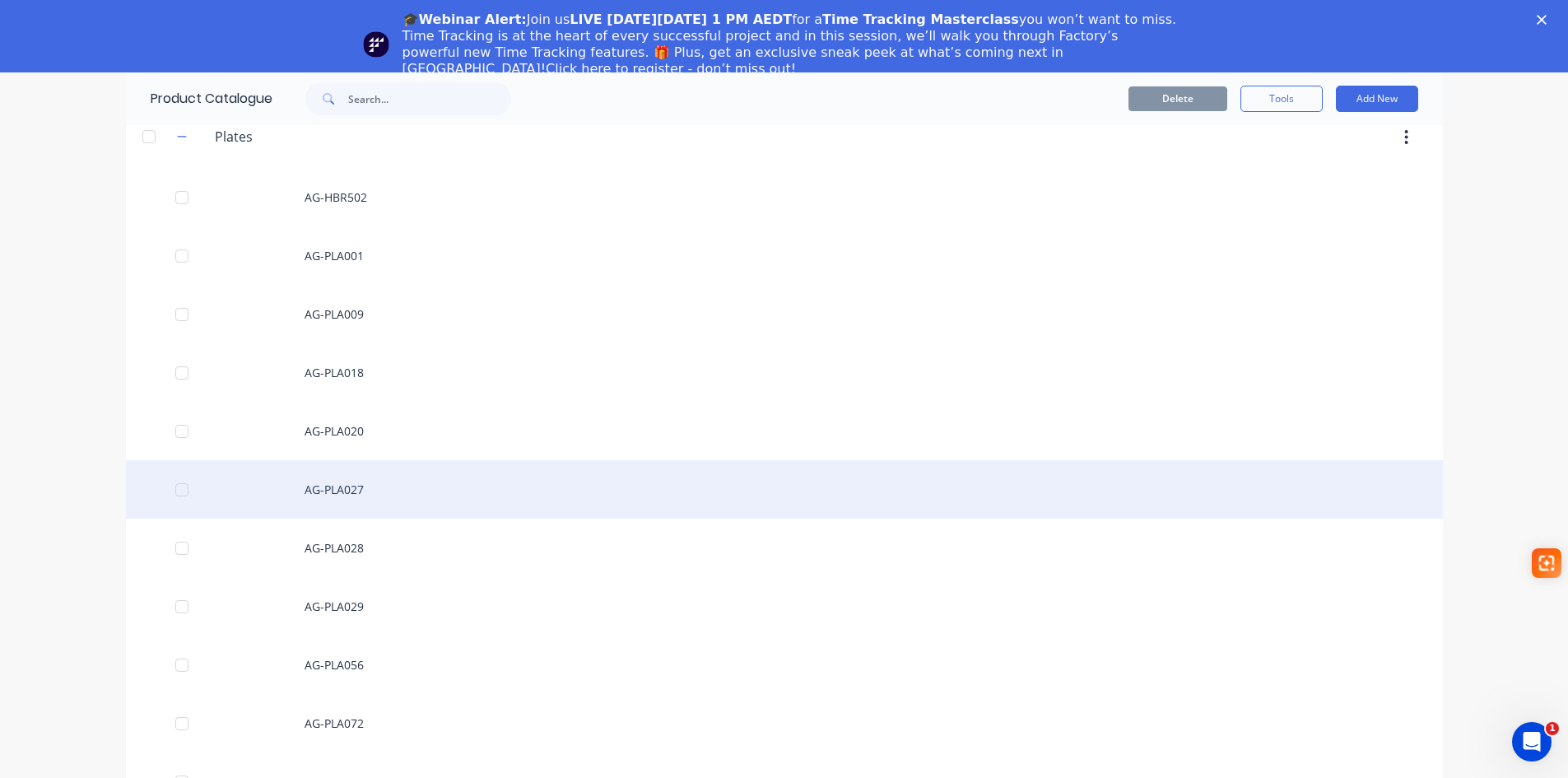
scroll to position [527, 0]
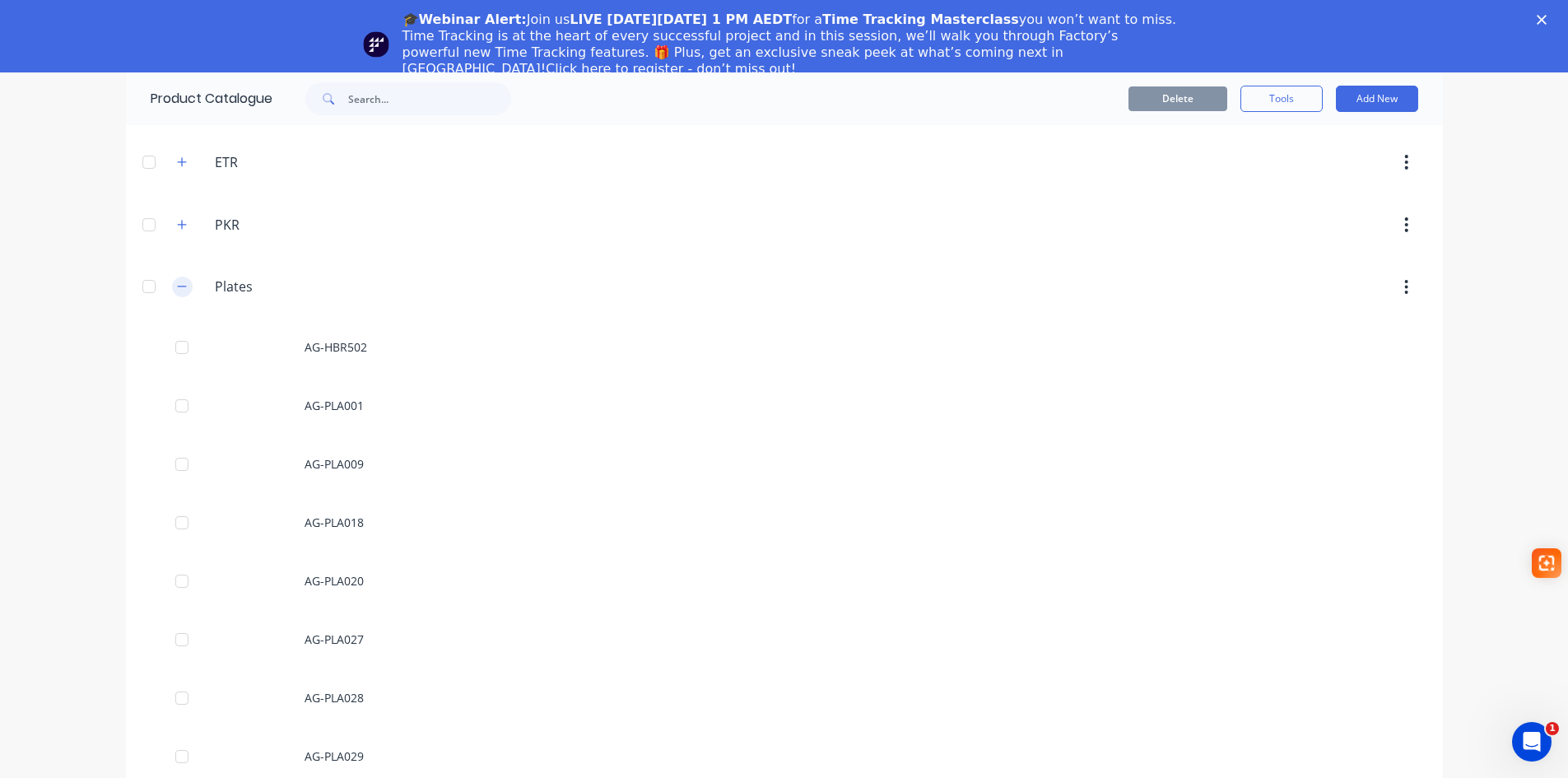
click at [178, 284] on icon "button" at bounding box center [182, 287] width 10 height 12
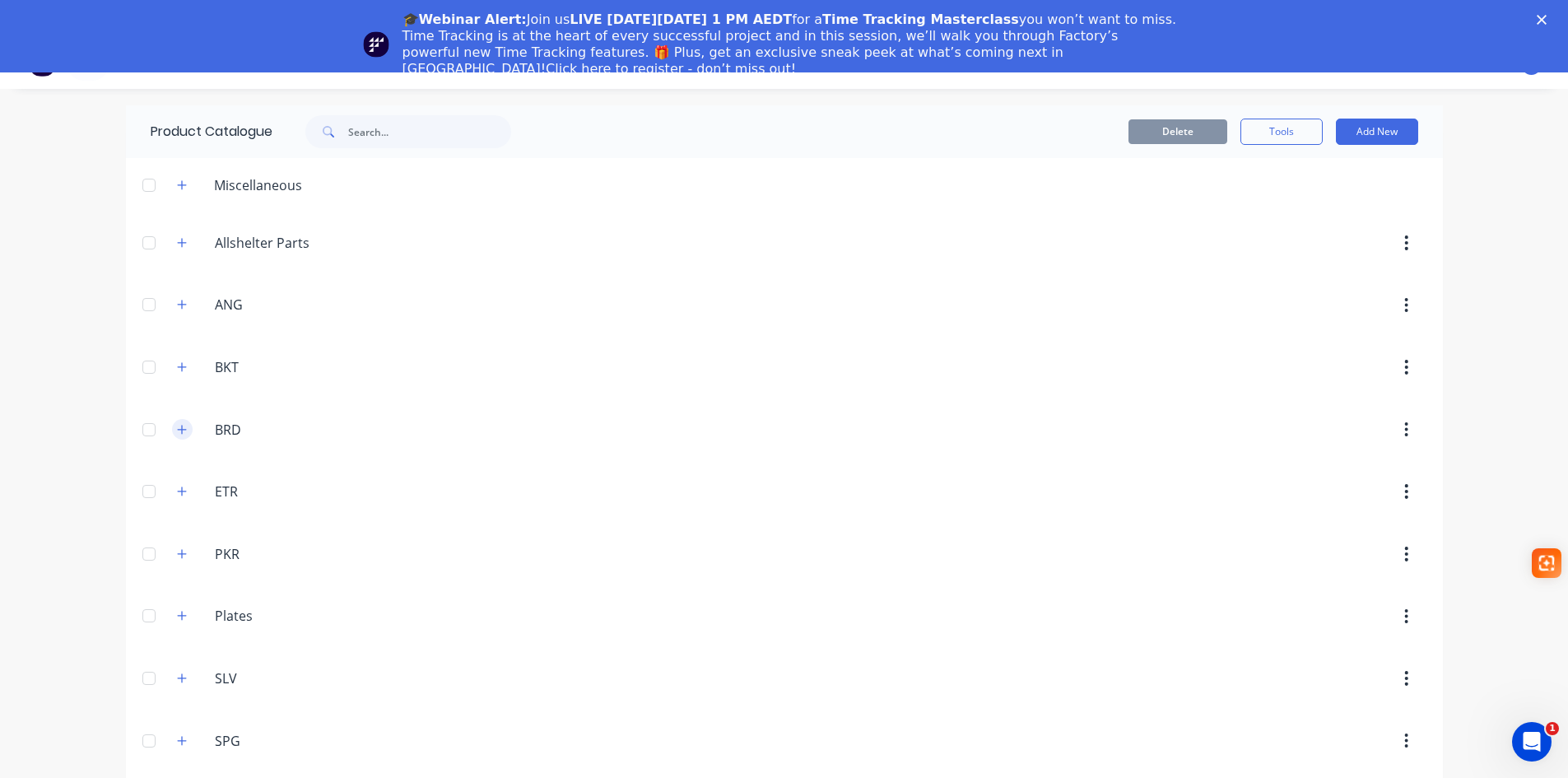
click at [177, 432] on icon "button" at bounding box center [182, 429] width 9 height 9
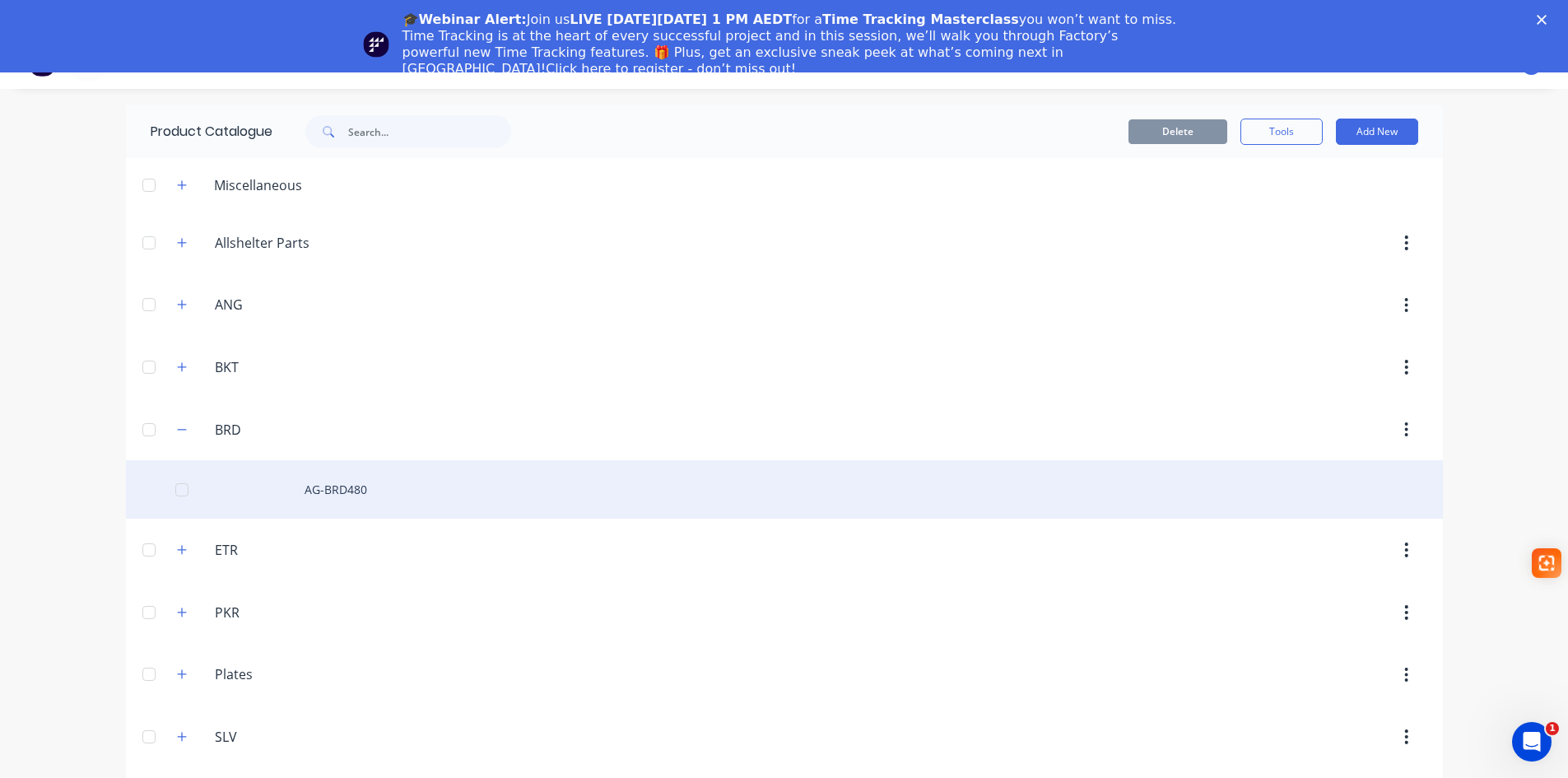
click at [340, 494] on div "AG-BRD480" at bounding box center [784, 489] width 1317 height 58
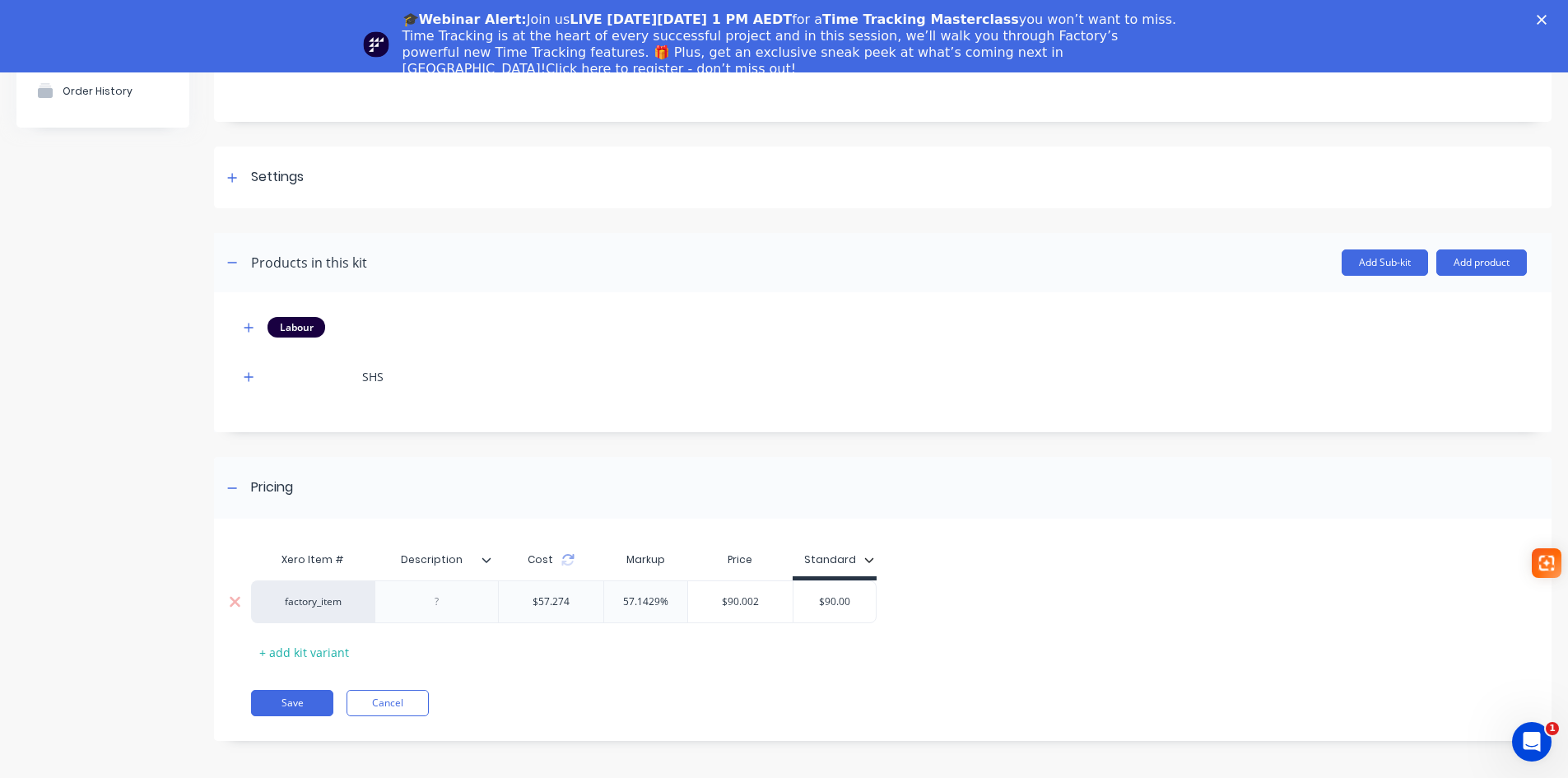
scroll to position [72, 0]
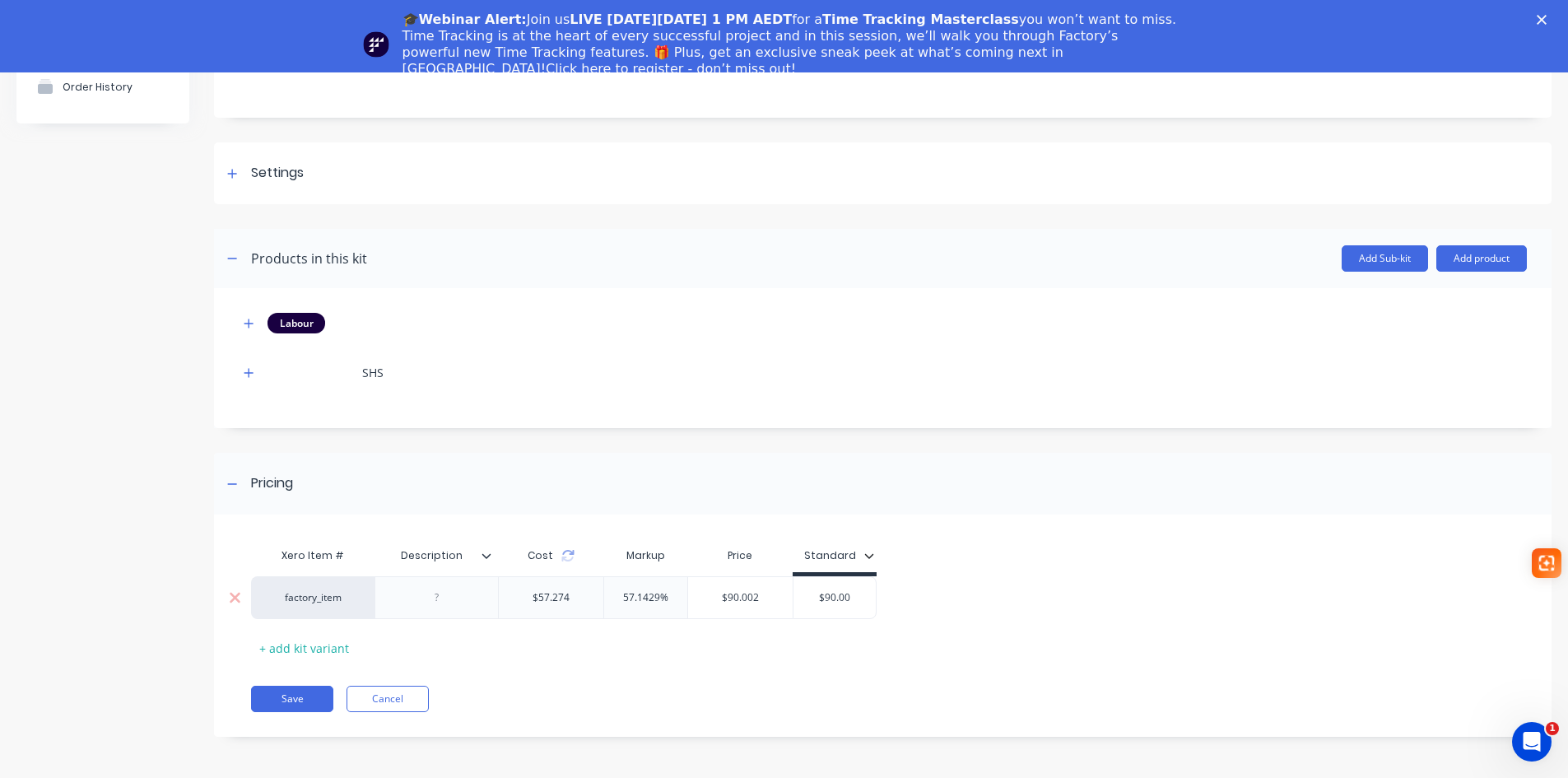
type input "$90.00"
click at [850, 597] on input "$90.00" at bounding box center [834, 598] width 82 height 15
drag, startPoint x: 850, startPoint y: 597, endPoint x: 807, endPoint y: 595, distance: 43.0
click at [807, 595] on input "$90.00" at bounding box center [834, 598] width 82 height 15
click at [226, 180] on div at bounding box center [232, 173] width 21 height 21
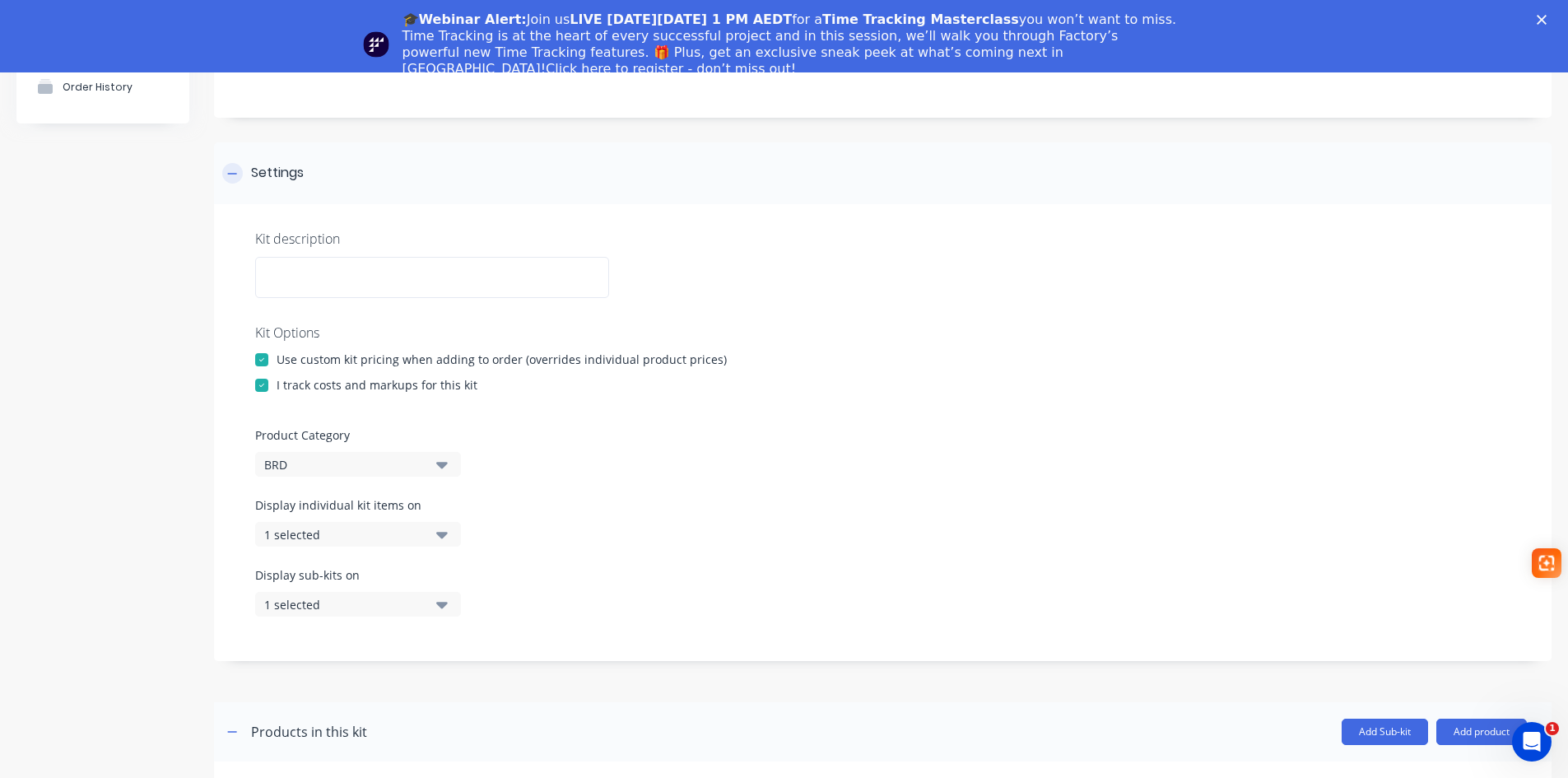
click at [235, 177] on icon at bounding box center [232, 173] width 10 height 12
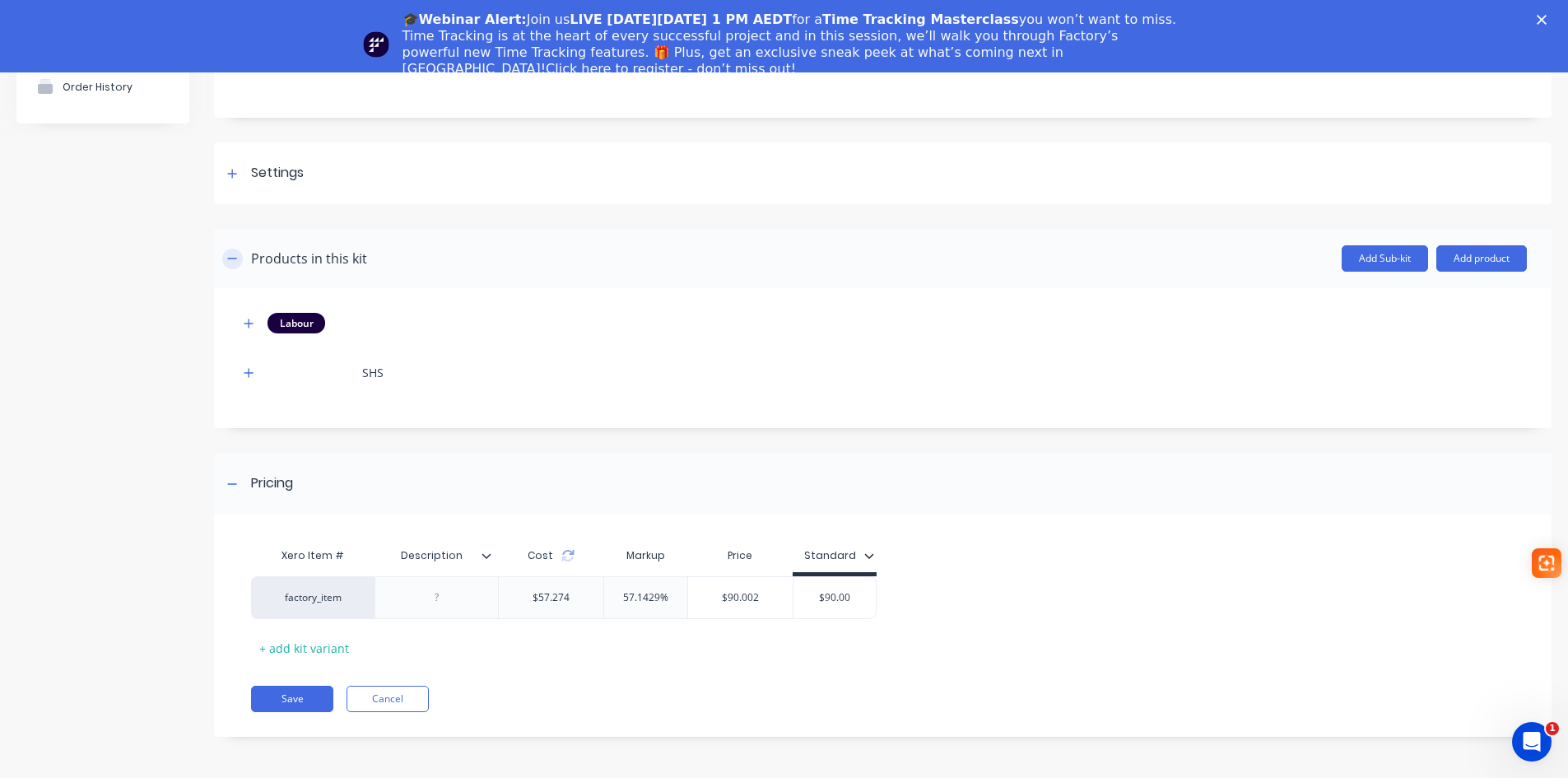
click at [229, 259] on icon "button" at bounding box center [232, 258] width 10 height 12
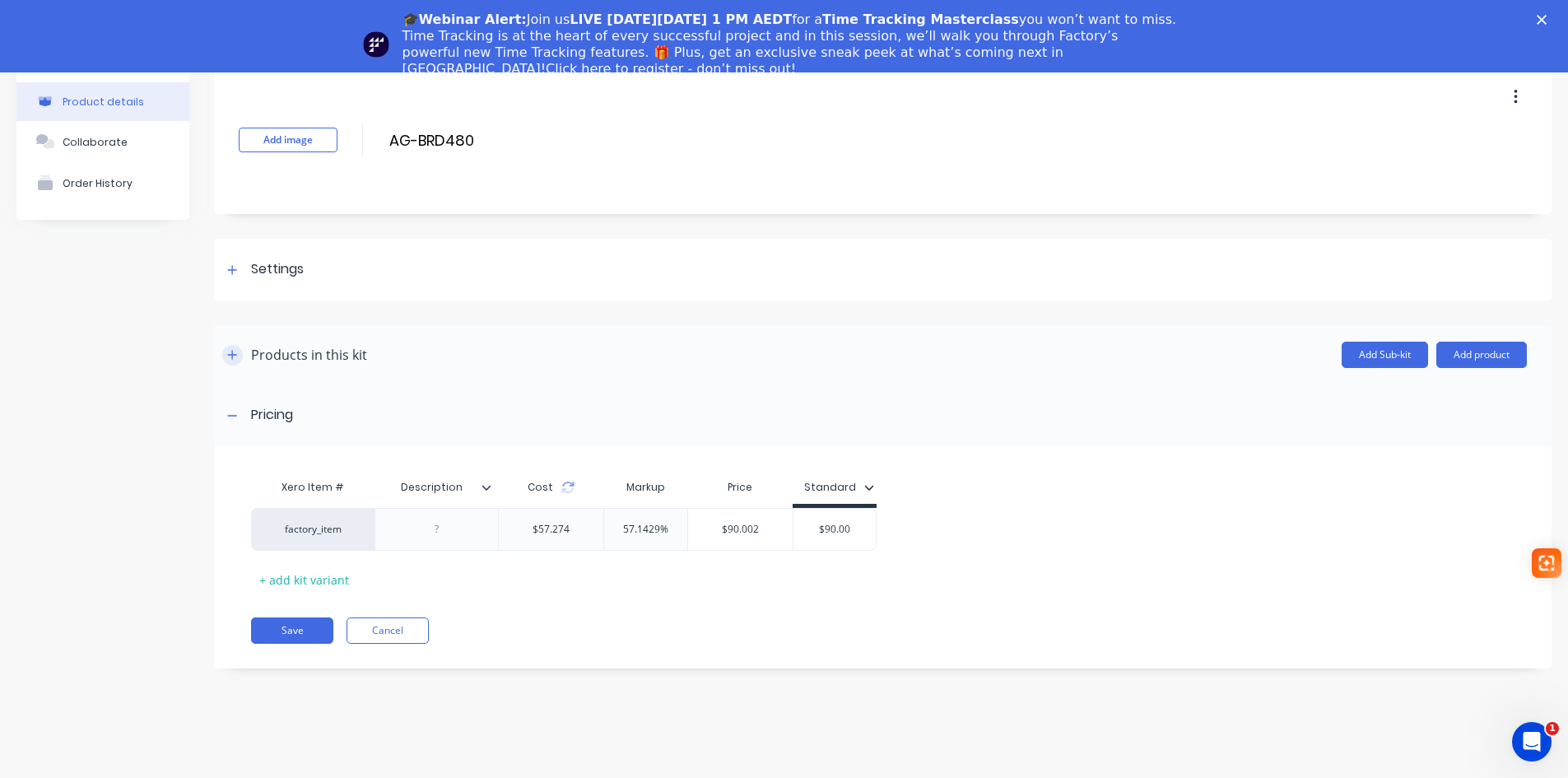
scroll to position [0, 0]
click at [225, 413] on div at bounding box center [232, 415] width 21 height 21
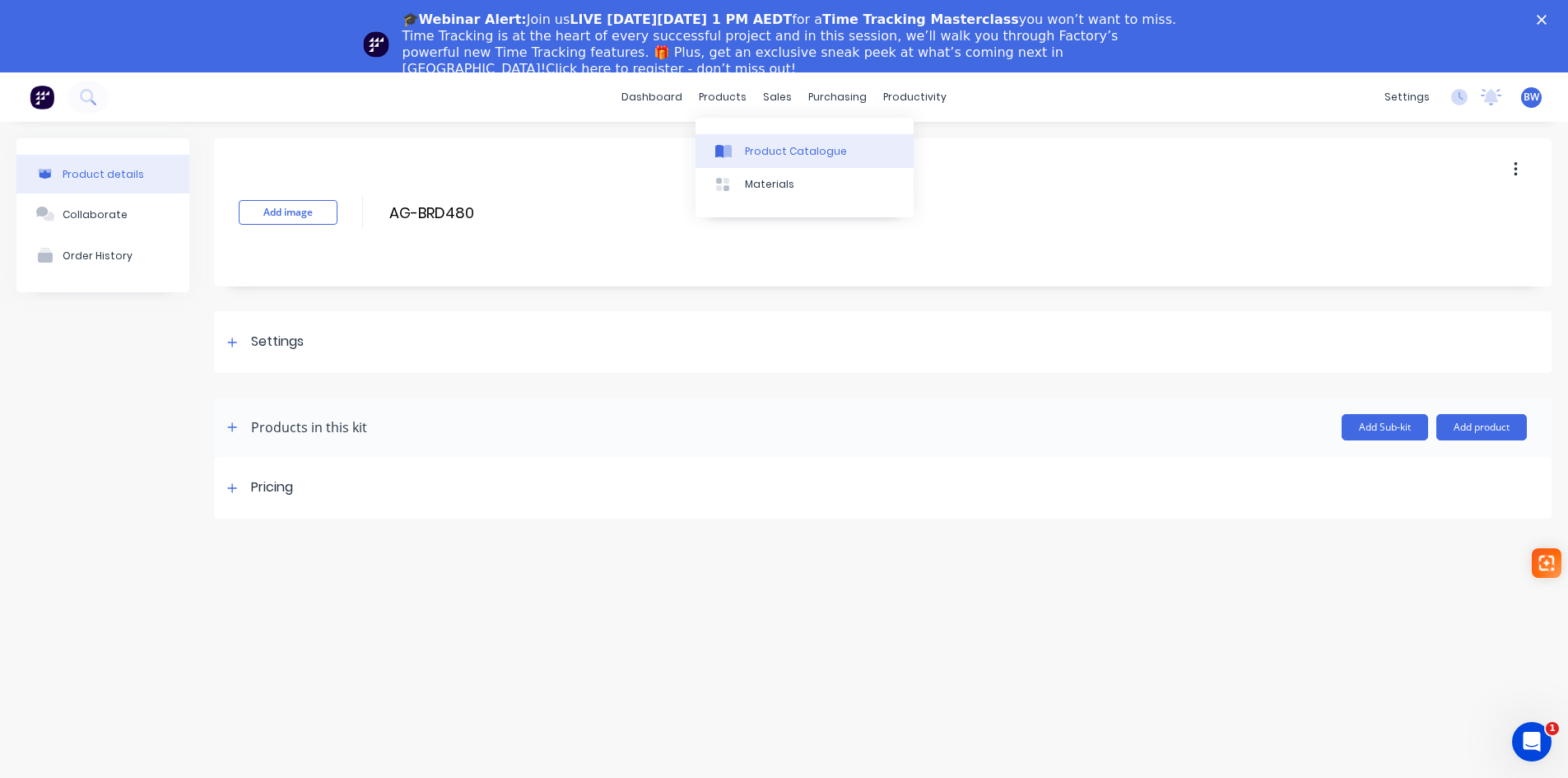
click at [745, 147] on div "Product Catalogue" at bounding box center [796, 152] width 102 height 15
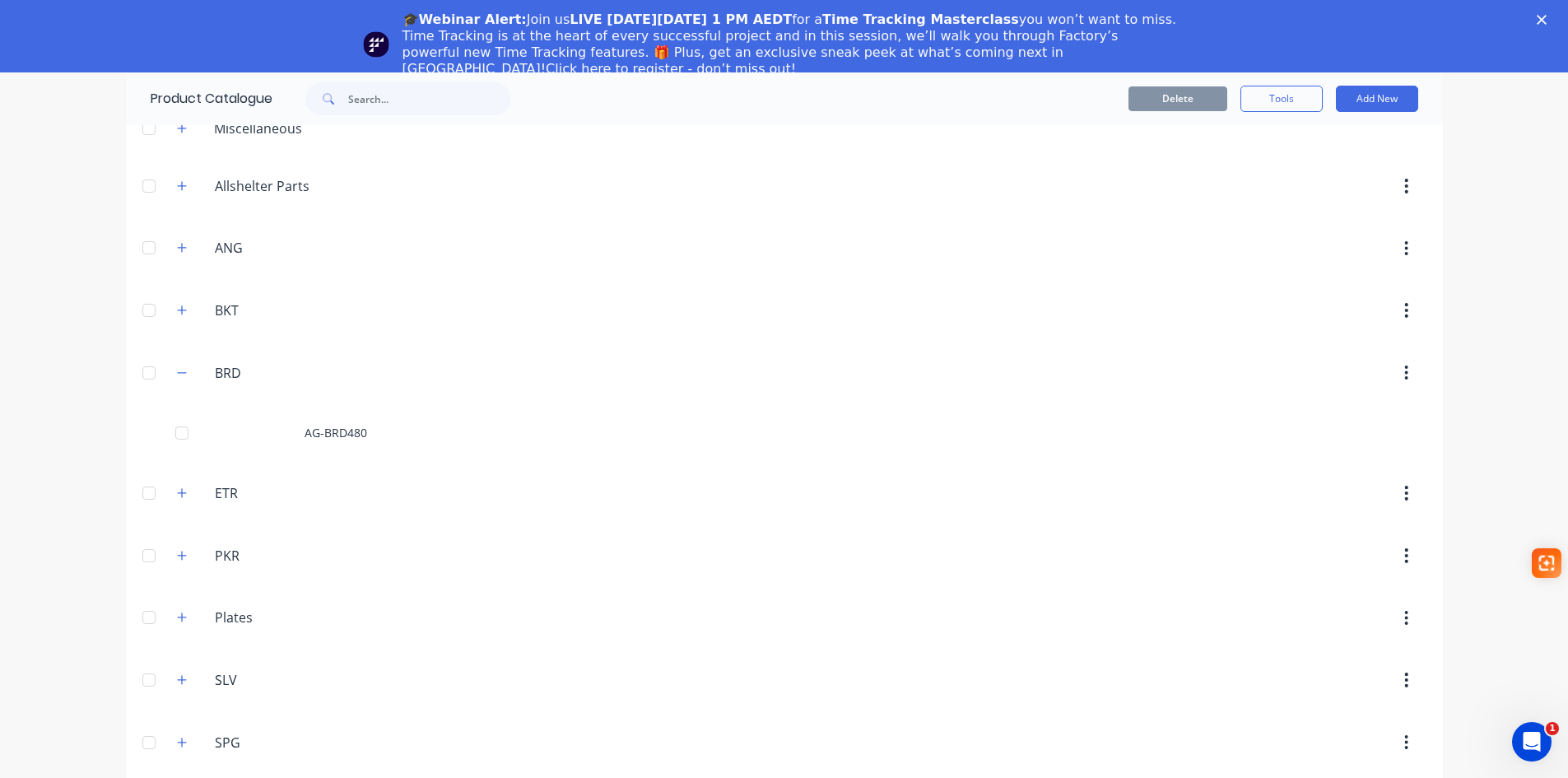
scroll to position [91, 0]
click at [177, 617] on icon "button" at bounding box center [182, 615] width 10 height 12
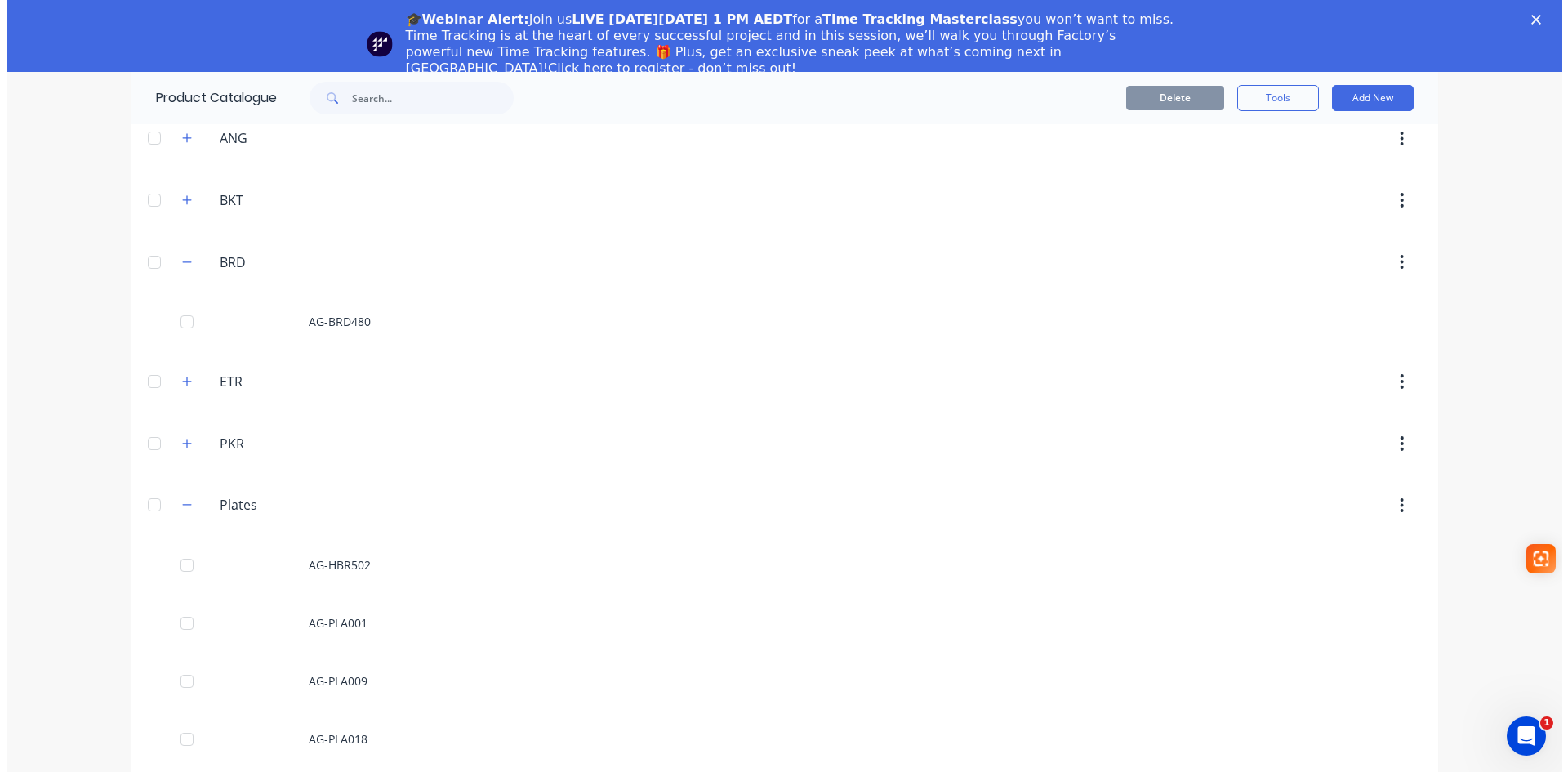
scroll to position [0, 0]
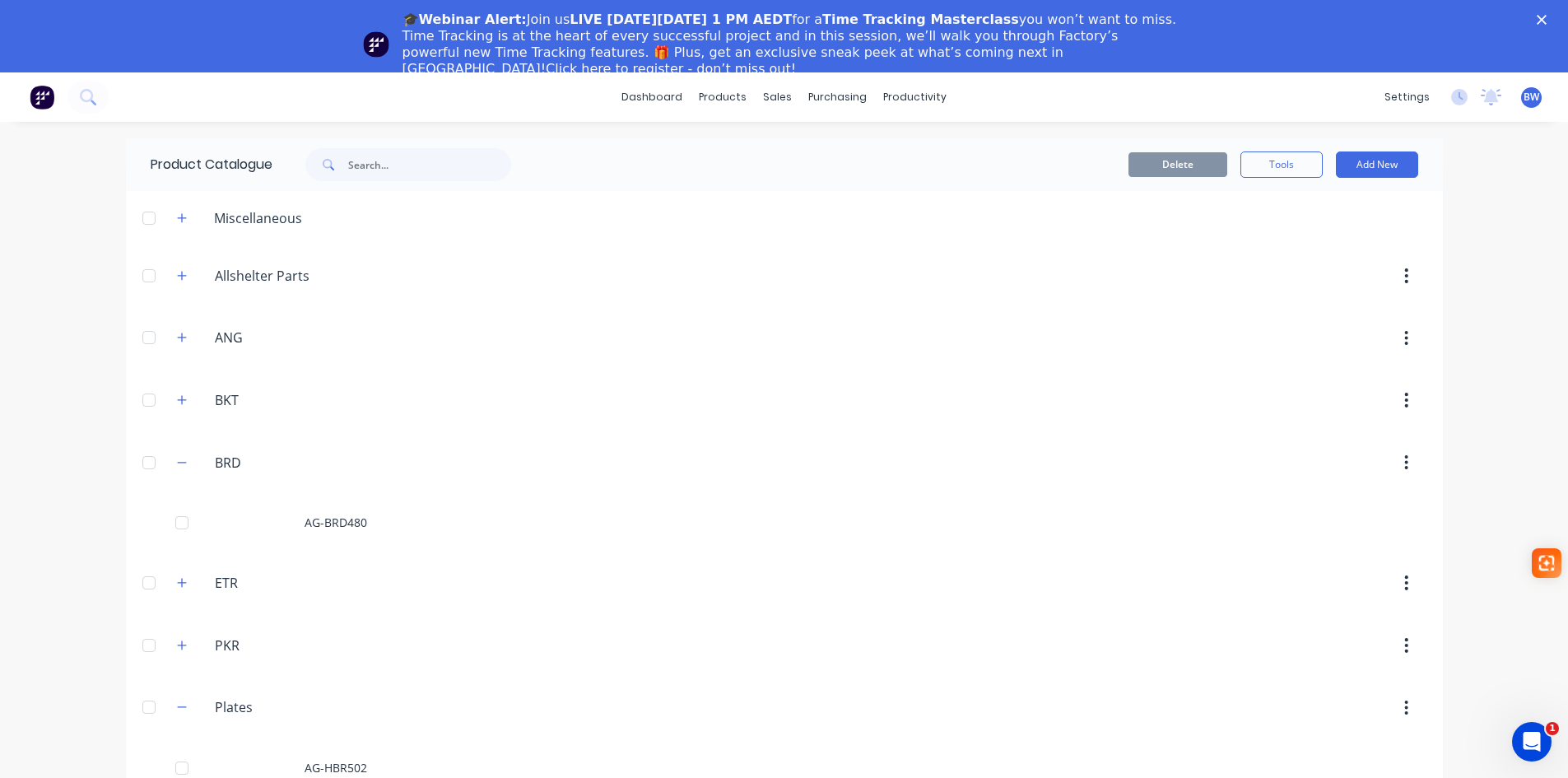
click at [234, 100] on div "dashboard products sales purchasing productivity dashboard products Product Cat…" at bounding box center [784, 97] width 1568 height 49
click at [639, 97] on link "dashboard" at bounding box center [652, 97] width 78 height 25
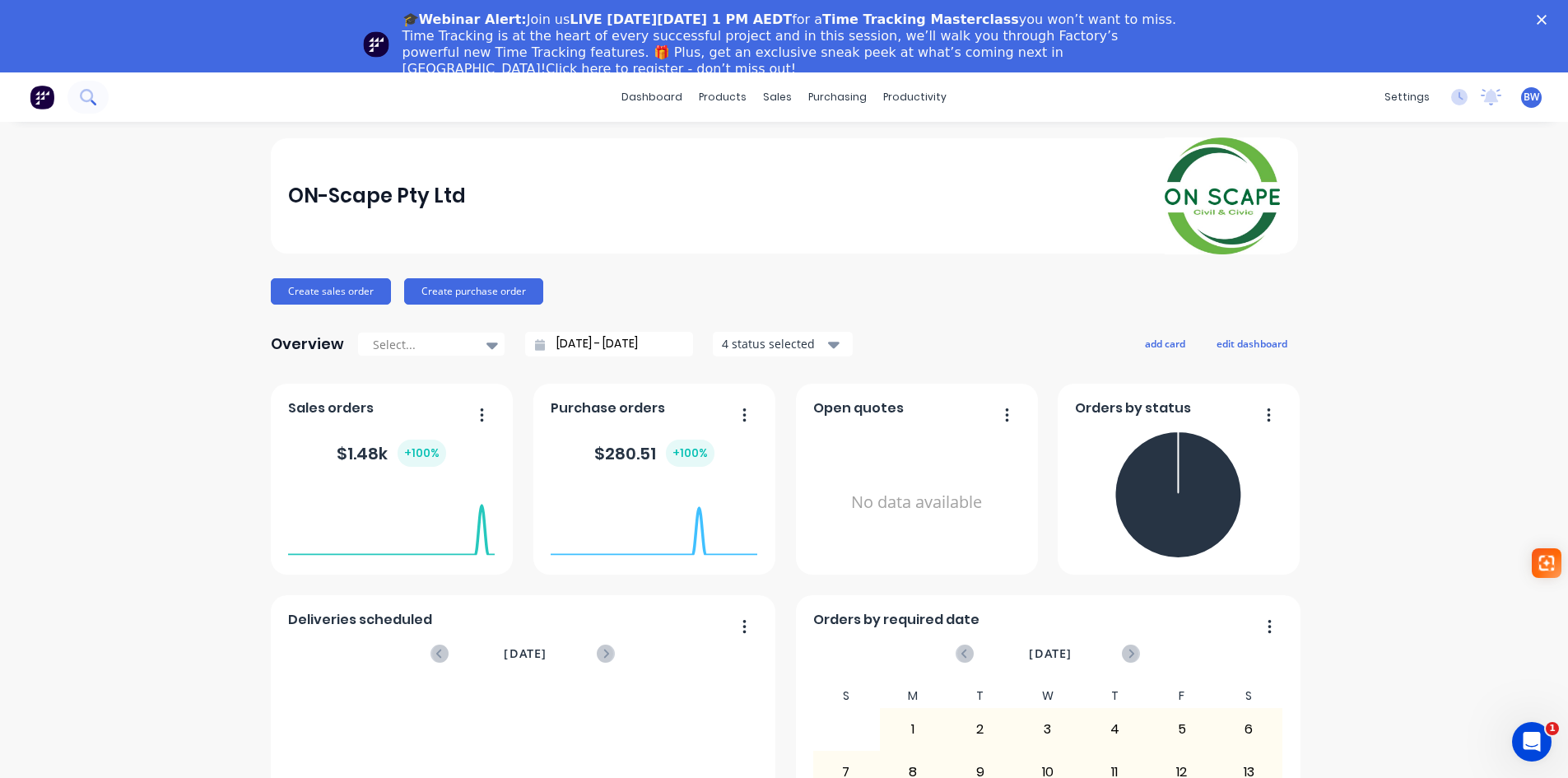
click at [88, 97] on icon at bounding box center [87, 96] width 16 height 16
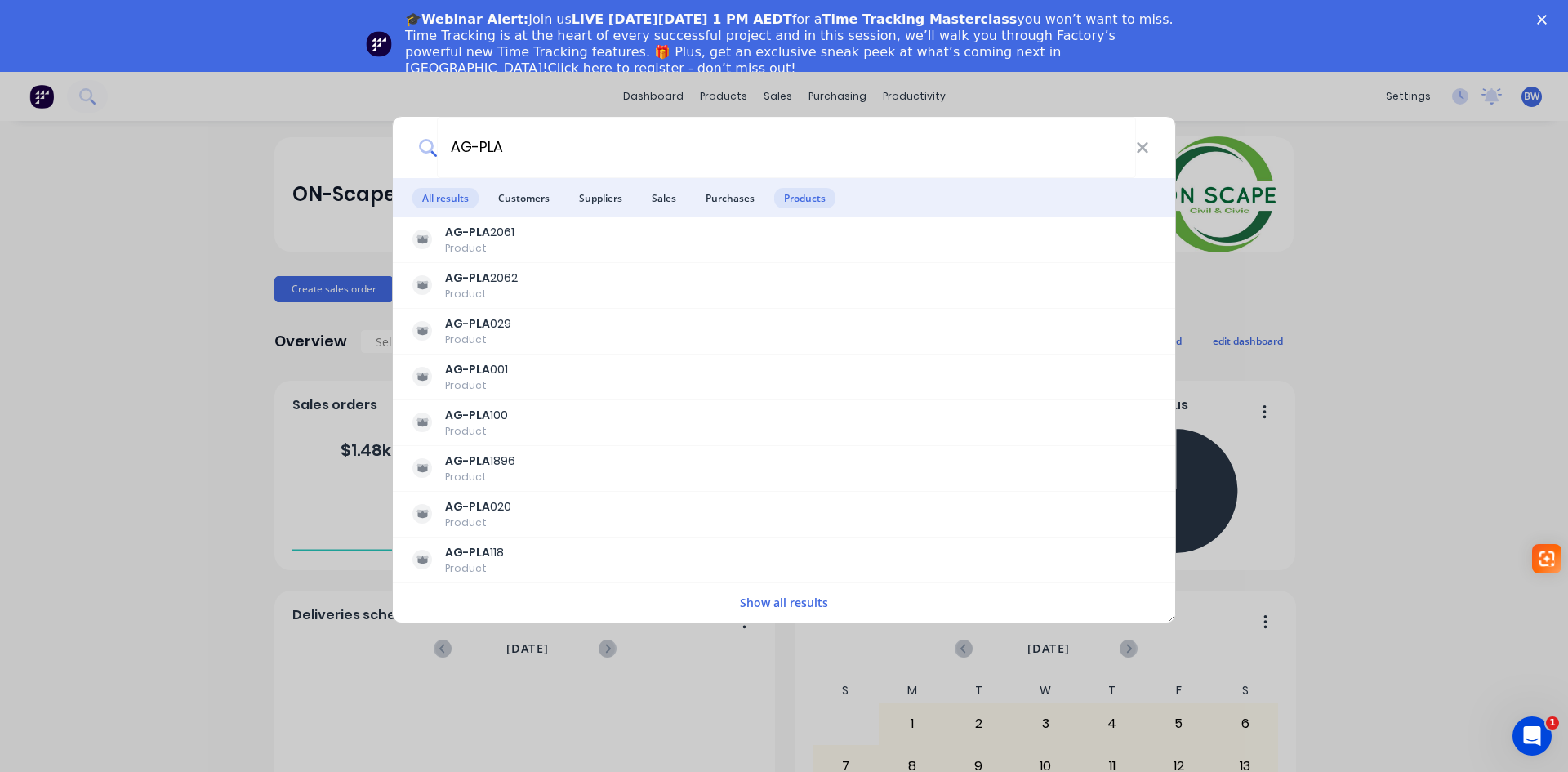
type input "AG-PLA"
click at [814, 200] on span "Products" at bounding box center [805, 198] width 62 height 21
click at [1146, 142] on icon at bounding box center [1142, 148] width 13 height 18
